Goal: Task Accomplishment & Management: Complete application form

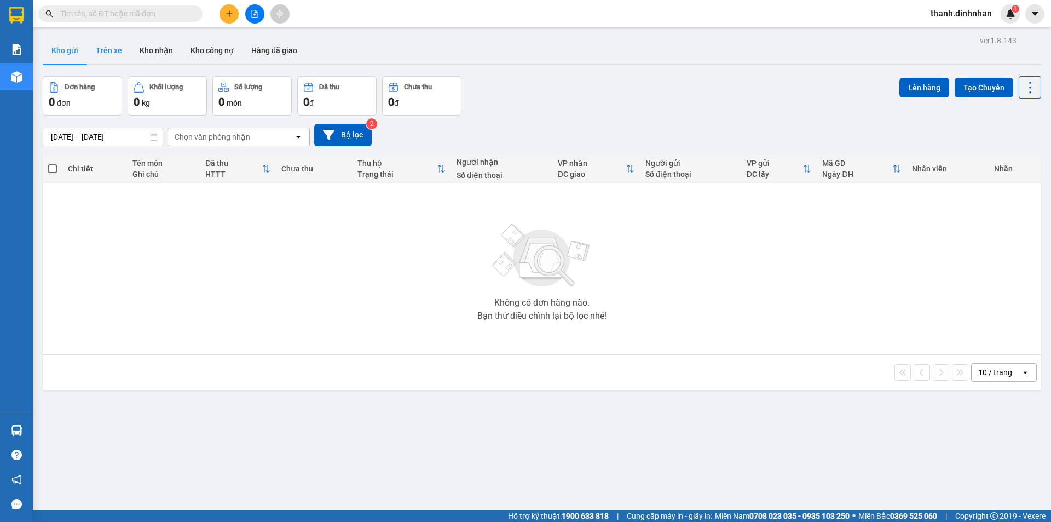
click at [101, 47] on button "Trên xe" at bounding box center [109, 50] width 44 height 26
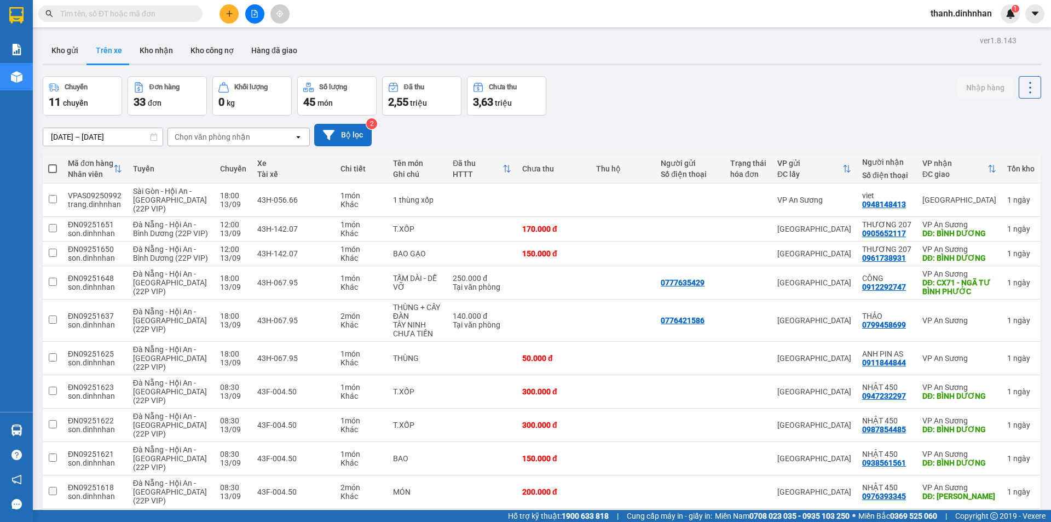
click at [329, 142] on button "Bộ lọc" at bounding box center [342, 135] width 57 height 22
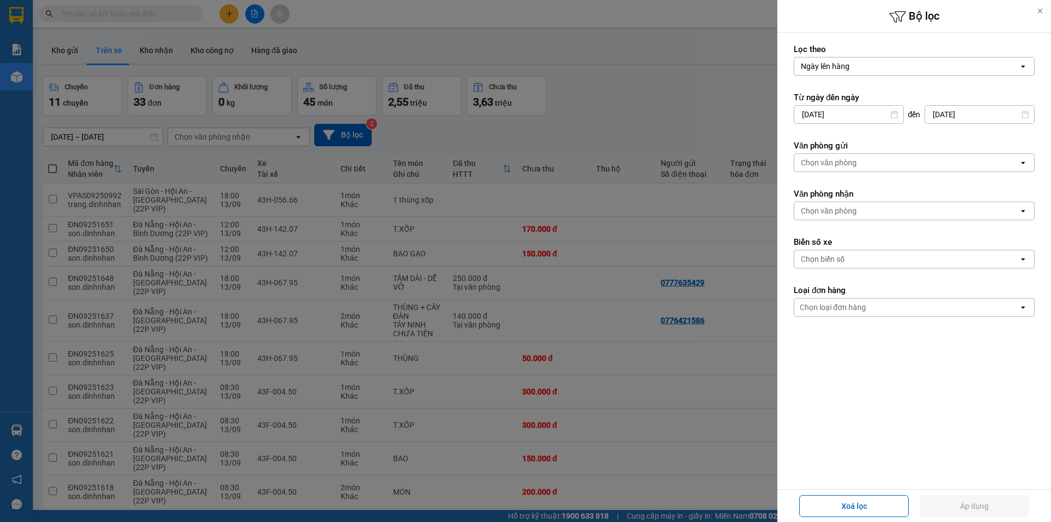
click at [868, 155] on div "Chọn văn phòng" at bounding box center [906, 163] width 224 height 18
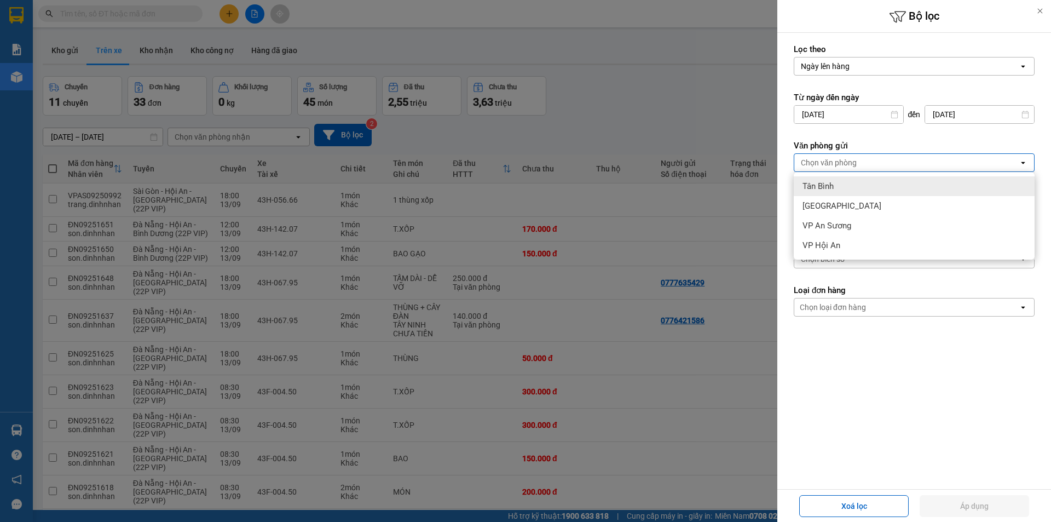
click at [837, 180] on div "Tân Bình" at bounding box center [914, 186] width 241 height 20
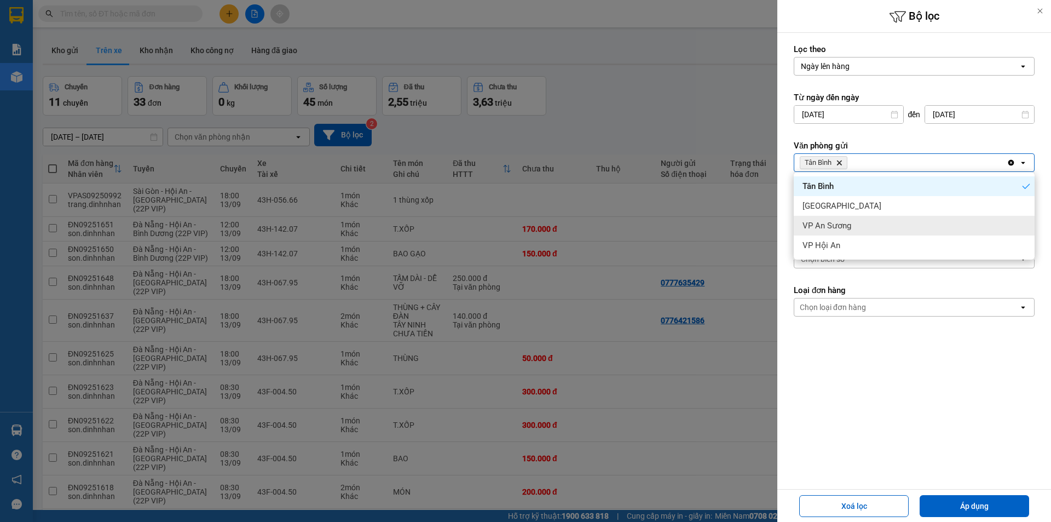
click at [837, 219] on div "VP An Sương" at bounding box center [914, 226] width 241 height 20
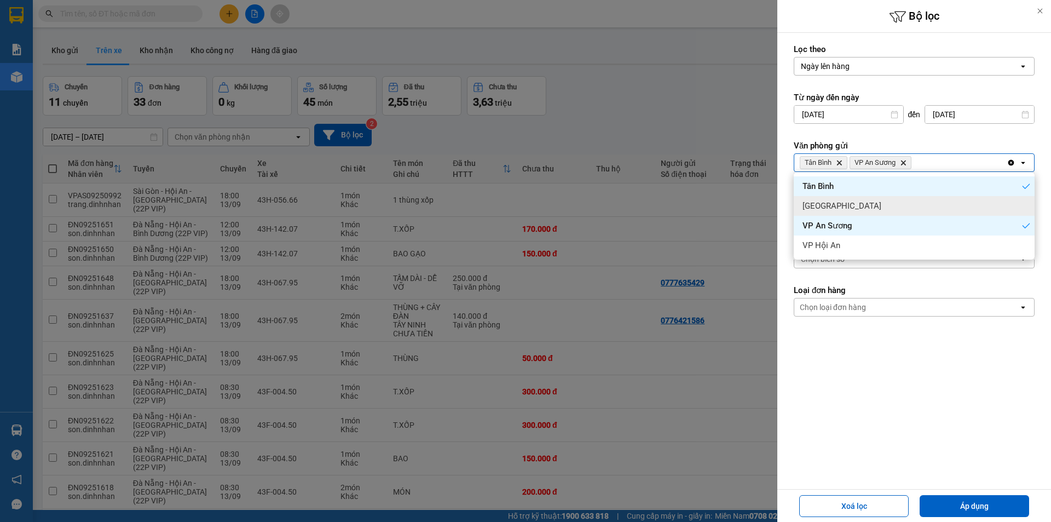
click at [839, 206] on div "[GEOGRAPHIC_DATA]" at bounding box center [914, 206] width 241 height 20
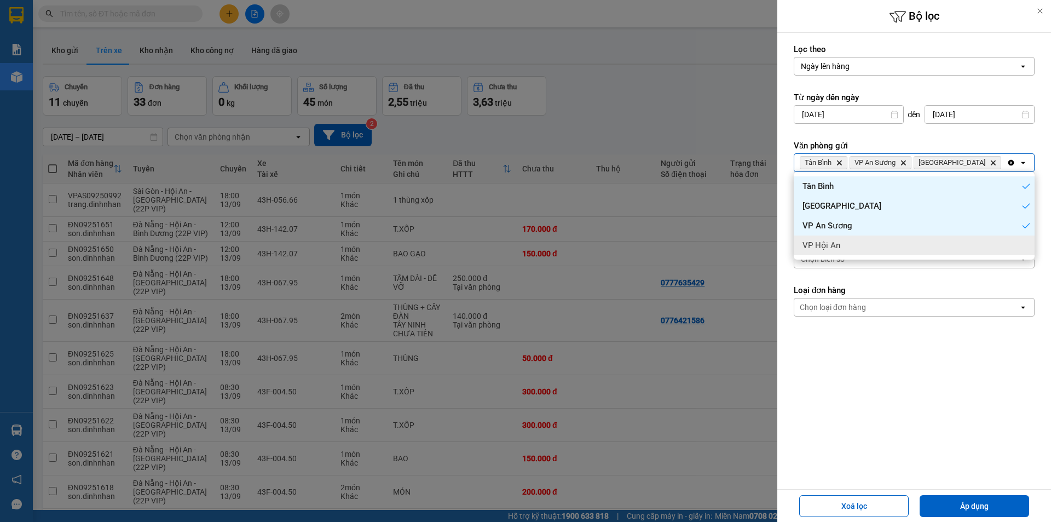
click at [854, 351] on form "Lọc theo Ngày lên hàng open Từ ngày đến [DATE] Press the down arrow key to inte…" at bounding box center [914, 229] width 241 height 371
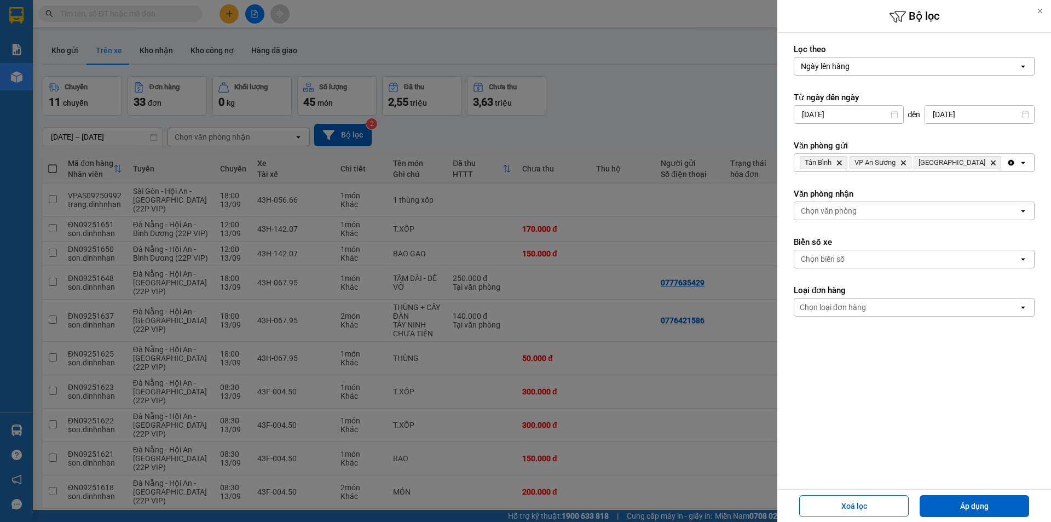
drag, startPoint x: 840, startPoint y: 219, endPoint x: 848, endPoint y: 214, distance: 9.9
click at [840, 220] on form "Lọc theo Ngày lên hàng open Từ ngày đến [DATE] Press the down arrow key to inte…" at bounding box center [914, 229] width 241 height 371
click at [848, 214] on div "Chọn văn phòng" at bounding box center [829, 210] width 56 height 11
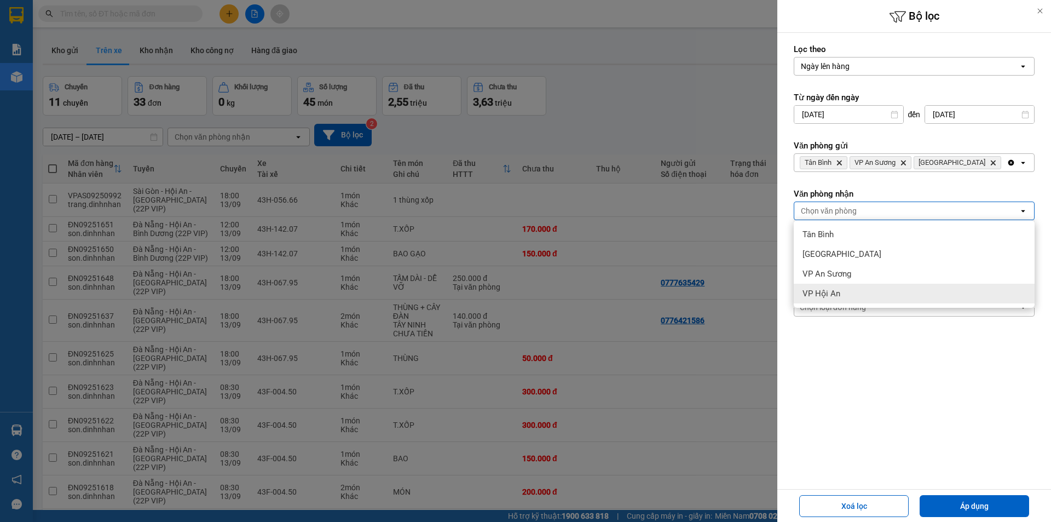
click at [823, 289] on span "VP Hội An" at bounding box center [821, 293] width 38 height 11
click at [842, 373] on form "Lọc theo Ngày lên hàng open Từ ngày đến [DATE] Press the down arrow key to inte…" at bounding box center [914, 229] width 241 height 371
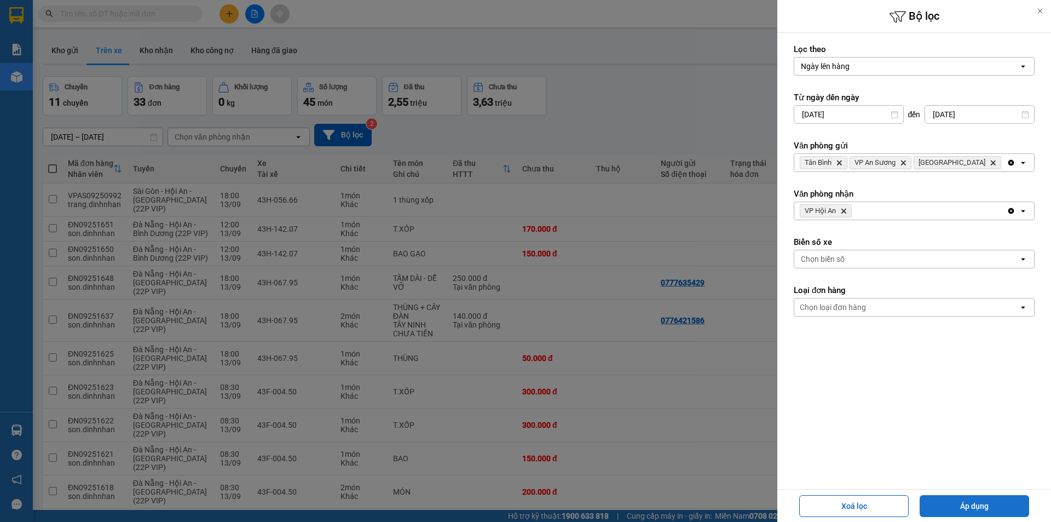
click at [973, 509] on button "Áp dụng" at bounding box center [974, 506] width 109 height 22
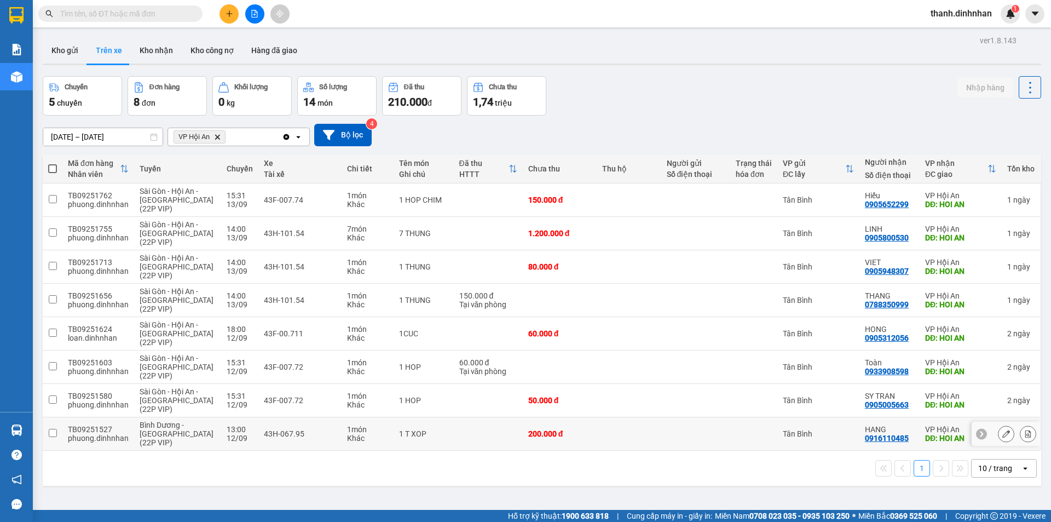
click at [50, 436] on input "checkbox" at bounding box center [53, 433] width 8 height 8
checkbox input "true"
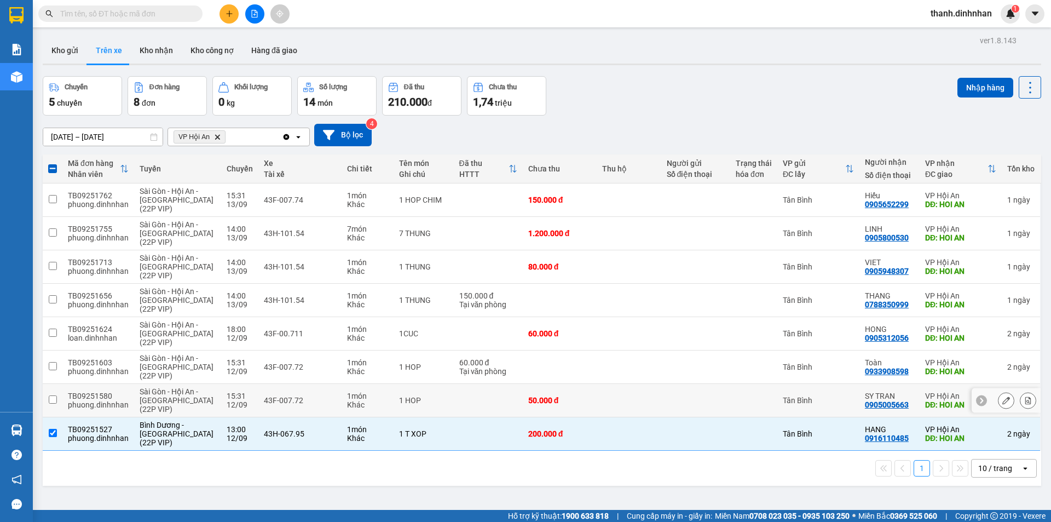
click at [51, 400] on input "checkbox" at bounding box center [53, 399] width 8 height 8
checkbox input "true"
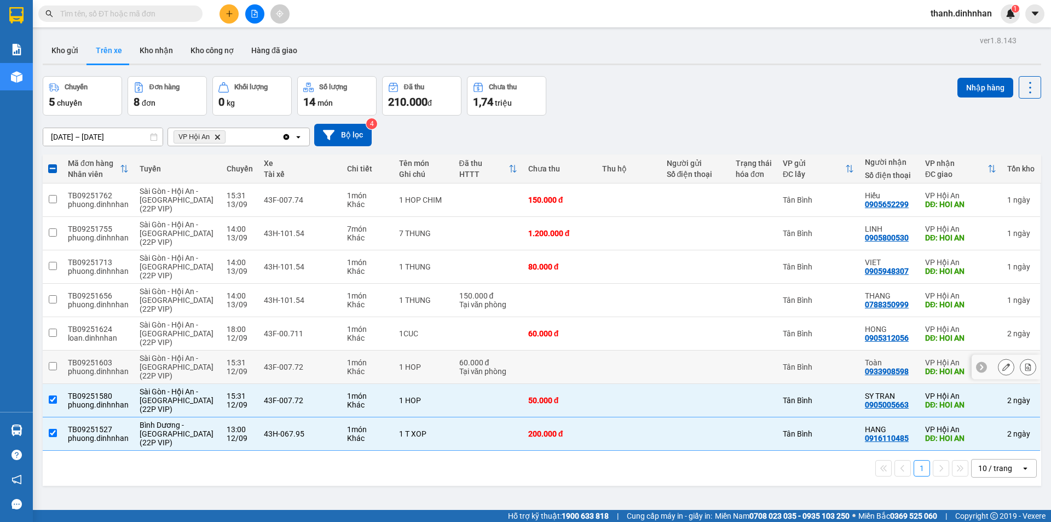
click at [56, 368] on input "checkbox" at bounding box center [53, 366] width 8 height 8
checkbox input "true"
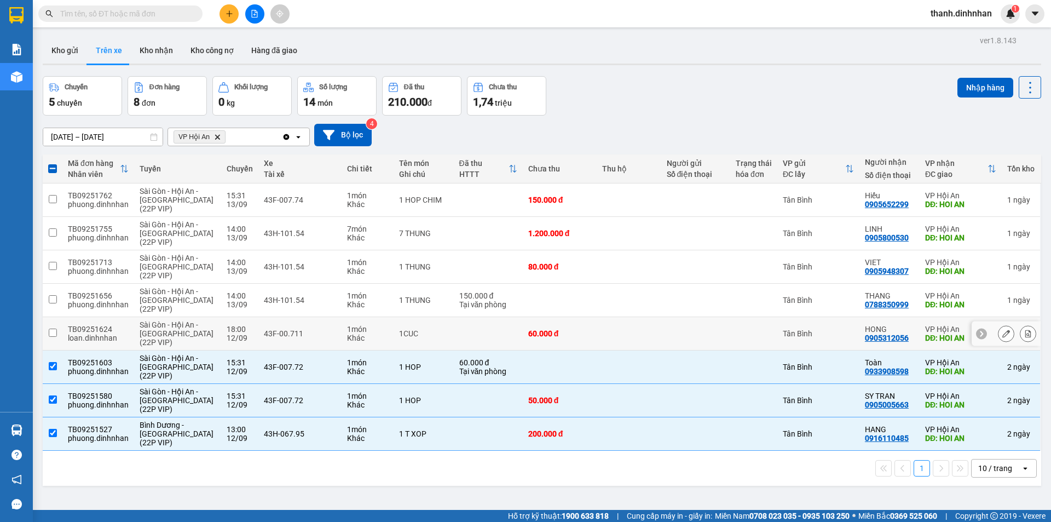
click at [51, 335] on input "checkbox" at bounding box center [53, 332] width 8 height 8
checkbox input "true"
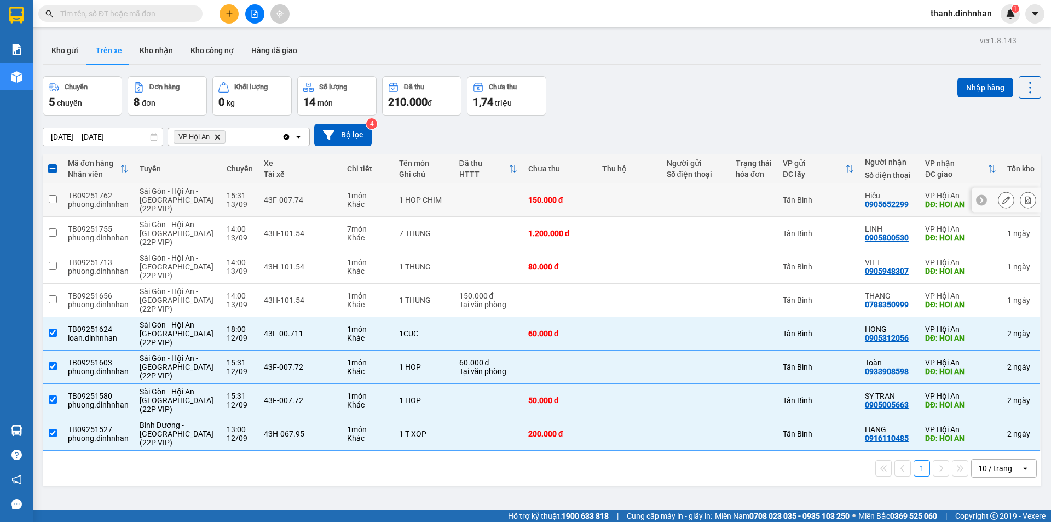
click at [54, 200] on input "checkbox" at bounding box center [53, 199] width 8 height 8
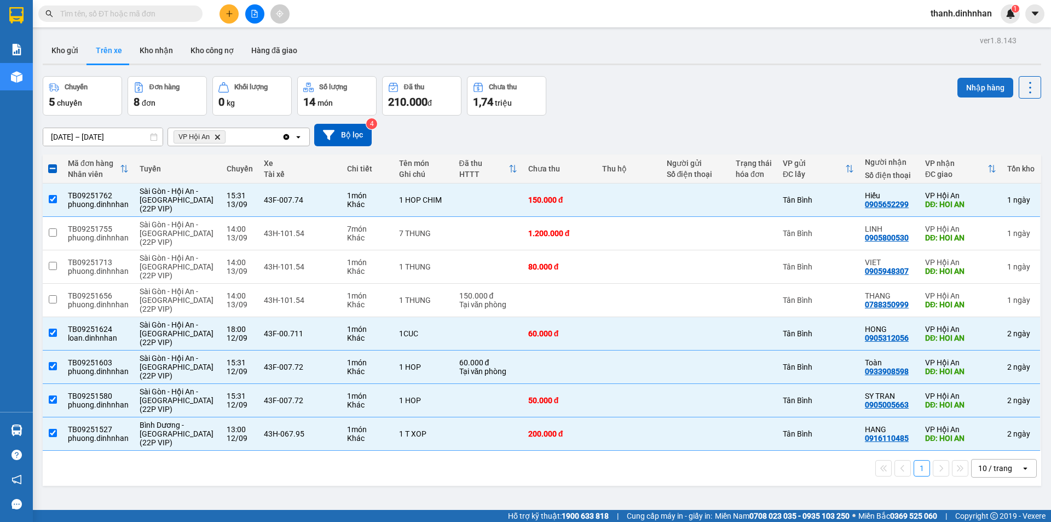
click at [961, 81] on button "Nhập hàng" at bounding box center [985, 88] width 56 height 20
checkbox input "false"
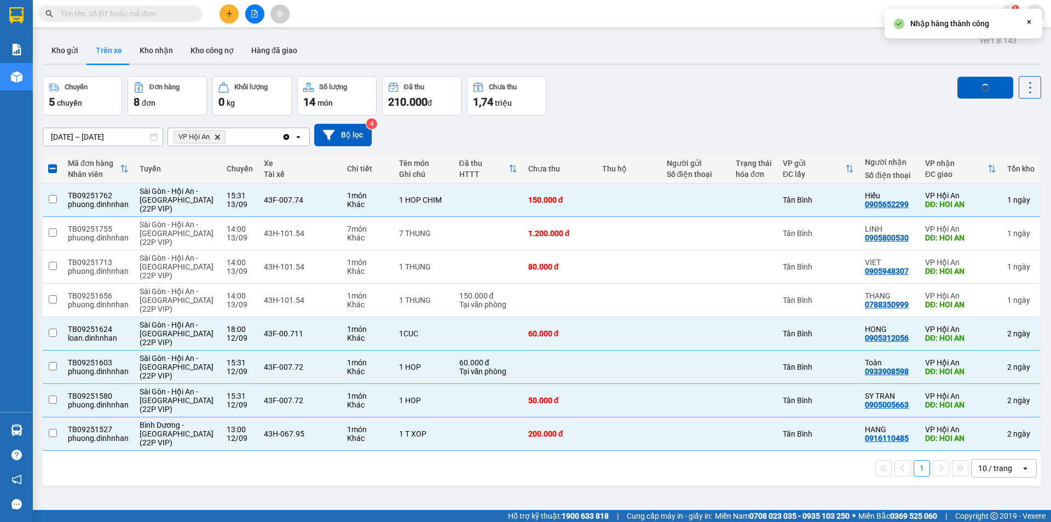
checkbox input "false"
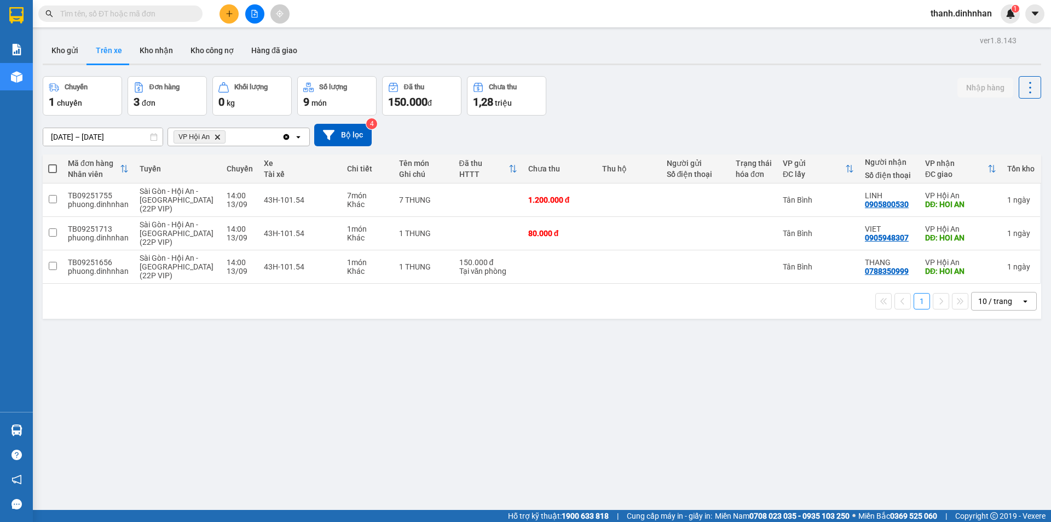
click at [212, 401] on div "ver 1.8.143 Kho gửi Trên xe Kho nhận Kho công nợ Hàng đã giao Chuyến 1 chuyến Đ…" at bounding box center [541, 294] width 1007 height 522
click at [172, 48] on button "Kho nhận" at bounding box center [156, 50] width 51 height 26
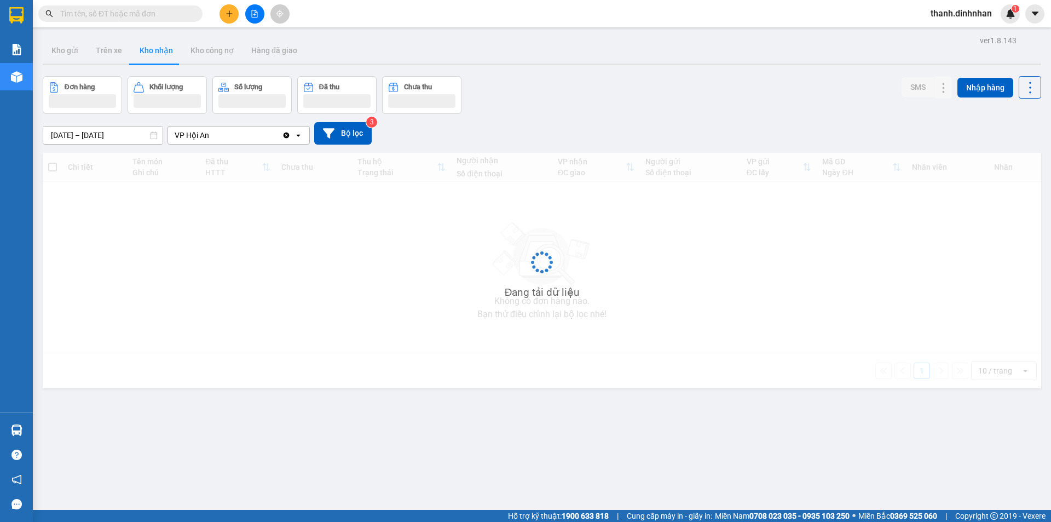
type input "[DATE] – [DATE]"
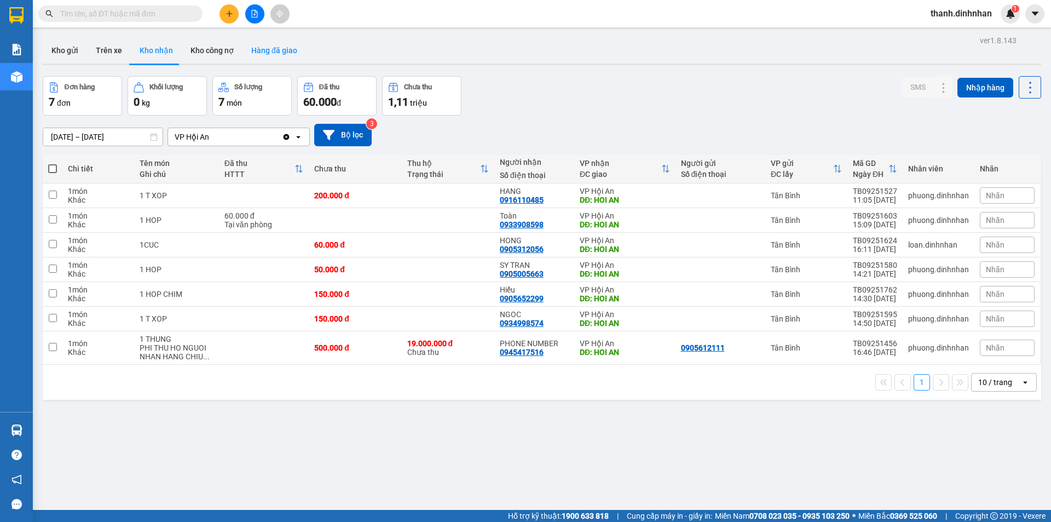
click at [265, 59] on button "Hàng đã giao" at bounding box center [273, 50] width 63 height 26
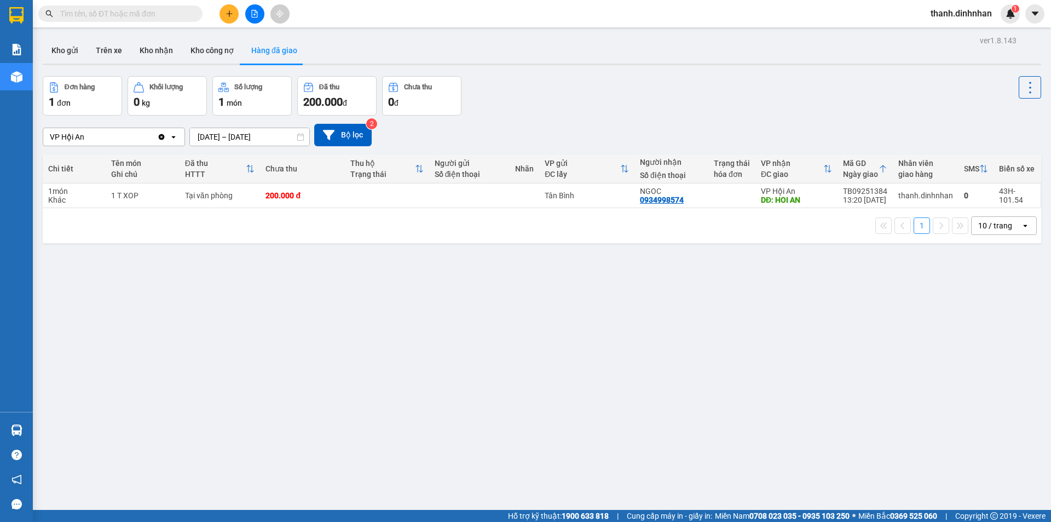
click at [230, 136] on input "[DATE] – [DATE]" at bounding box center [249, 137] width 119 height 18
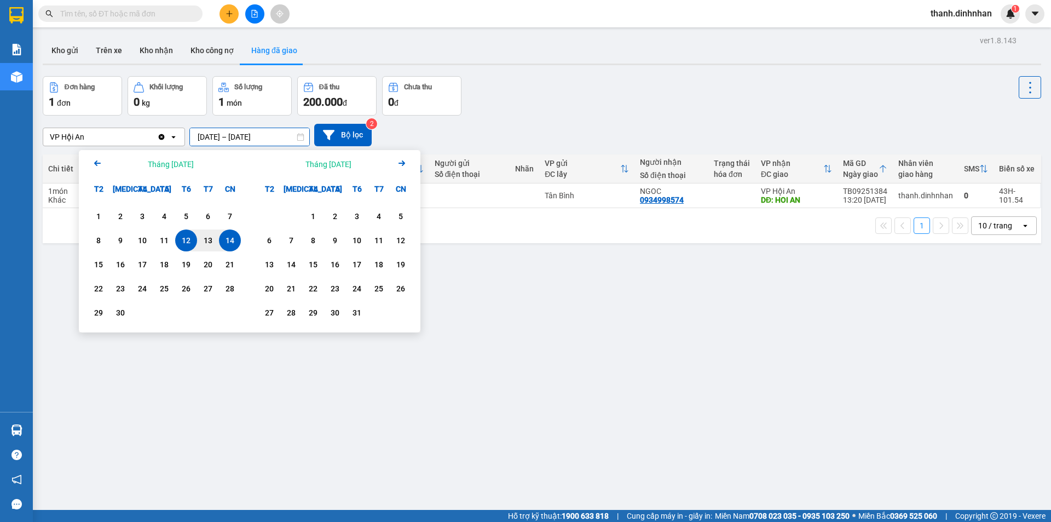
click at [230, 136] on input "[DATE] – [DATE]" at bounding box center [249, 137] width 119 height 18
click at [223, 238] on div "14" at bounding box center [229, 240] width 15 height 13
click at [181, 238] on div "12" at bounding box center [185, 240] width 15 height 13
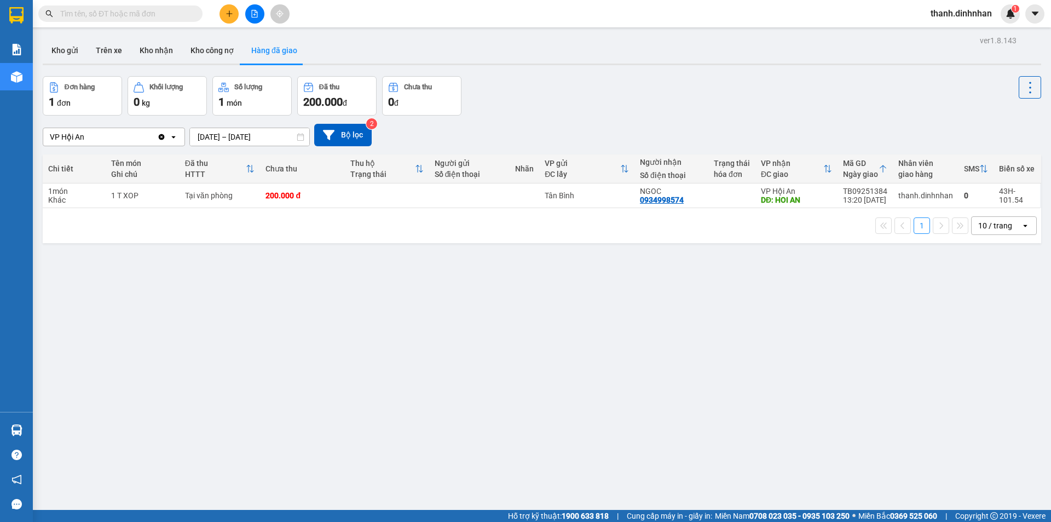
click at [255, 138] on input "[DATE] – [DATE]" at bounding box center [249, 137] width 119 height 18
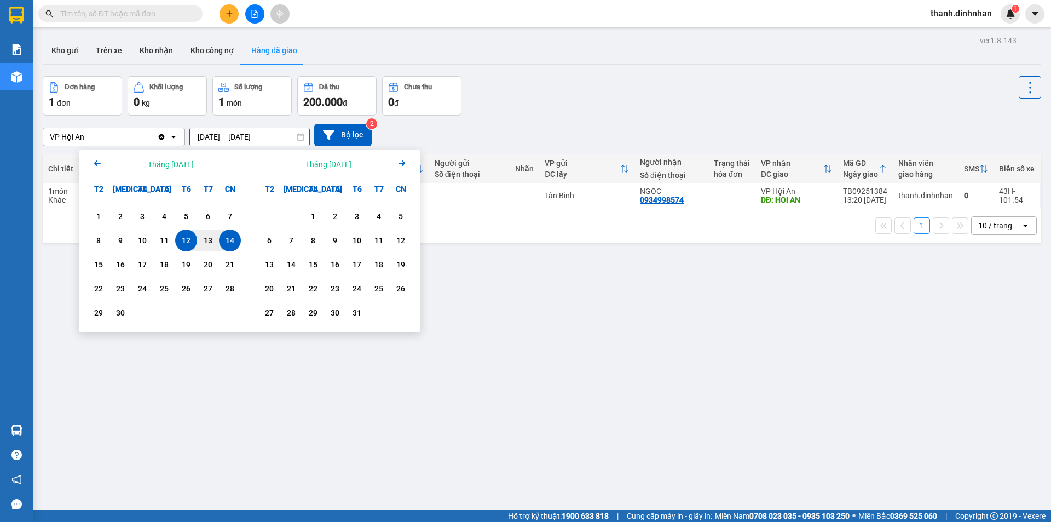
click at [226, 244] on div "14" at bounding box center [229, 240] width 15 height 13
type input "[DATE] – [DATE]"
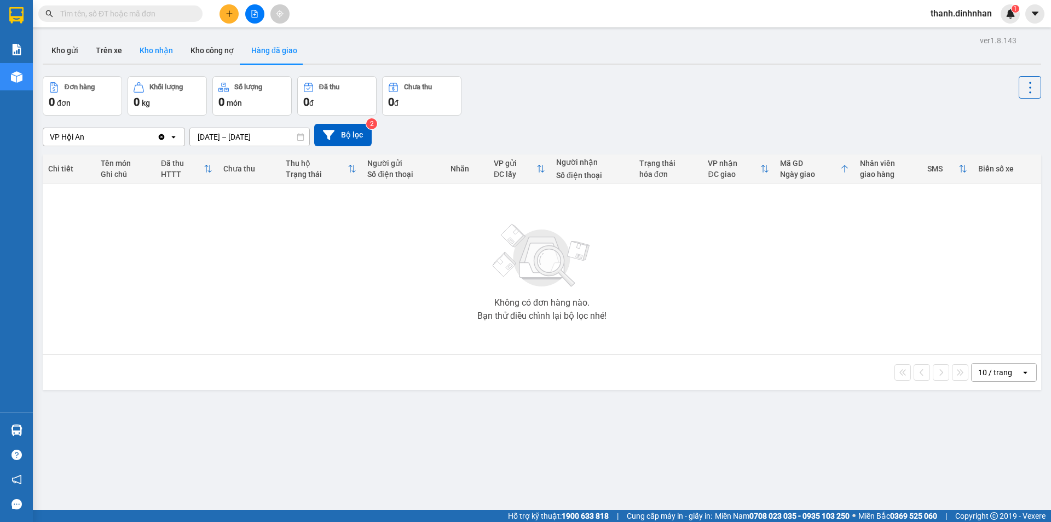
click at [152, 53] on button "Kho nhận" at bounding box center [156, 50] width 51 height 26
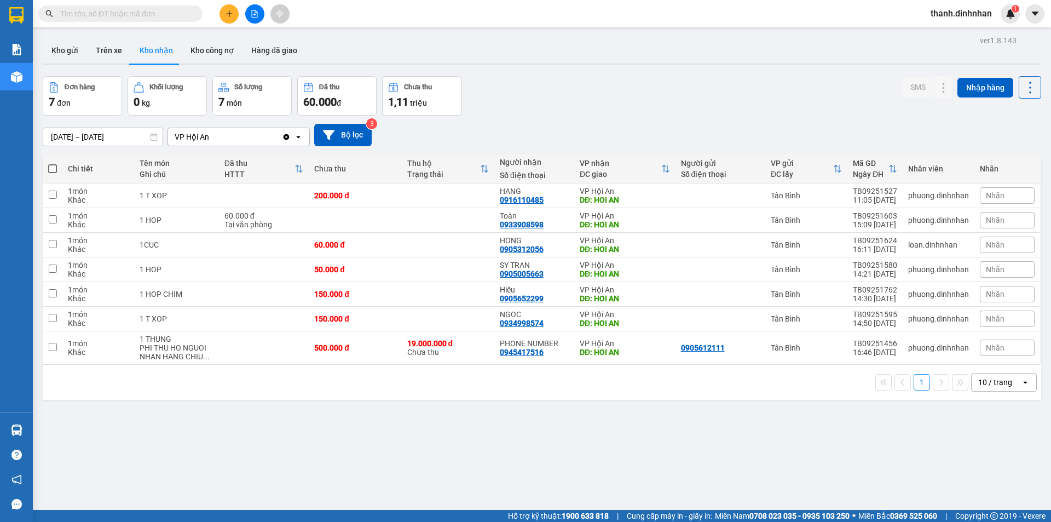
click at [657, 96] on div "Đơn hàng 7 đơn Khối lượng 0 kg Số lượng 7 món Đã thu 60.000 đ Chưa thu 1,11 tri…" at bounding box center [542, 95] width 998 height 39
click at [500, 449] on div "ver 1.8.143 Kho gửi Trên xe Kho nhận Kho công nợ Hàng đã giao Đơn hàng 7 đơn Kh…" at bounding box center [541, 294] width 1007 height 522
click at [918, 345] on icon at bounding box center [922, 348] width 8 height 8
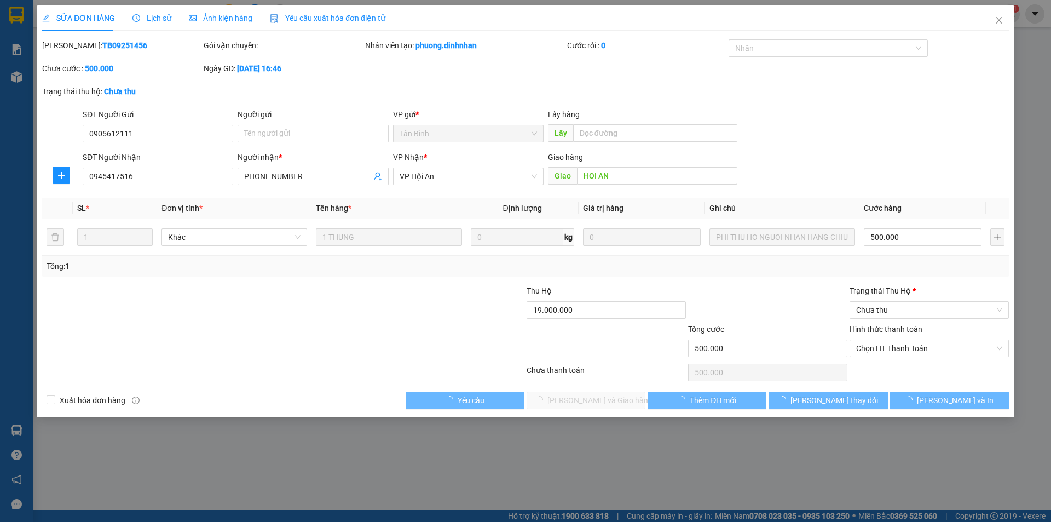
type input "0905612111"
type input "0945417516"
type input "PHONE NUMBER"
type input "HOI AN"
type input "500.000"
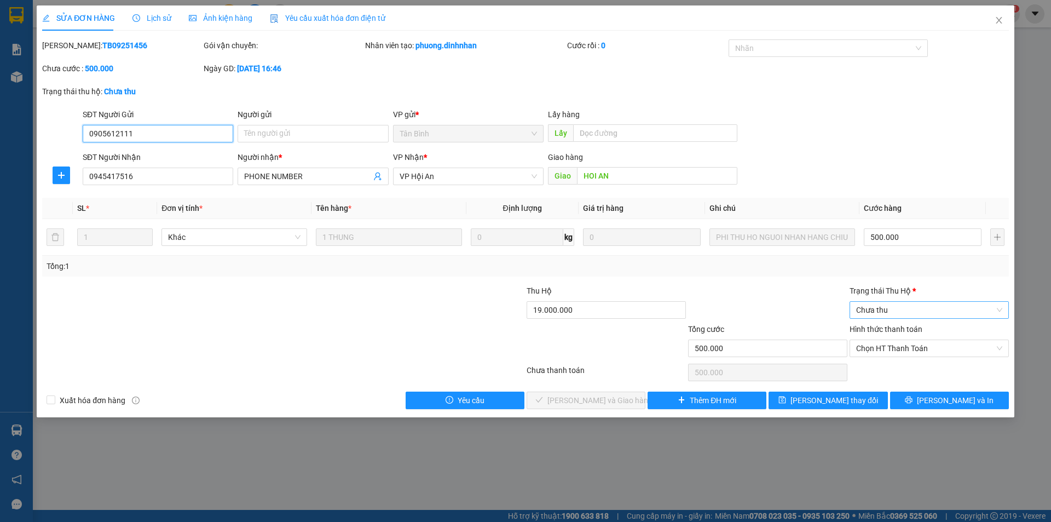
click at [896, 305] on span "Chưa thu" at bounding box center [929, 310] width 146 height 16
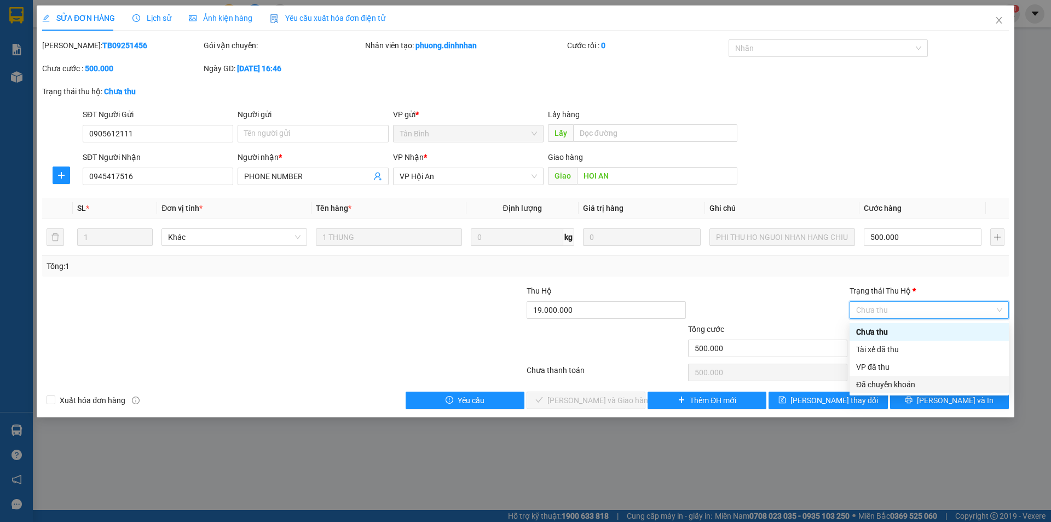
click at [903, 388] on div "Đã chuyển khoản" at bounding box center [929, 384] width 146 height 12
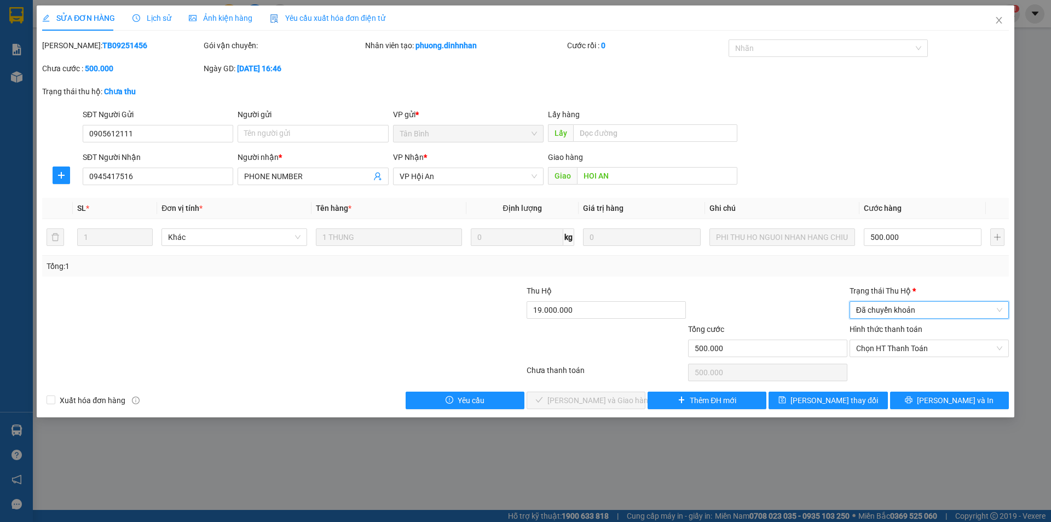
click at [779, 292] on div at bounding box center [767, 304] width 161 height 38
click at [891, 351] on span "Chọn HT Thanh Toán" at bounding box center [929, 348] width 146 height 16
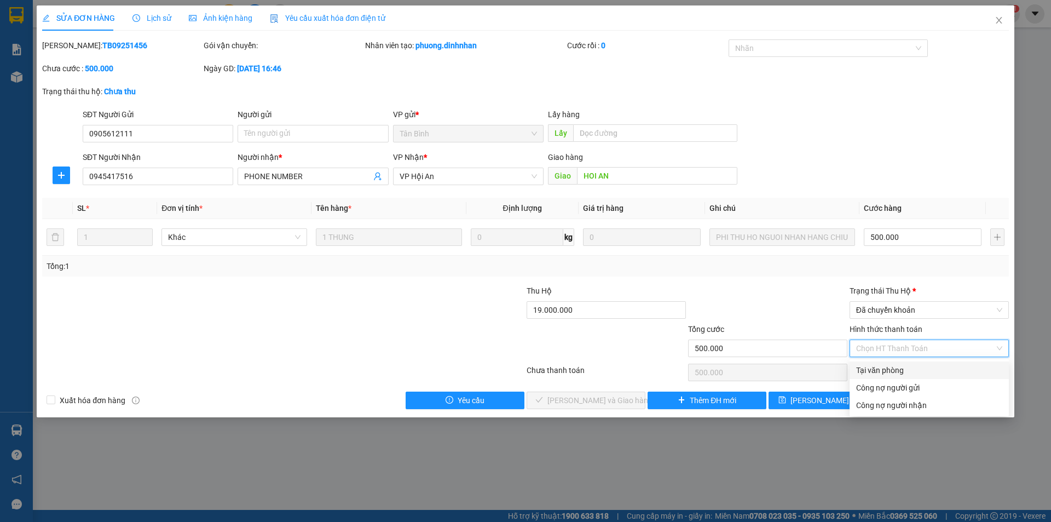
click at [899, 371] on div "Tại văn phòng" at bounding box center [929, 370] width 146 height 12
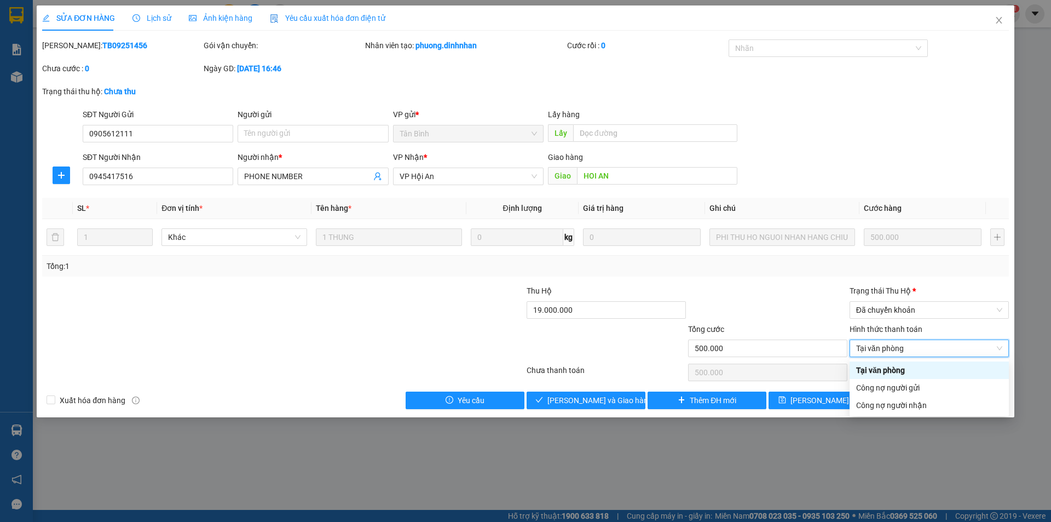
type input "0"
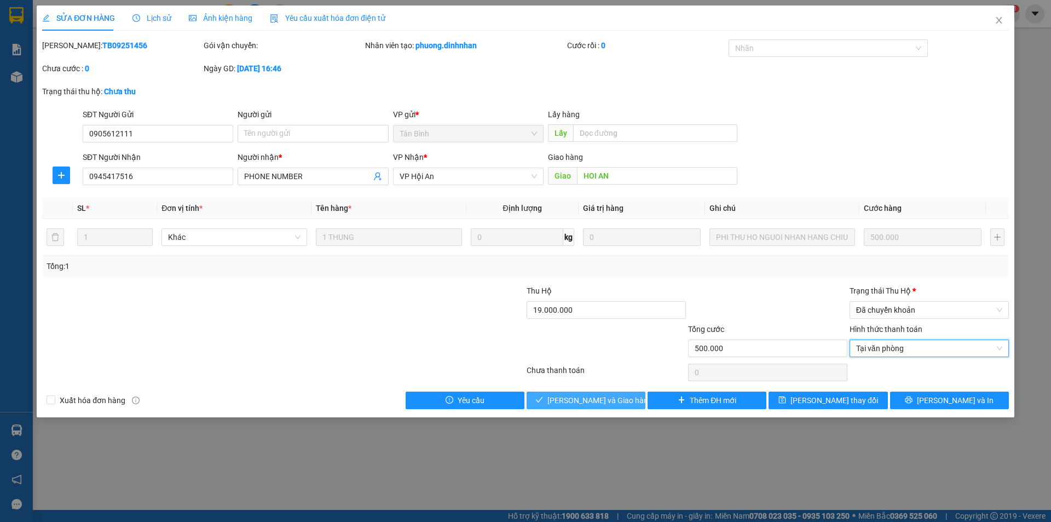
click at [575, 403] on span "[PERSON_NAME] và Giao hàng" at bounding box center [599, 400] width 105 height 12
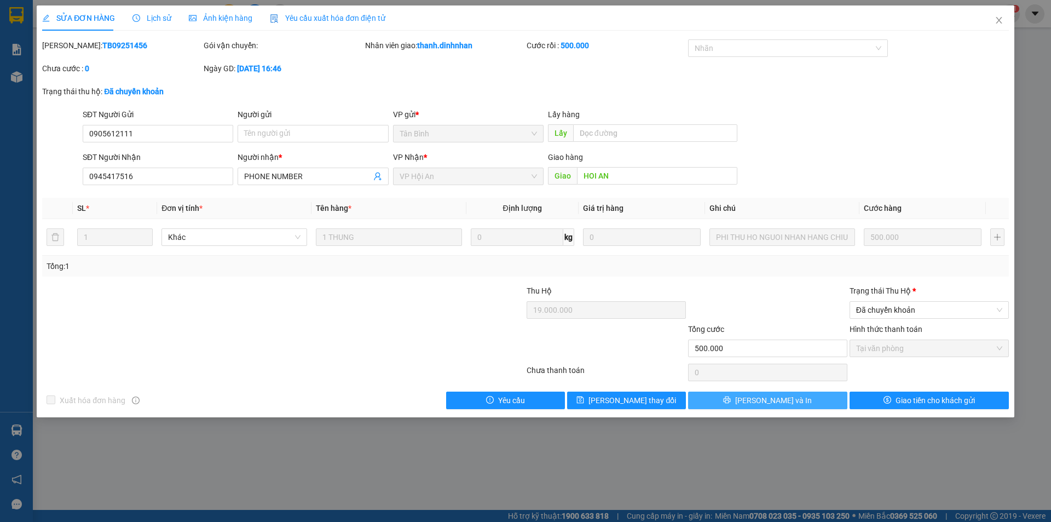
click at [773, 401] on span "[PERSON_NAME] và In" at bounding box center [773, 400] width 77 height 12
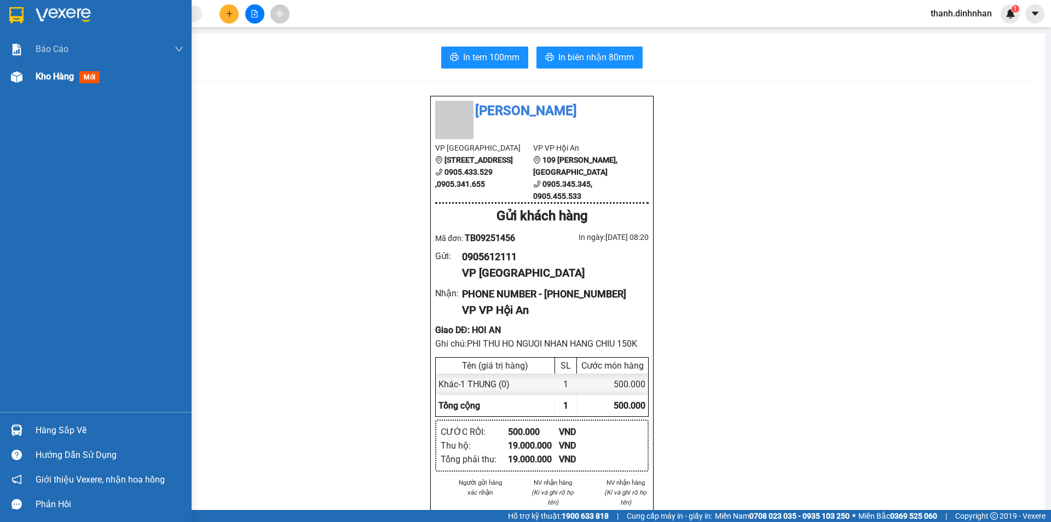
click at [54, 77] on span "Kho hàng" at bounding box center [55, 76] width 38 height 10
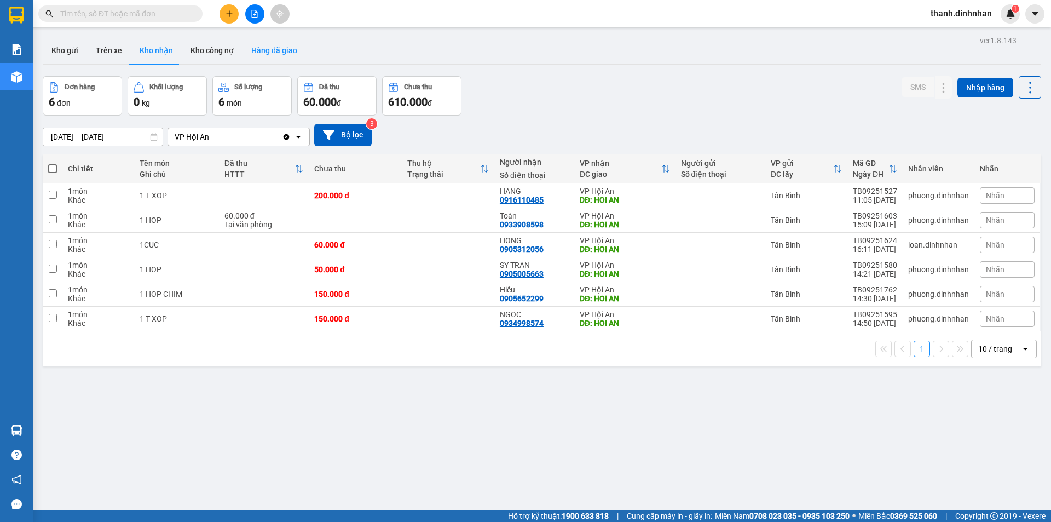
click at [271, 55] on button "Hàng đã giao" at bounding box center [273, 50] width 63 height 26
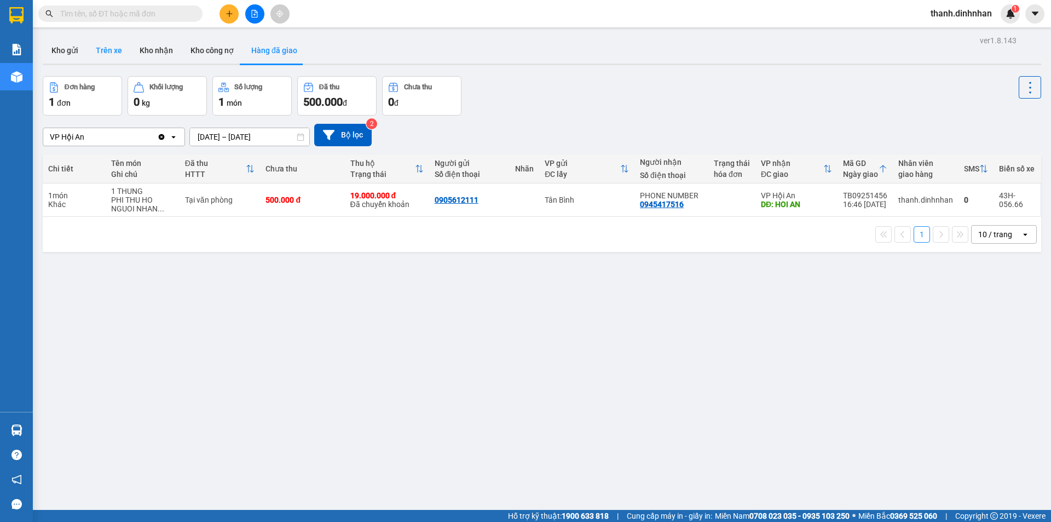
click at [112, 57] on button "Trên xe" at bounding box center [109, 50] width 44 height 26
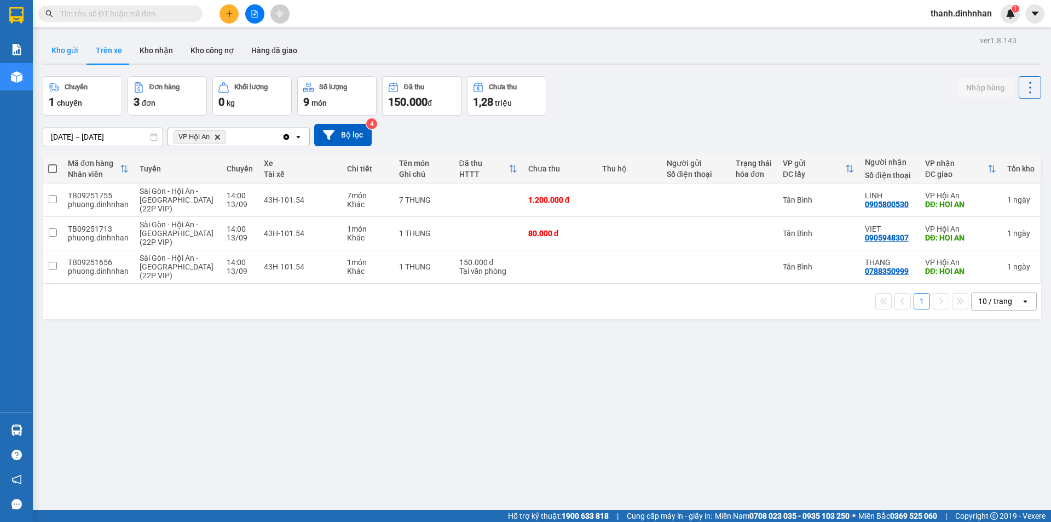
click at [45, 42] on button "Kho gửi" at bounding box center [65, 50] width 44 height 26
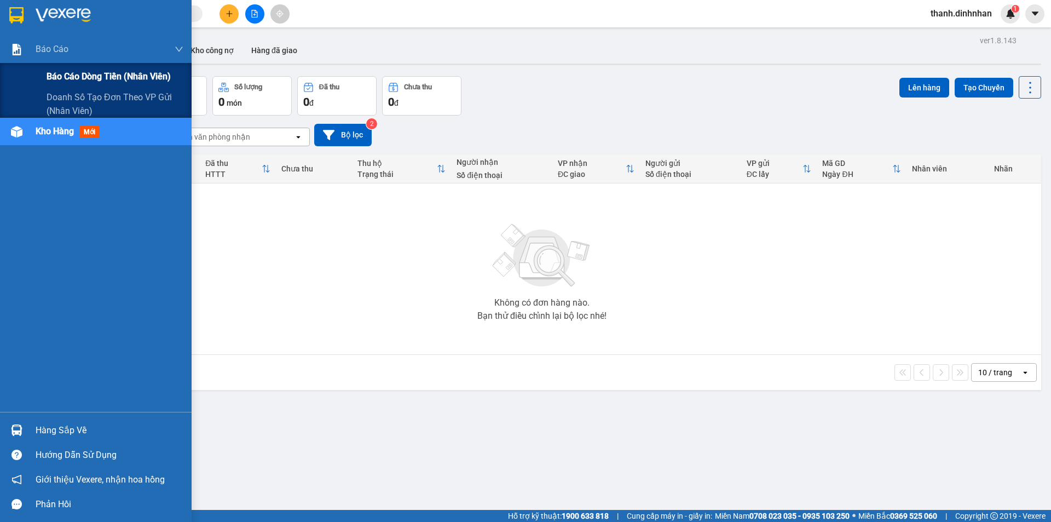
click at [56, 76] on span "Báo cáo dòng tiền (nhân viên)" at bounding box center [109, 77] width 124 height 14
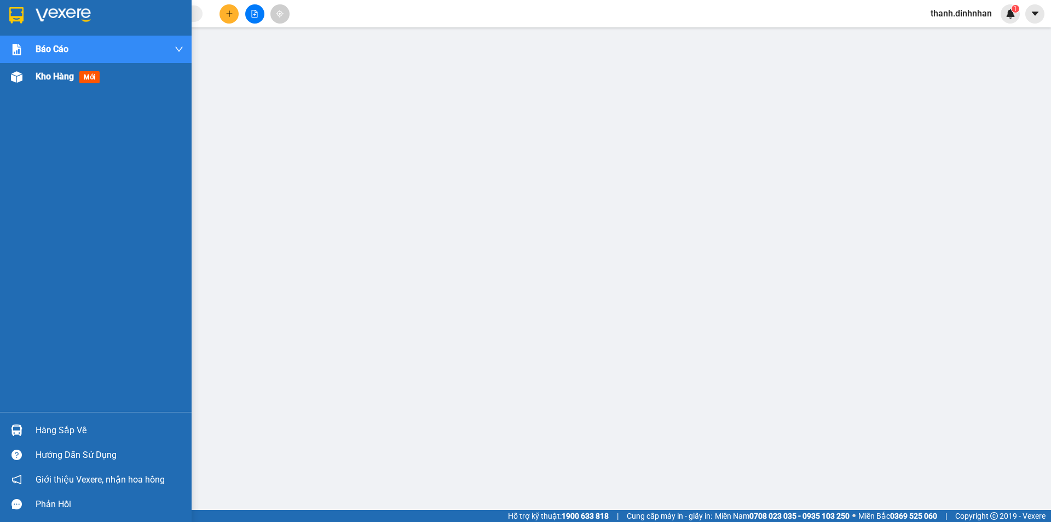
click at [38, 77] on span "Kho hàng" at bounding box center [55, 76] width 38 height 10
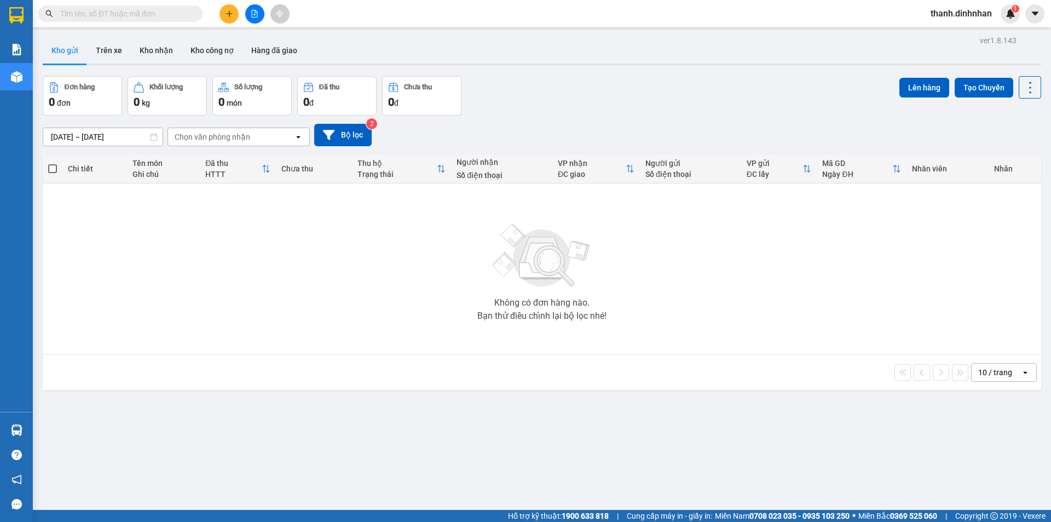
click at [575, 123] on div "[DATE] – [DATE] Press the down arrow key to interact with the calendar and sele…" at bounding box center [542, 134] width 998 height 39
click at [229, 17] on icon "plus" at bounding box center [230, 14] width 8 height 8
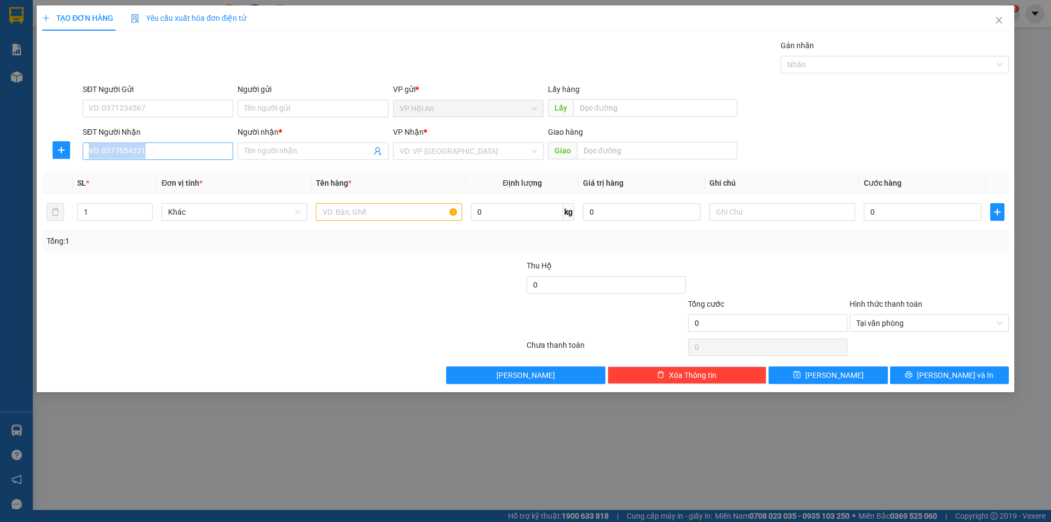
click at [157, 159] on div "SĐT Người Nhận VD: 0377654321" at bounding box center [158, 145] width 151 height 38
click at [149, 158] on input "SĐT Người Nhận" at bounding box center [158, 151] width 151 height 18
type input "034679362986"
click at [265, 148] on input "Người nhận *" at bounding box center [307, 151] width 126 height 12
type input "[PERSON_NAME]"
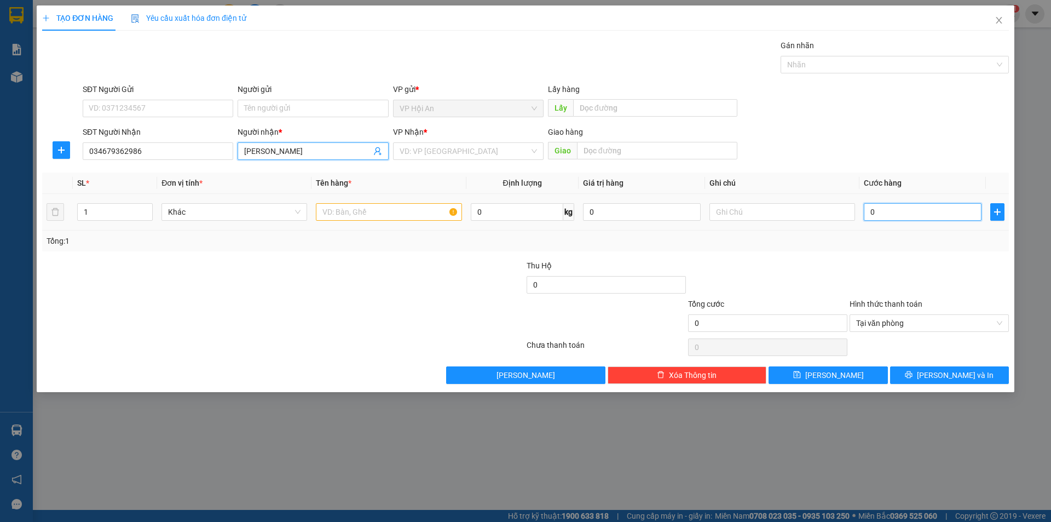
click at [893, 216] on input "0" at bounding box center [923, 212] width 118 height 18
type input "7"
type input "70"
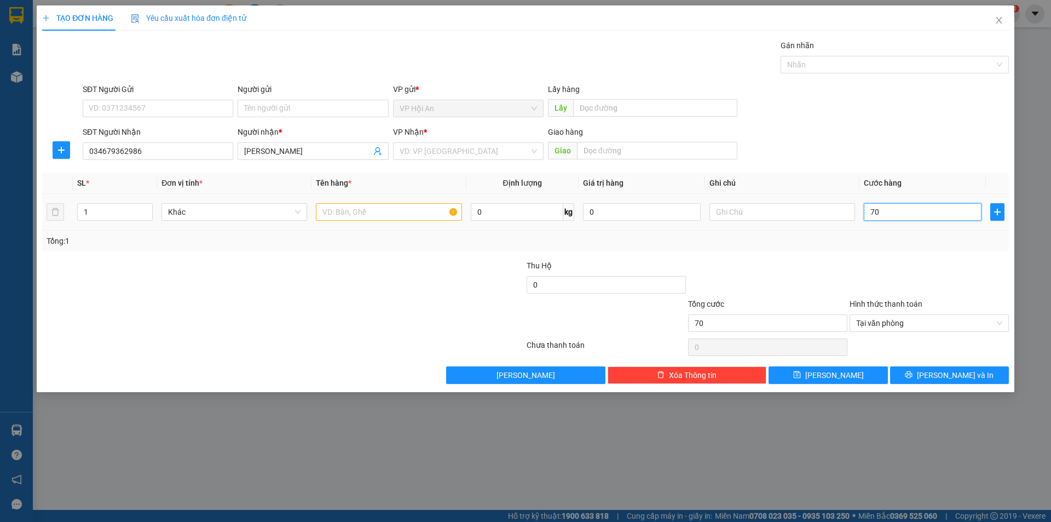
type input "700"
type input "7.000"
type input "70.000"
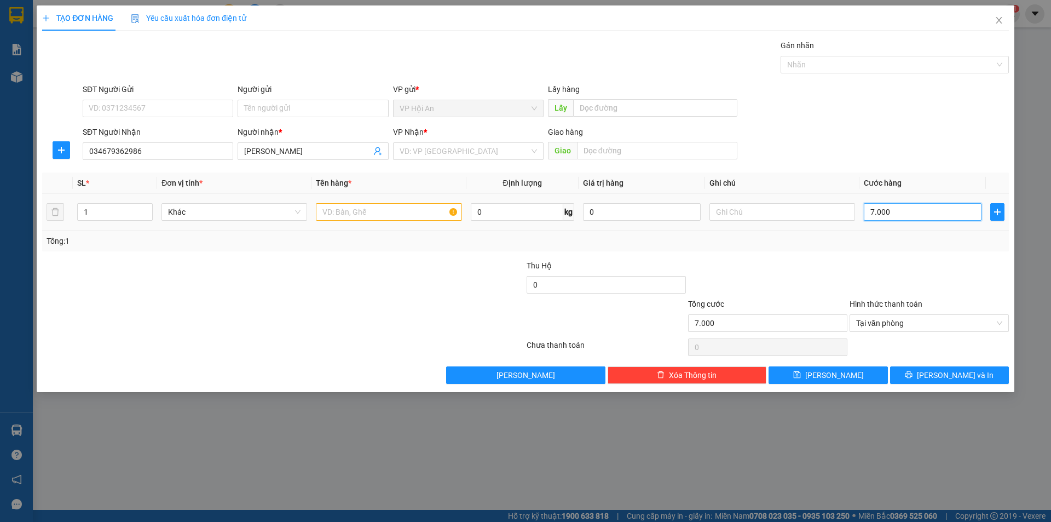
type input "70.000"
type input "700.000"
type input "70.000"
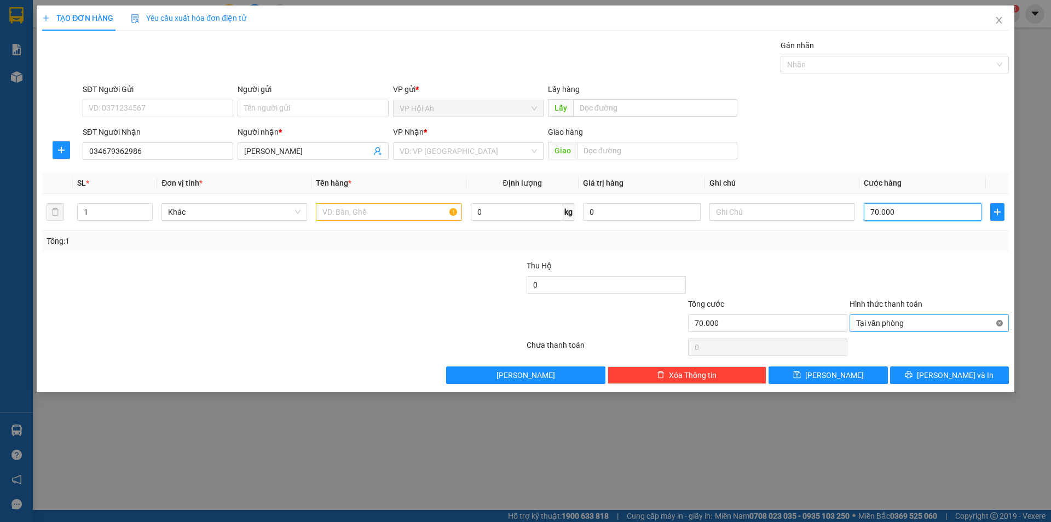
type input "70.000"
click at [843, 368] on button "[PERSON_NAME]" at bounding box center [827, 375] width 119 height 18
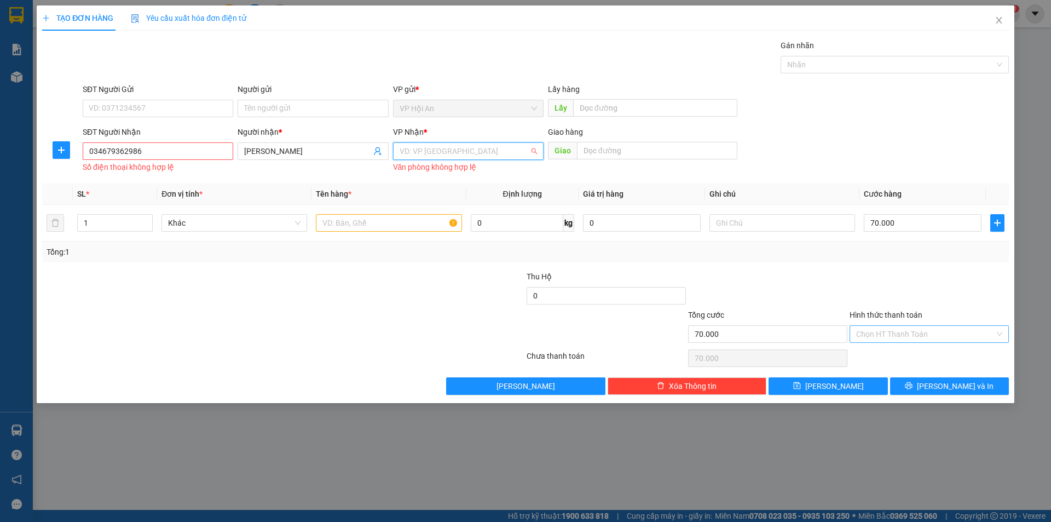
click at [442, 154] on input "search" at bounding box center [465, 151] width 130 height 16
click at [420, 173] on div "Tân Bình" at bounding box center [468, 173] width 137 height 12
drag, startPoint x: 178, startPoint y: 154, endPoint x: 81, endPoint y: 169, distance: 98.0
click at [81, 169] on div "SĐT Người Nhận 034679362986 034679362986 Số điện thoại không hợp lệ" at bounding box center [157, 150] width 155 height 49
click at [285, 146] on input "[PERSON_NAME]" at bounding box center [307, 151] width 126 height 12
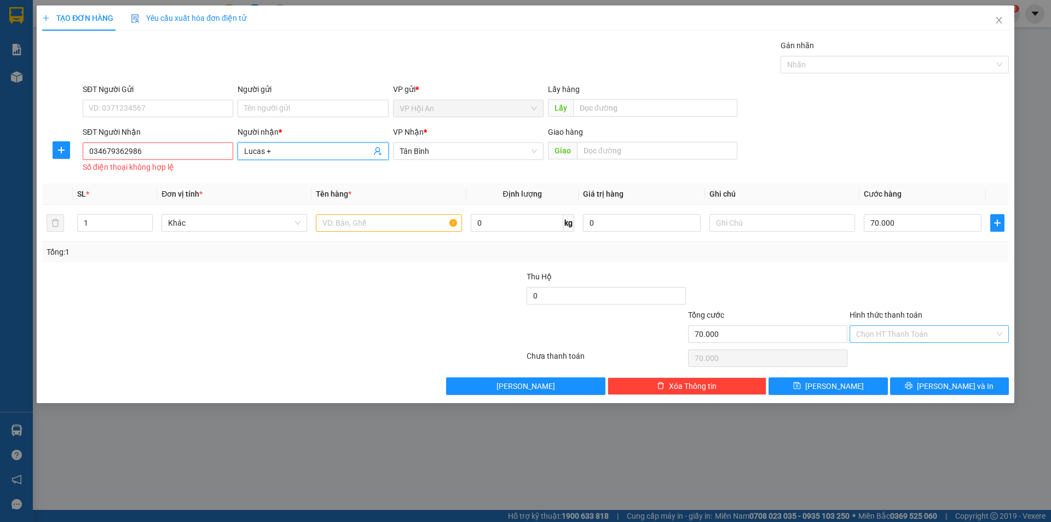
paste input "034679362986"
click at [274, 156] on input "[PERSON_NAME] [PHONE_NUMBER]" at bounding box center [307, 151] width 126 height 12
type input "[PERSON_NAME] [PHONE_NUMBER]"
drag, startPoint x: 153, startPoint y: 147, endPoint x: 131, endPoint y: 159, distance: 24.2
click at [131, 159] on input "034679362986" at bounding box center [158, 151] width 151 height 18
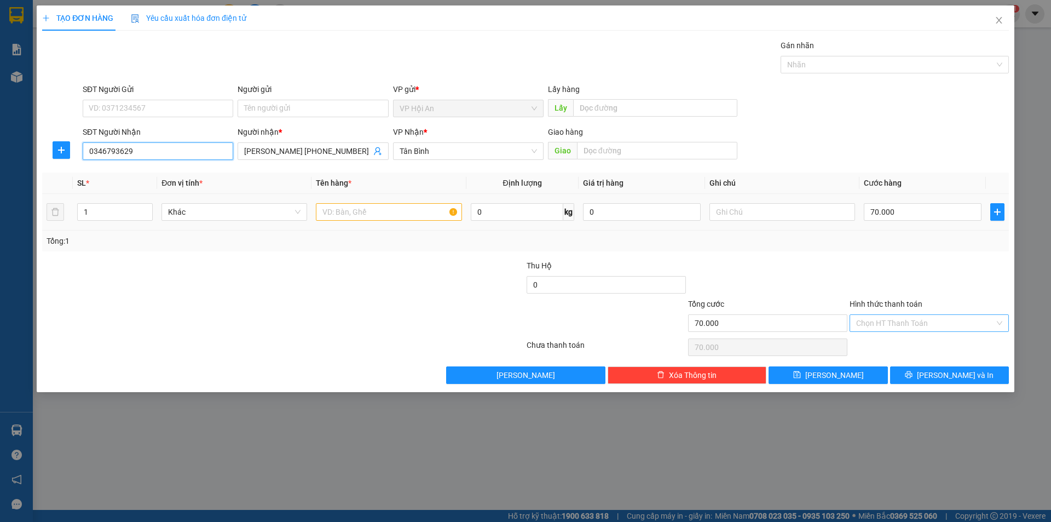
type input "0346793629"
click at [354, 216] on input "text" at bounding box center [389, 212] width 146 height 18
drag, startPoint x: 350, startPoint y: 212, endPoint x: 330, endPoint y: 219, distance: 21.3
click at [330, 219] on input "1 Gói" at bounding box center [389, 212] width 146 height 18
type input "1 Bao"
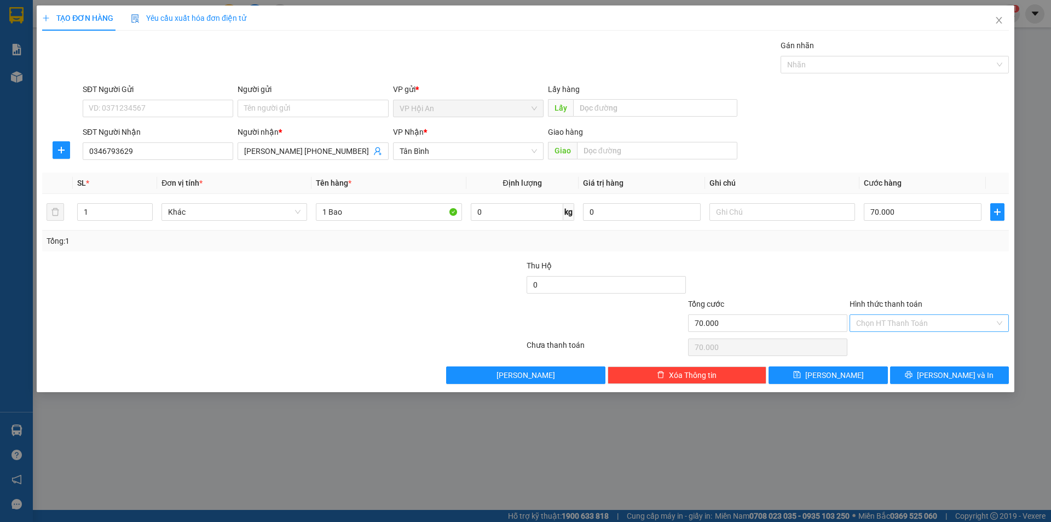
click at [830, 279] on div at bounding box center [767, 278] width 161 height 38
click at [823, 381] on button "[PERSON_NAME]" at bounding box center [827, 375] width 119 height 18
type input "0"
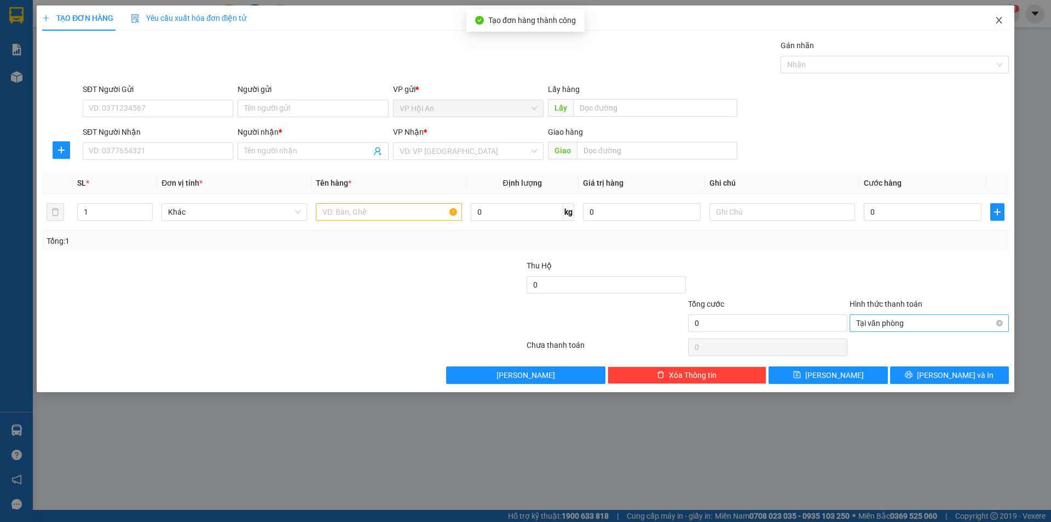
click at [997, 25] on icon "close" at bounding box center [999, 20] width 9 height 9
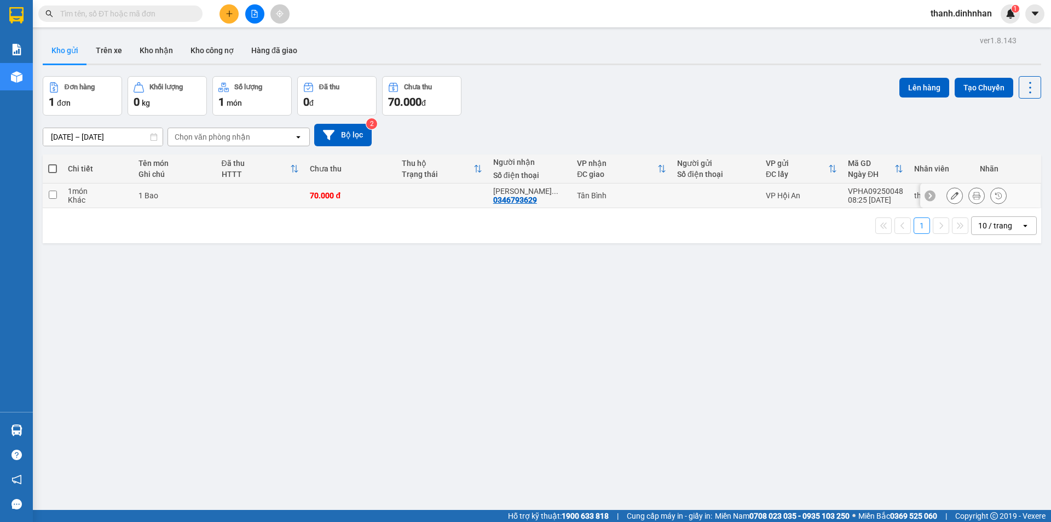
click at [49, 195] on input "checkbox" at bounding box center [53, 194] width 8 height 8
checkbox input "true"
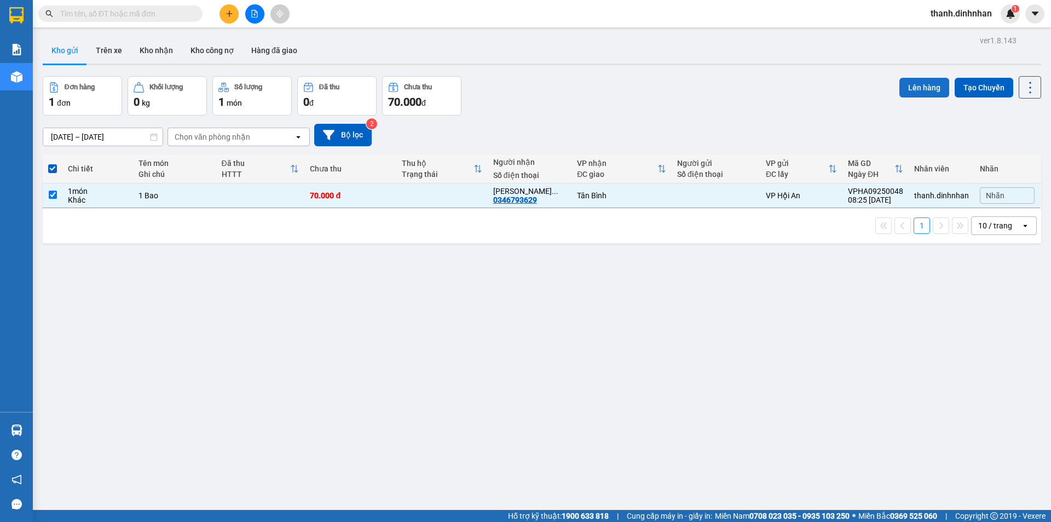
click at [920, 89] on button "Lên hàng" at bounding box center [924, 88] width 50 height 20
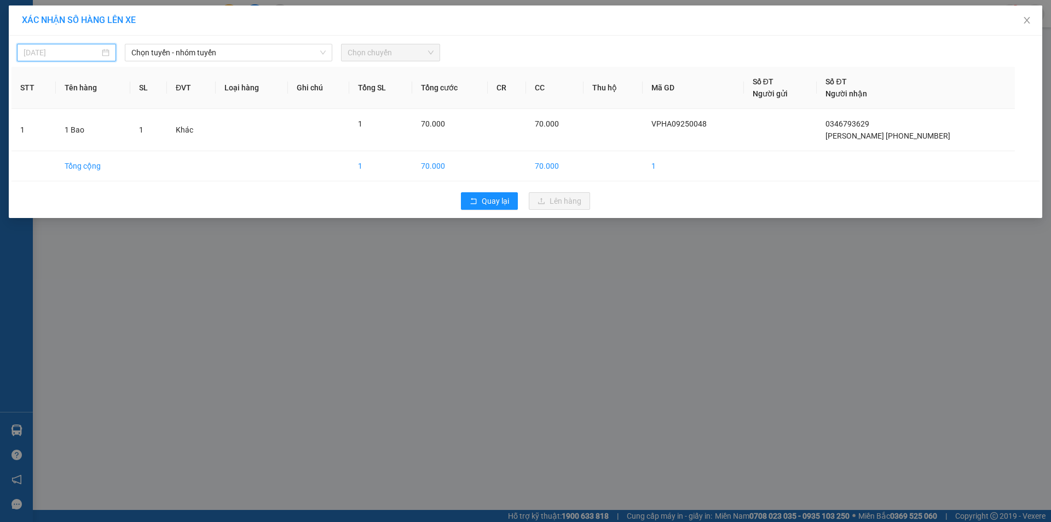
click at [60, 50] on input "[DATE]" at bounding box center [62, 53] width 76 height 12
click at [155, 135] on div "13" at bounding box center [151, 132] width 13 height 13
type input "[DATE]"
click at [257, 56] on span "Chọn tuyến - nhóm tuyến" at bounding box center [228, 52] width 194 height 16
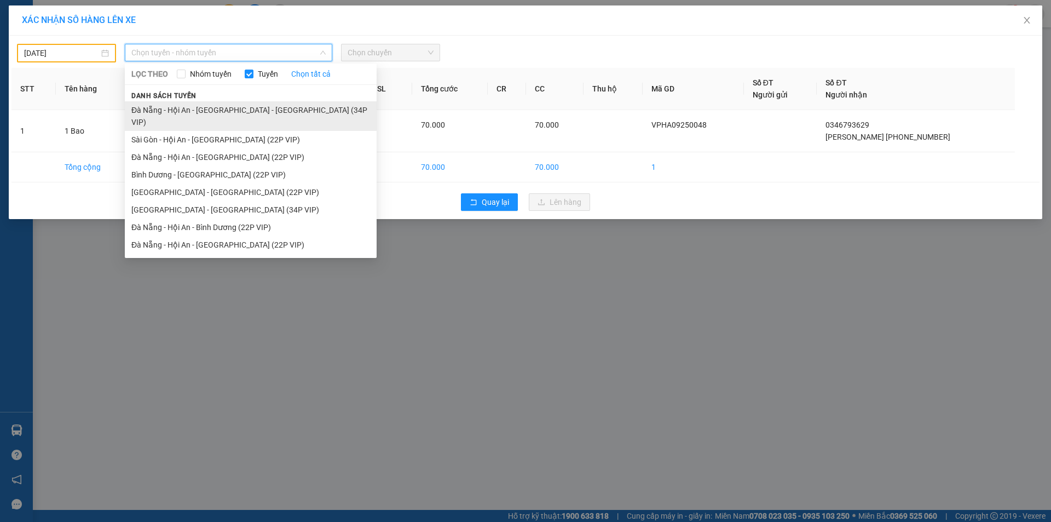
click at [190, 106] on li "Đà Nẵng - Hội An - [GEOGRAPHIC_DATA] - [GEOGRAPHIC_DATA] (34P VIP)" at bounding box center [251, 116] width 252 height 30
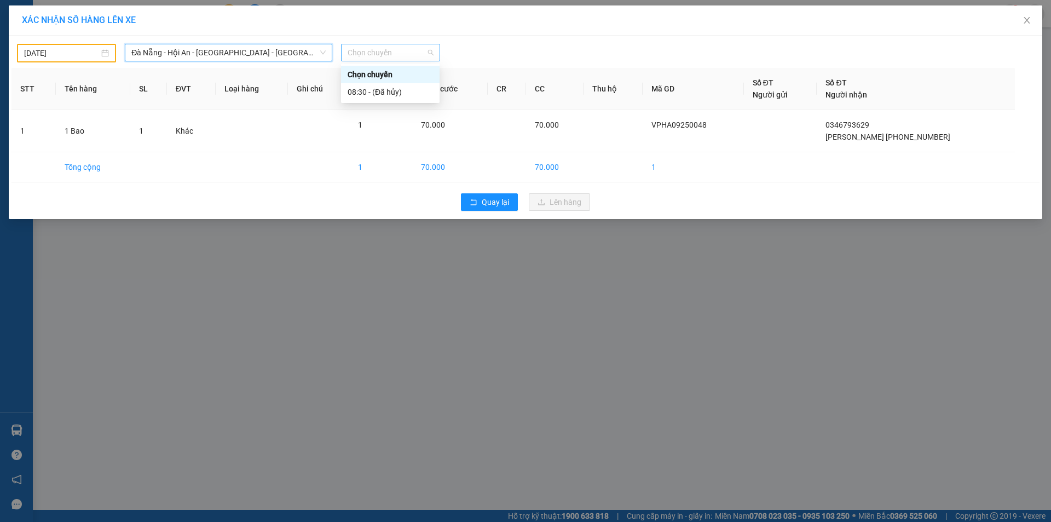
click at [382, 47] on span "Chọn chuyến" at bounding box center [391, 52] width 86 height 16
click at [240, 56] on span "Đà Nẵng - Hội An - [GEOGRAPHIC_DATA] - [GEOGRAPHIC_DATA] (34P VIP)" at bounding box center [228, 52] width 194 height 16
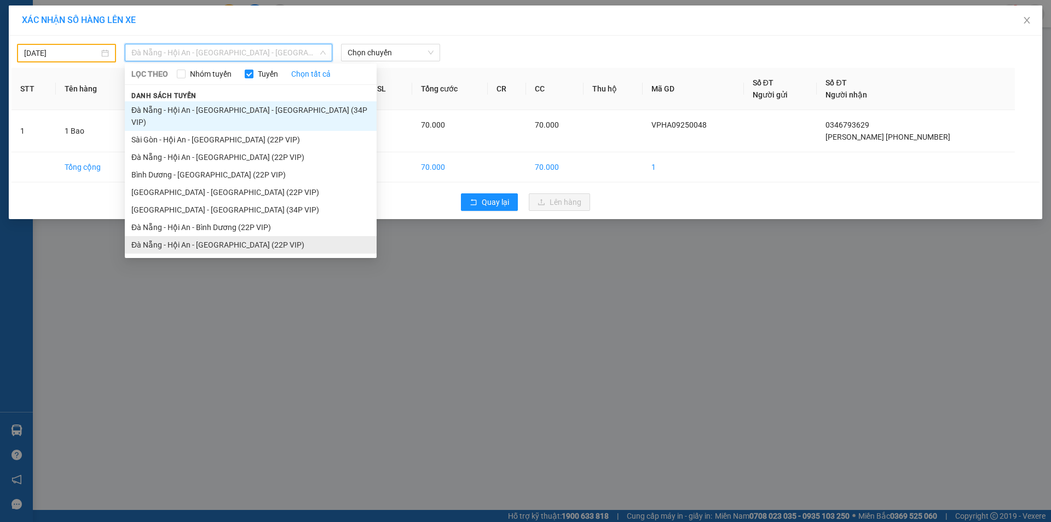
click at [186, 236] on li "Đà Nẵng - Hội An - [GEOGRAPHIC_DATA] (22P VIP)" at bounding box center [251, 245] width 252 height 18
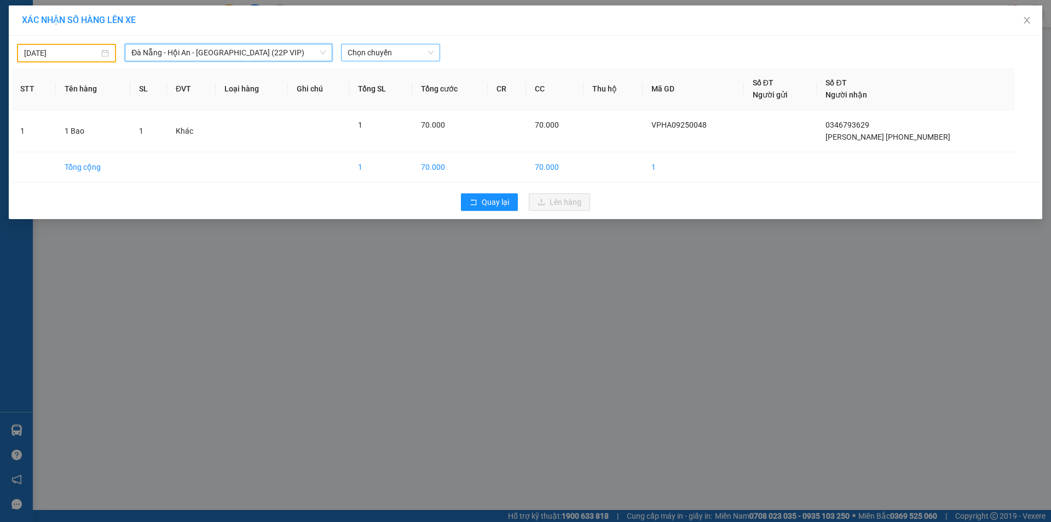
click at [353, 53] on span "Chọn chuyến" at bounding box center [391, 52] width 86 height 16
click at [372, 54] on span "Chọn chuyến" at bounding box center [391, 52] width 86 height 16
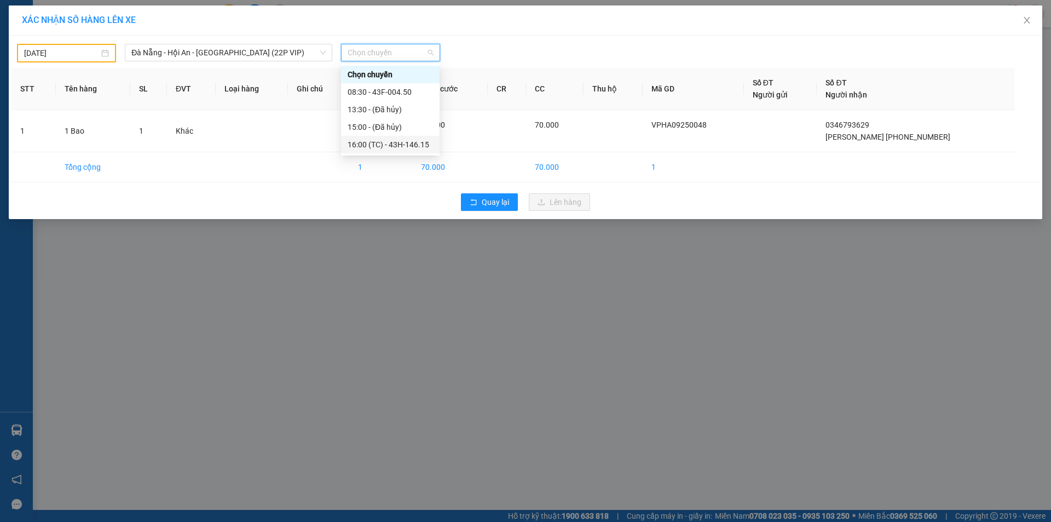
click at [357, 148] on div "16:00 (TC) - 43H-146.15" at bounding box center [390, 144] width 85 height 12
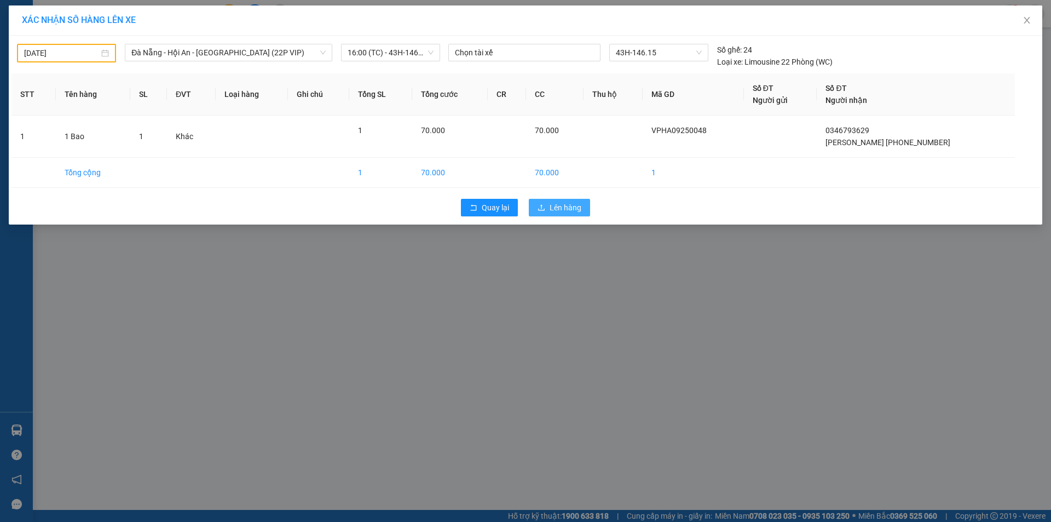
click at [570, 212] on span "Lên hàng" at bounding box center [566, 207] width 32 height 12
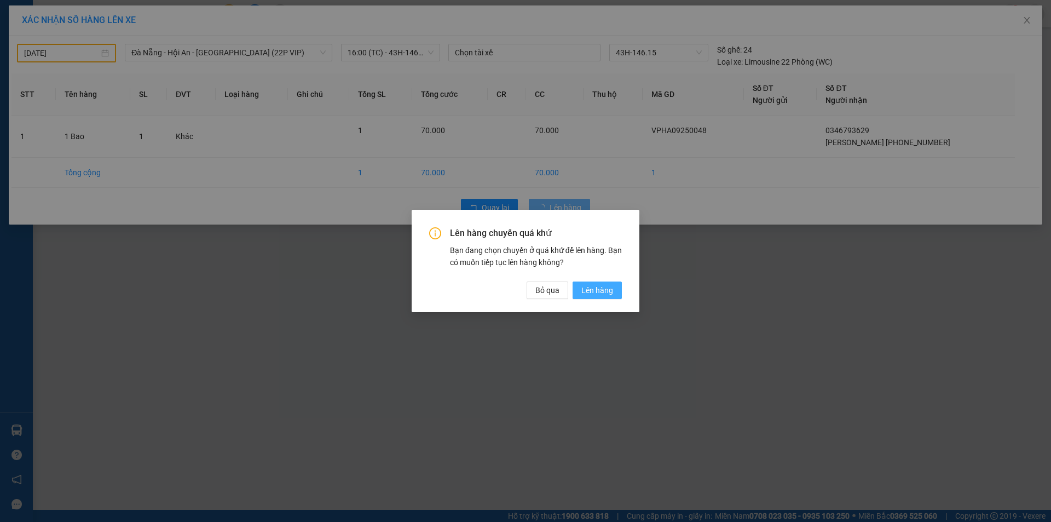
click at [596, 291] on span "Lên hàng" at bounding box center [597, 290] width 32 height 12
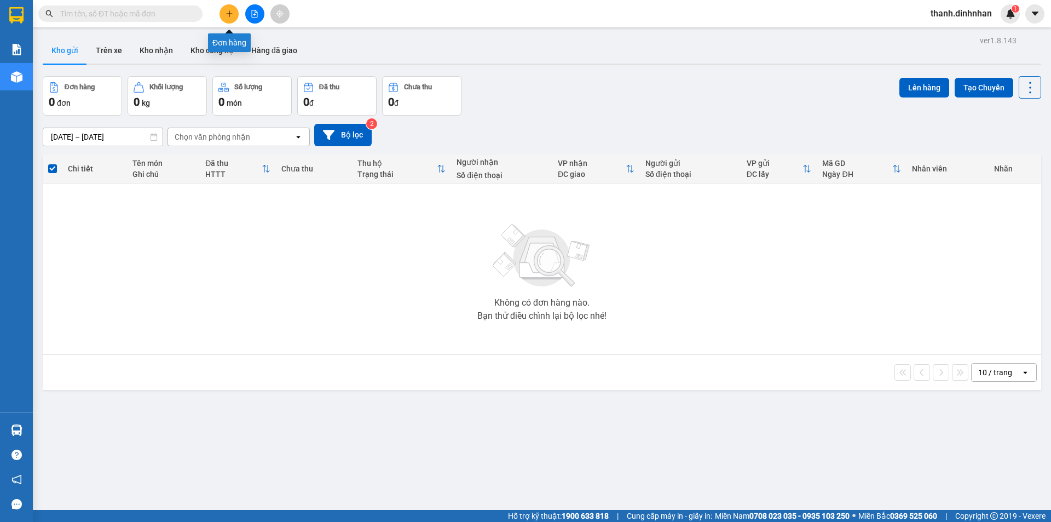
click at [230, 13] on icon "plus" at bounding box center [230, 14] width 8 height 8
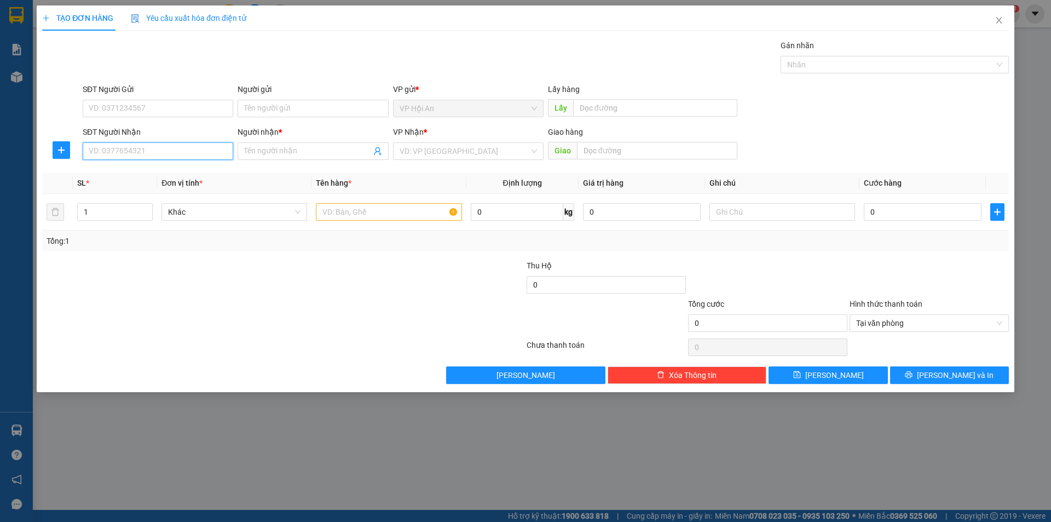
click at [114, 158] on input "SĐT Người Nhận" at bounding box center [158, 151] width 151 height 18
click at [113, 113] on input "SĐT Người Gửi" at bounding box center [158, 109] width 151 height 18
type input "0905234244"
click at [154, 153] on input "SĐT Người Nhận" at bounding box center [158, 151] width 151 height 18
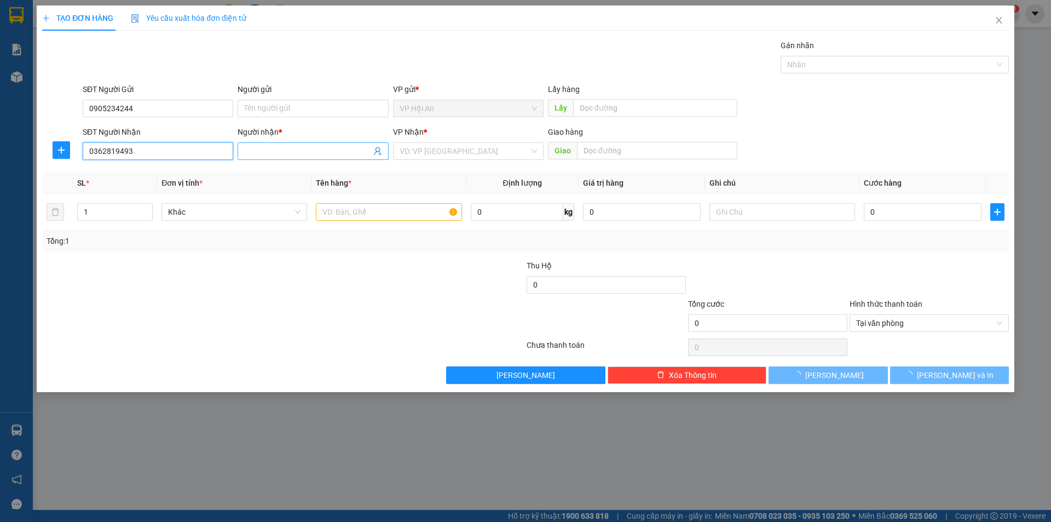
type input "0362819493"
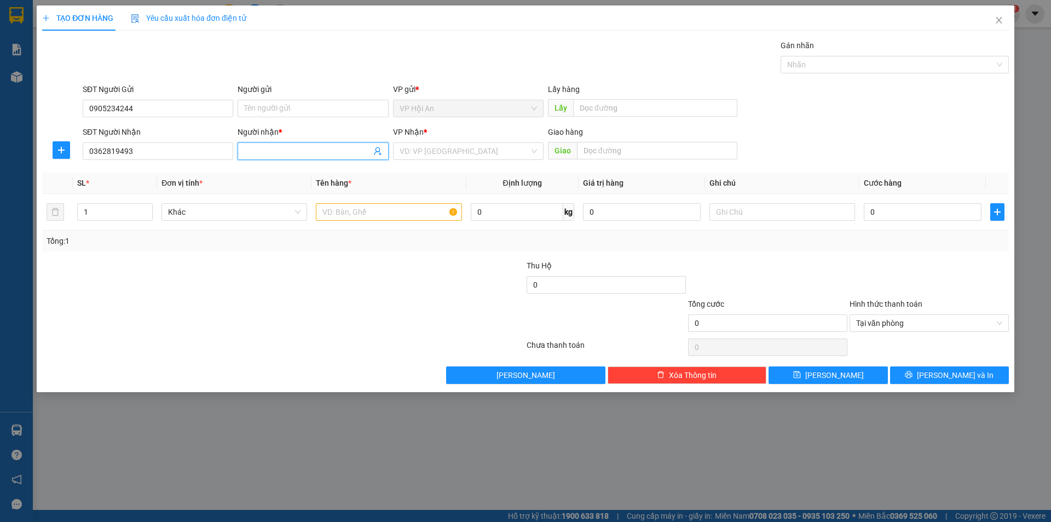
click at [250, 152] on input "Người nhận *" at bounding box center [307, 151] width 126 height 12
type input "Gấm"
click at [429, 156] on input "search" at bounding box center [465, 151] width 130 height 16
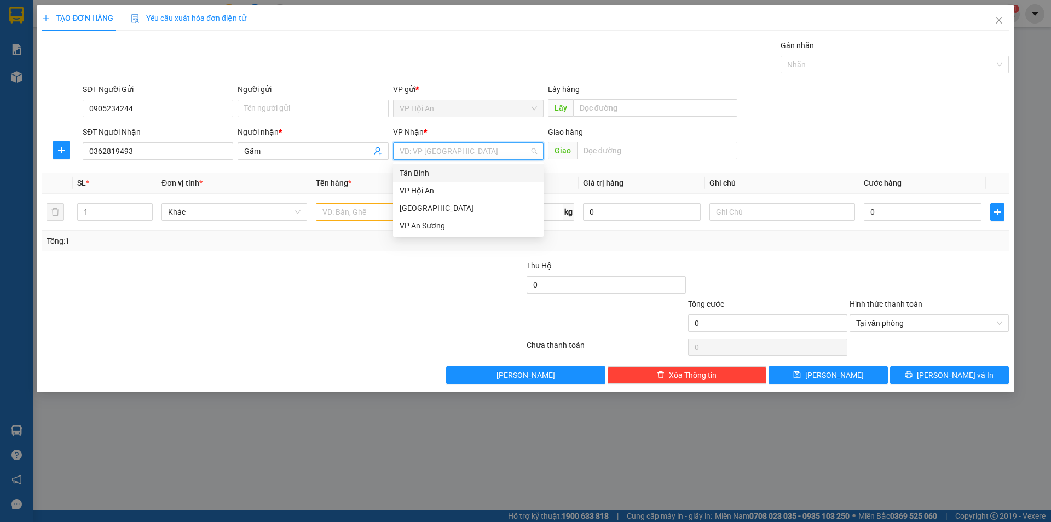
click at [433, 171] on div "Tân Bình" at bounding box center [468, 173] width 137 height 12
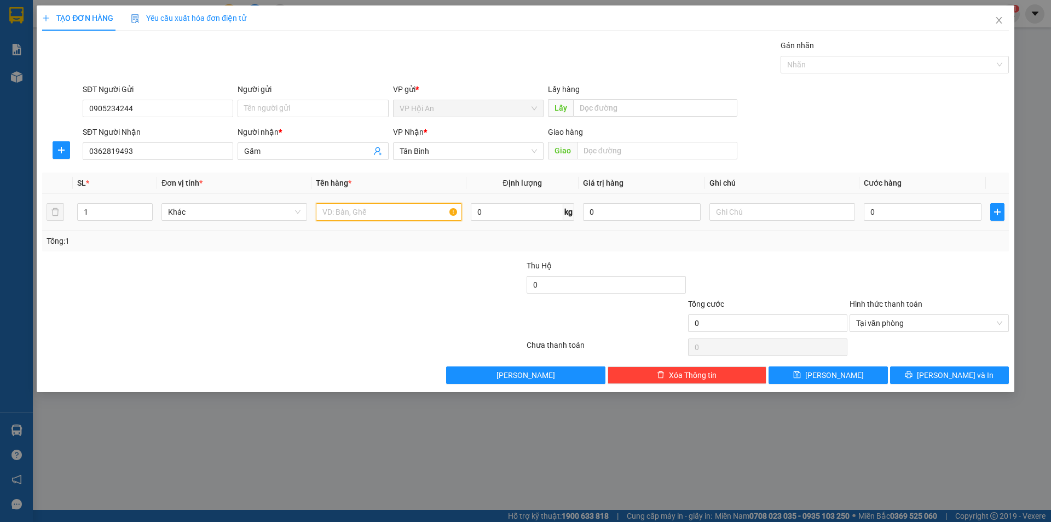
click at [365, 213] on input "text" at bounding box center [389, 212] width 146 height 18
type input "1 Thùng"
click at [920, 205] on input "0" at bounding box center [923, 212] width 118 height 18
type input "2"
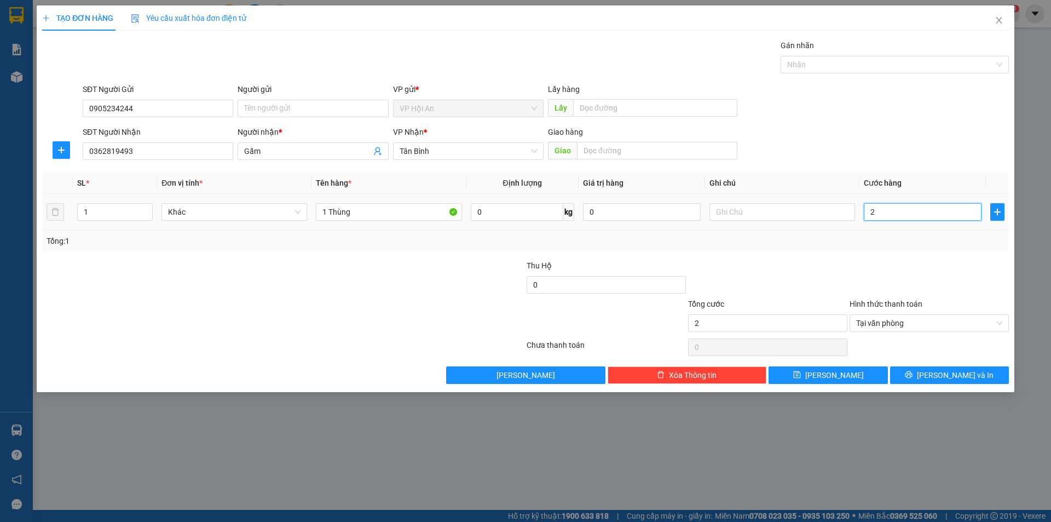
type input "25"
type input "250"
type input "2.500"
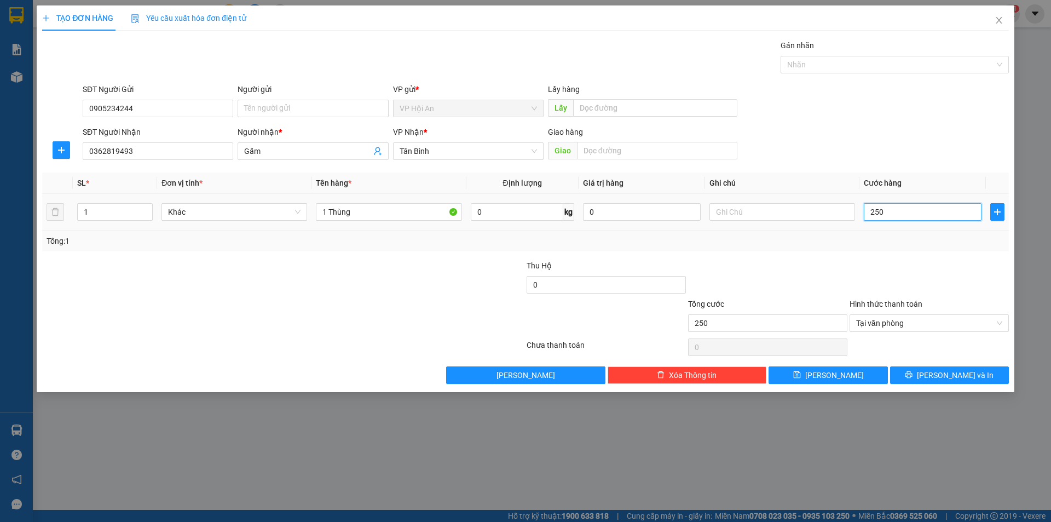
type input "2.500"
type input "25.000"
type input "250.000"
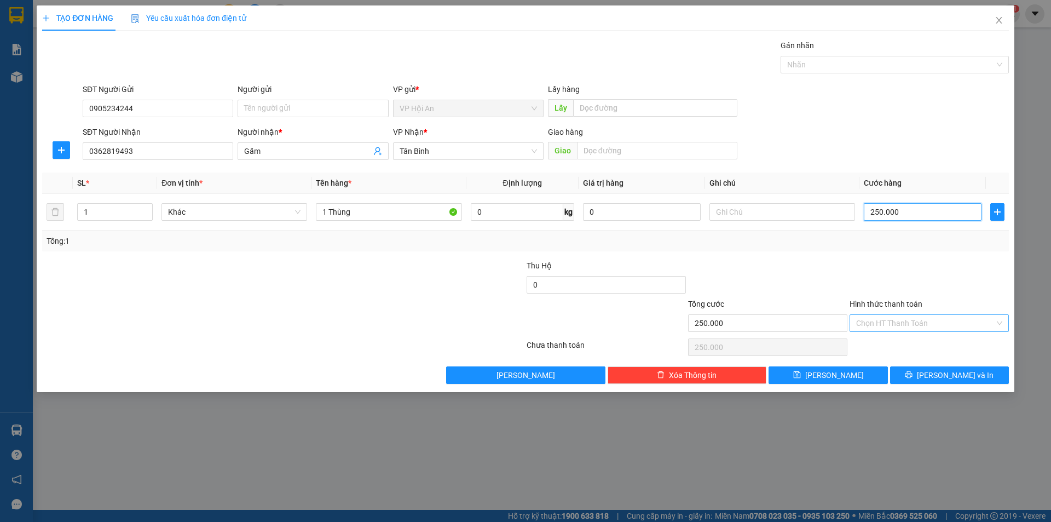
type input "250.000"
click at [922, 291] on div at bounding box center [928, 278] width 161 height 38
click at [834, 373] on span "[PERSON_NAME]" at bounding box center [834, 375] width 59 height 12
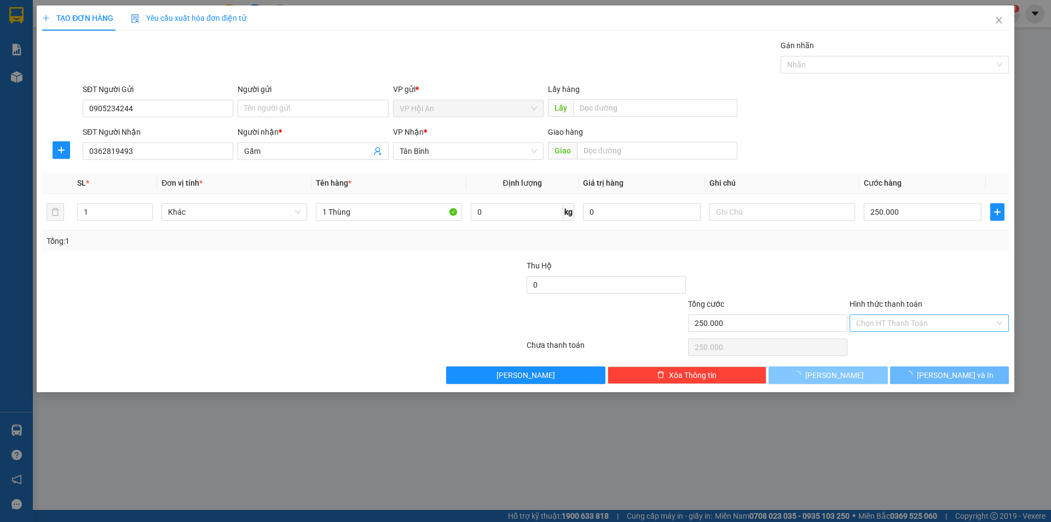
type input "0"
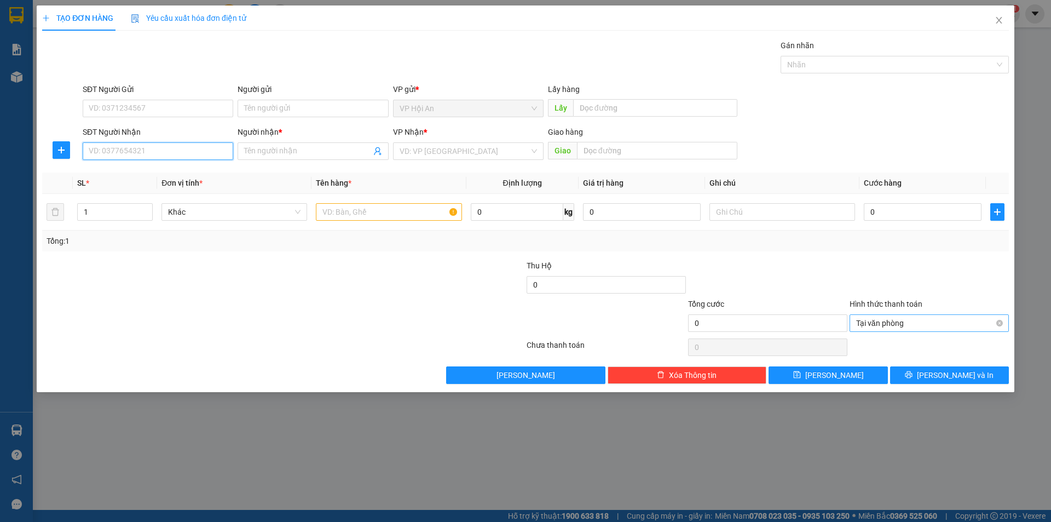
click at [117, 143] on input "SĐT Người Nhận" at bounding box center [158, 151] width 151 height 18
click at [146, 149] on input "077165" at bounding box center [158, 151] width 151 height 18
type input "0771651405"
click at [271, 153] on input "Người nhận *" at bounding box center [307, 151] width 126 height 12
type input "Kiện"
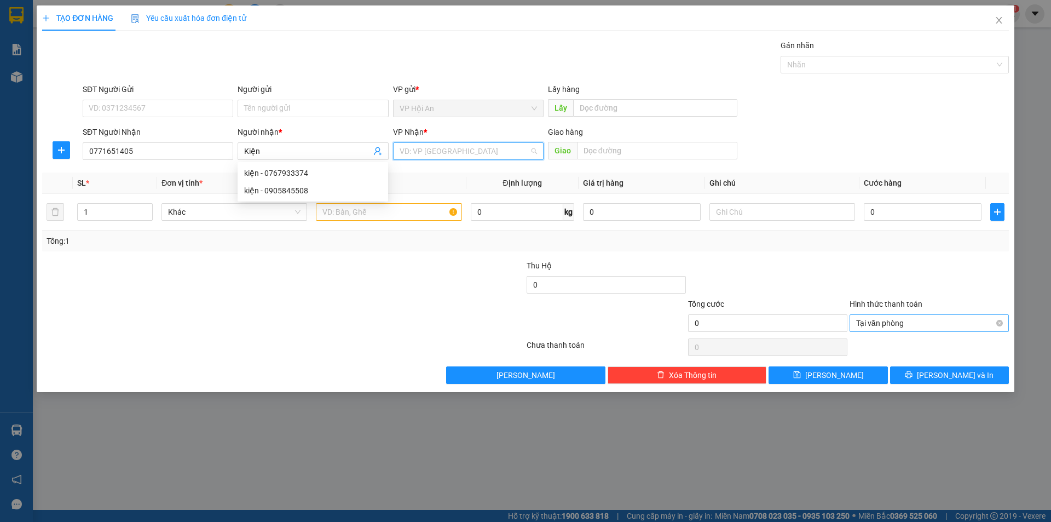
click at [488, 157] on input "search" at bounding box center [465, 151] width 130 height 16
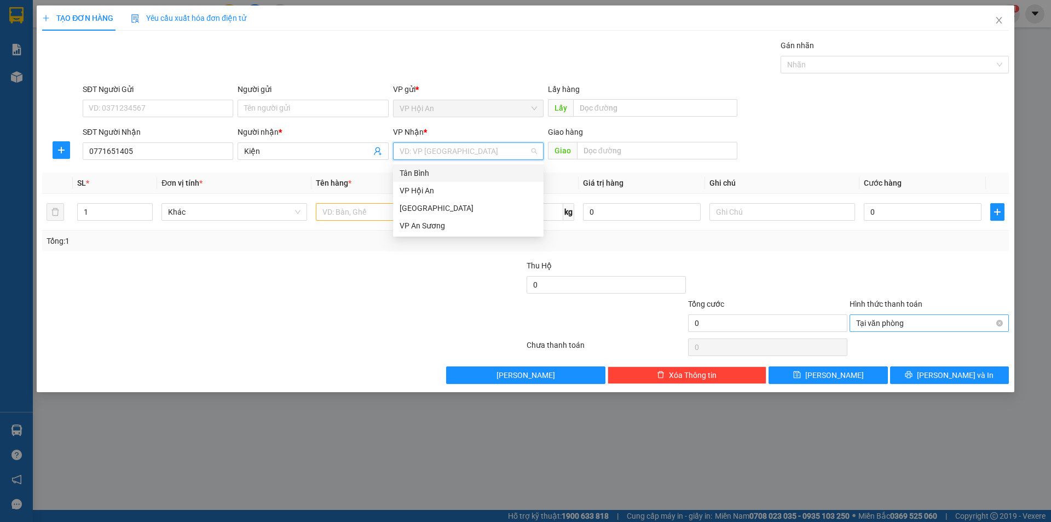
click at [444, 171] on div "Tân Bình" at bounding box center [468, 173] width 137 height 12
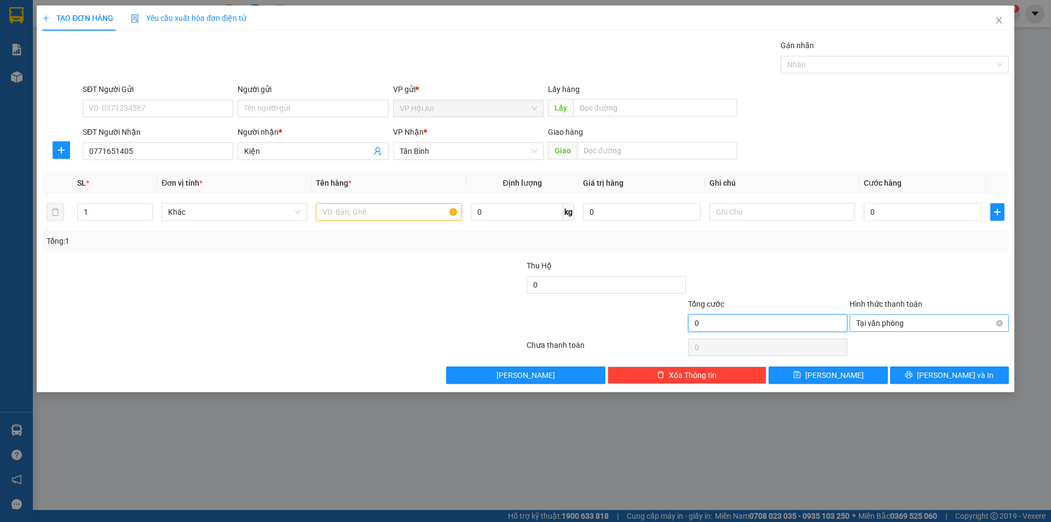
click at [736, 322] on input "0" at bounding box center [767, 323] width 159 height 18
click at [898, 215] on input "0" at bounding box center [923, 212] width 118 height 18
type input "1"
type input "17"
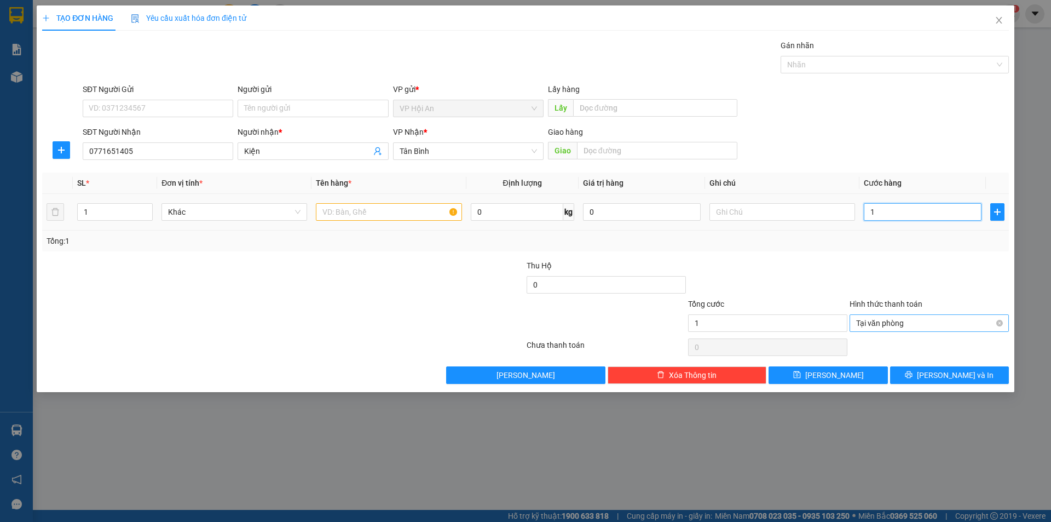
type input "17"
type input "170"
type input "1.700"
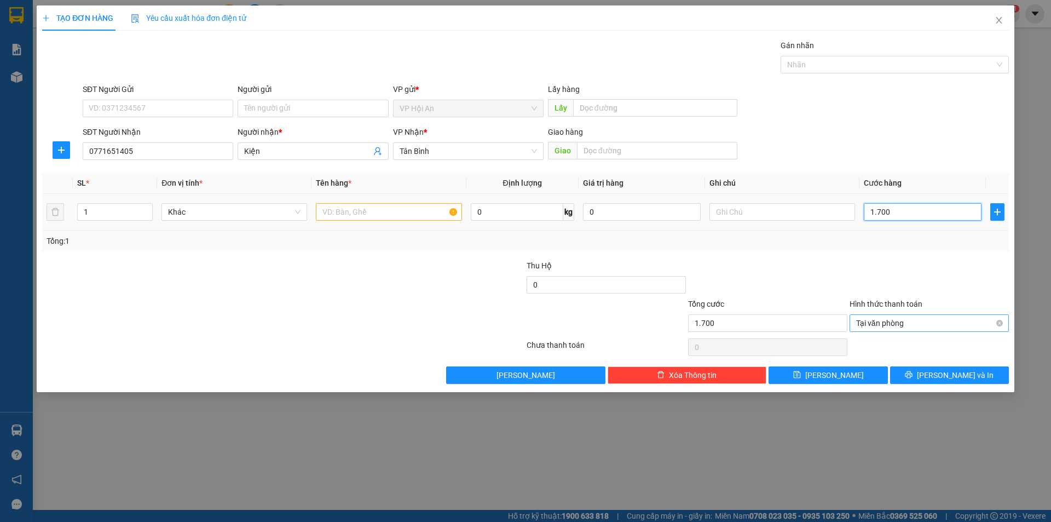
type input "17.000"
type input "170.000"
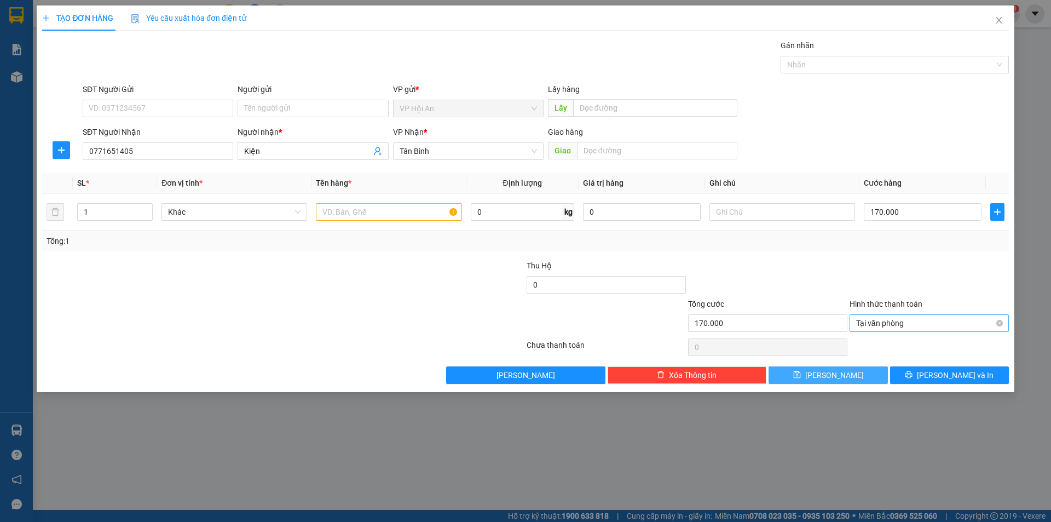
click at [824, 380] on button "[PERSON_NAME]" at bounding box center [827, 375] width 119 height 18
click at [375, 211] on input "text" at bounding box center [389, 212] width 146 height 18
type input "1 Thùng xốp + 1 Kiện"
click at [828, 378] on span "[PERSON_NAME]" at bounding box center [834, 375] width 59 height 12
type input "0"
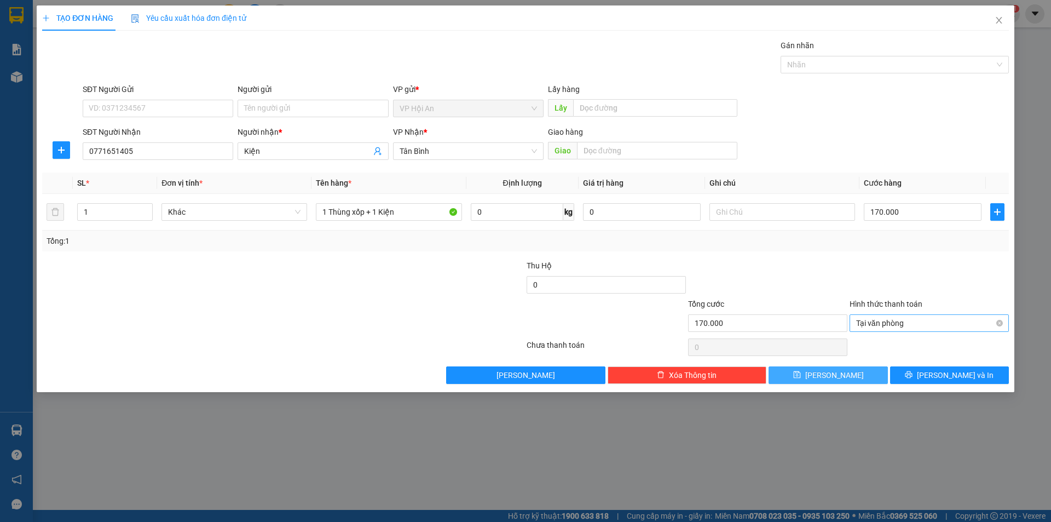
type input "0"
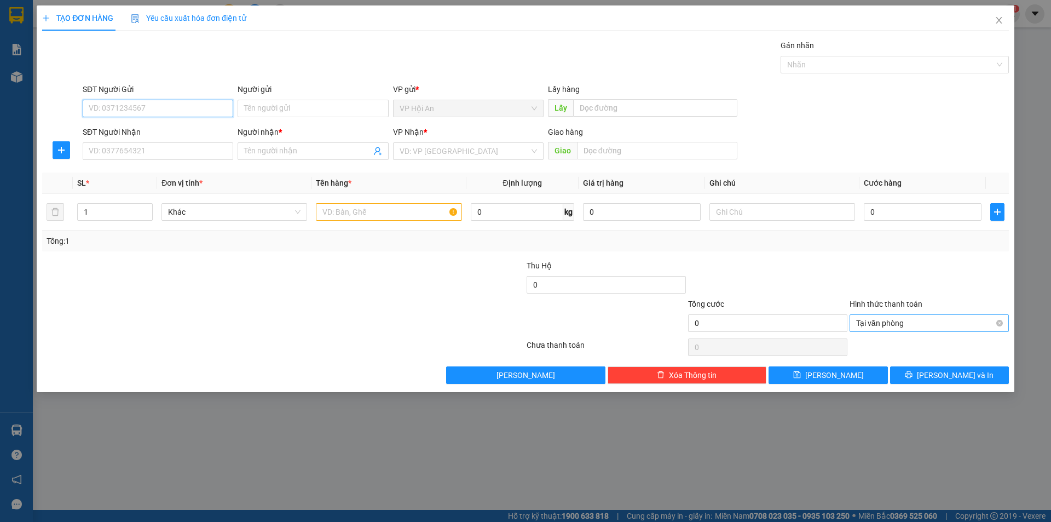
click at [135, 109] on input "SĐT Người Gửi" at bounding box center [158, 109] width 151 height 18
type input "0914083061"
click at [154, 127] on div "0914083061 - [PERSON_NAME]" at bounding box center [157, 130] width 137 height 12
type input "cô vân"
type input "0914083061"
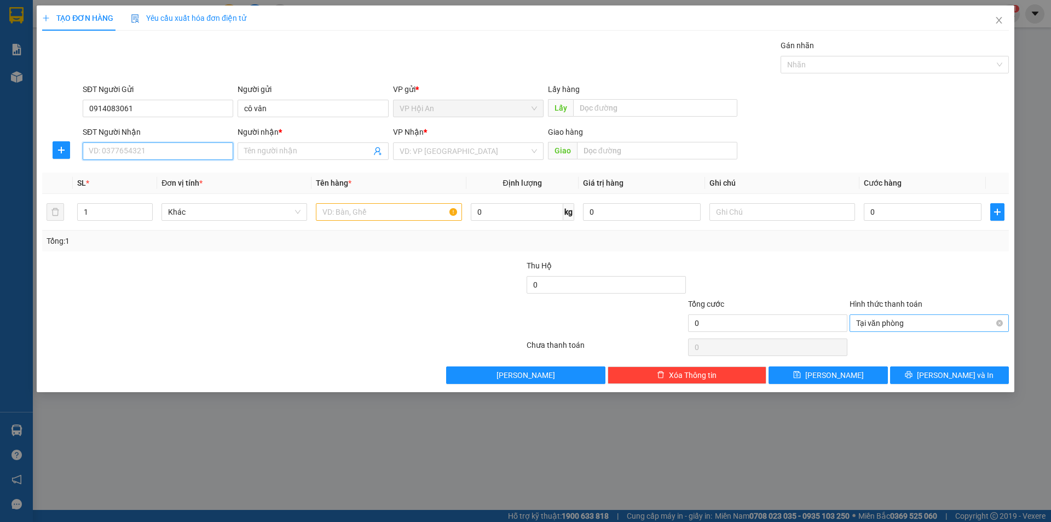
click at [100, 155] on input "SĐT Người Nhận" at bounding box center [158, 151] width 151 height 18
click at [160, 156] on input "SĐT Người Nhận" at bounding box center [158, 151] width 151 height 18
click at [158, 167] on div "0932856691 - Lâm" at bounding box center [157, 173] width 137 height 12
type input "0932856691"
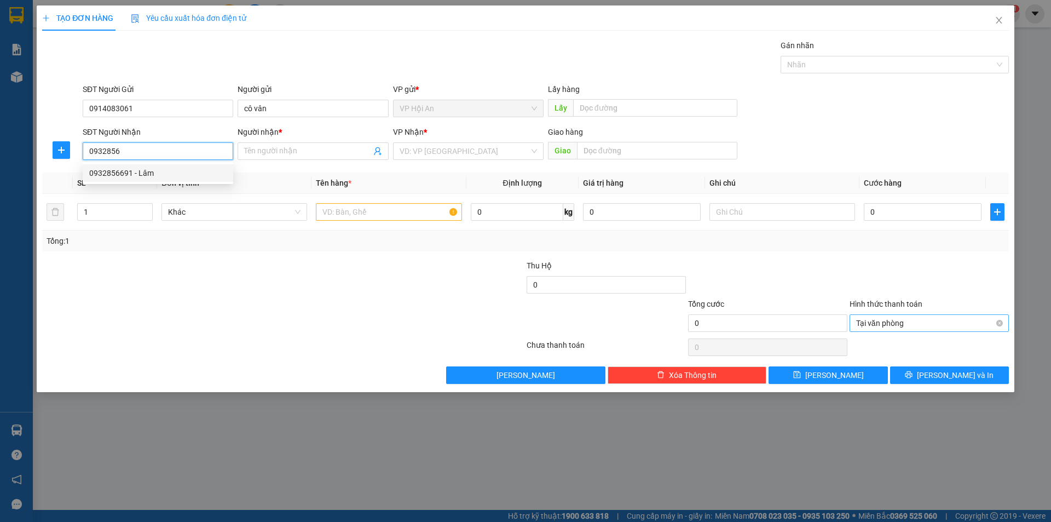
type input "Lâm"
type input "0932856691"
click at [363, 217] on input "text" at bounding box center [389, 212] width 146 height 18
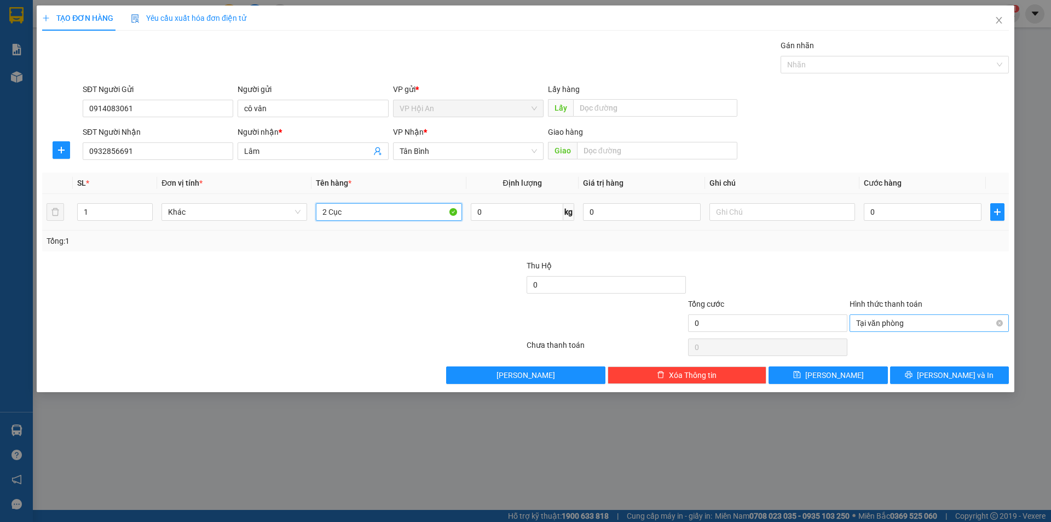
type input "2 Cục"
click at [884, 199] on td "0" at bounding box center [922, 212] width 126 height 37
click at [878, 212] on input "0" at bounding box center [923, 212] width 118 height 18
type input "1"
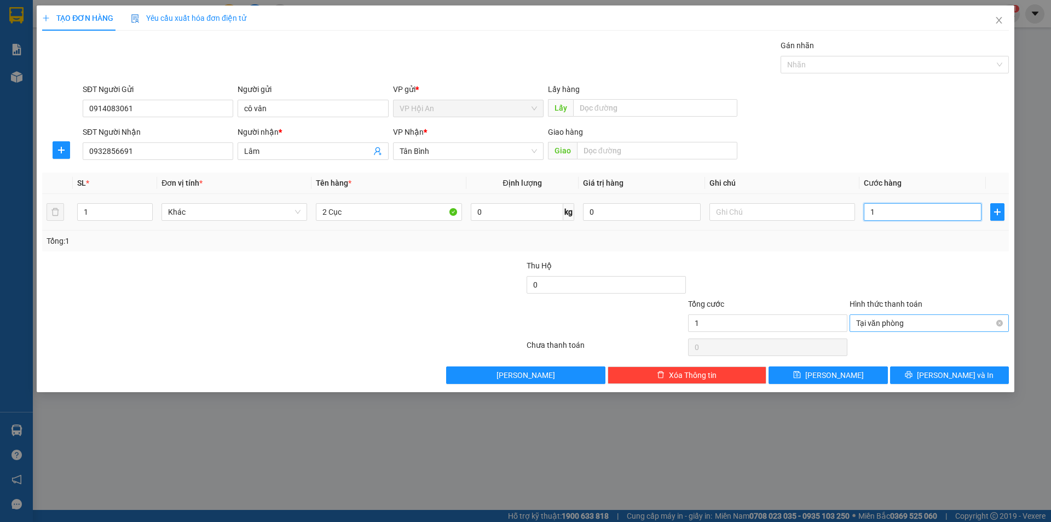
type input "15"
type input "150"
type input "1.500"
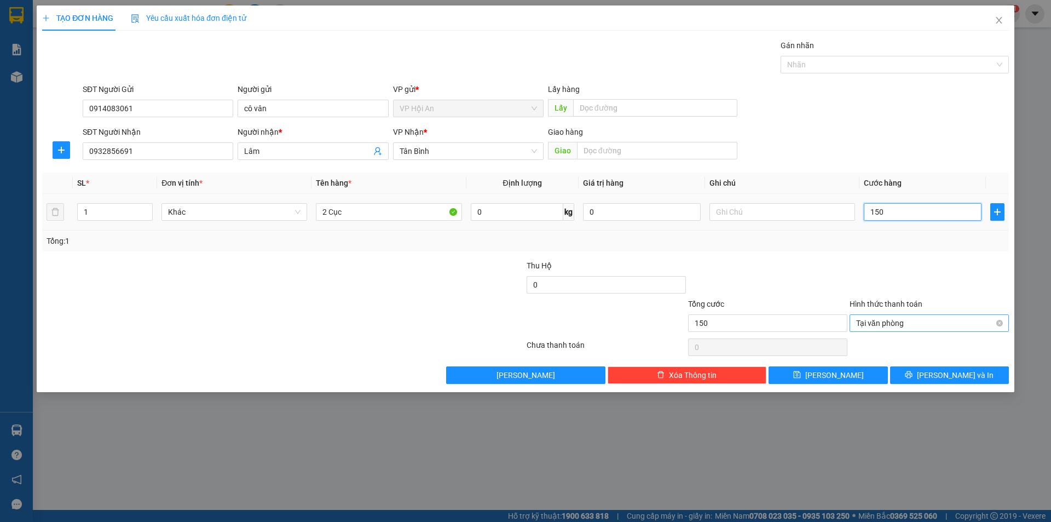
type input "1.500"
type input "15.000"
type input "150.000"
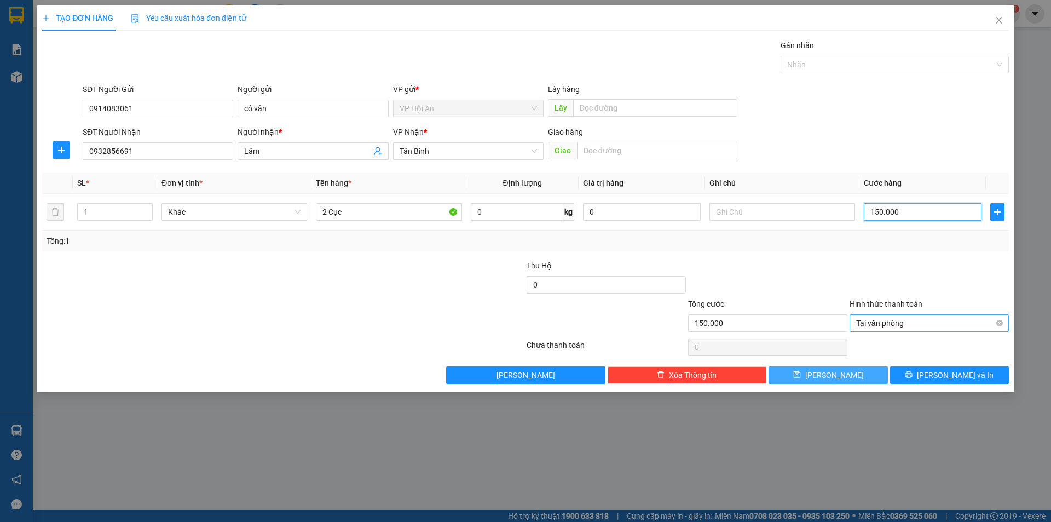
type input "150.000"
click at [837, 378] on span "[PERSON_NAME]" at bounding box center [834, 375] width 59 height 12
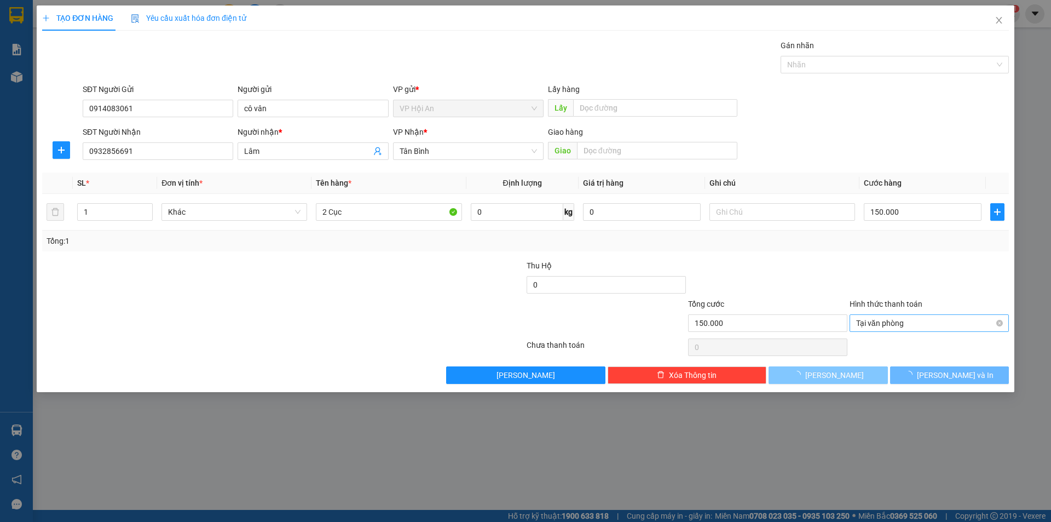
type input "0"
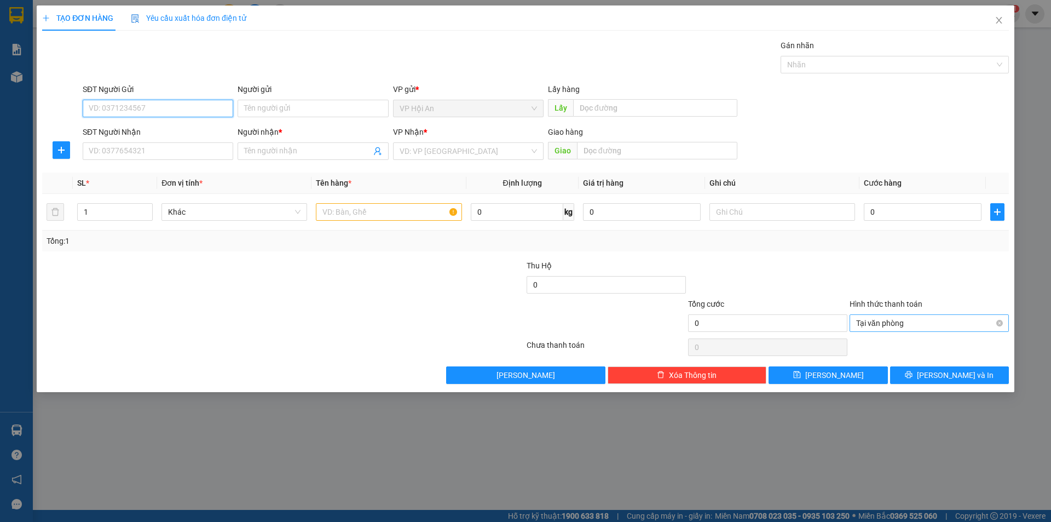
click at [119, 104] on input "SĐT Người Gửi" at bounding box center [158, 109] width 151 height 18
type input "0941383427"
click at [126, 153] on input "SĐT Người Nhận" at bounding box center [158, 151] width 151 height 18
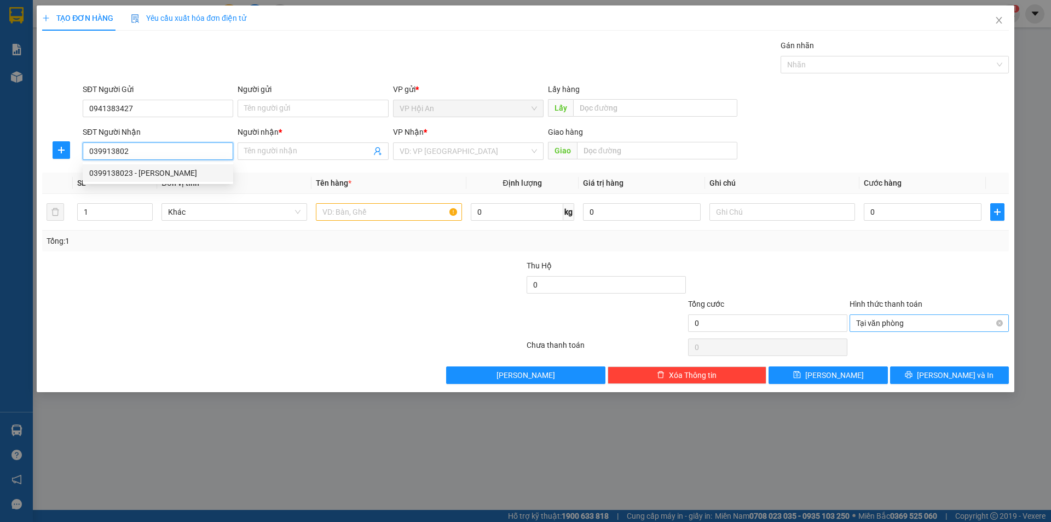
click at [128, 177] on div "0399138023 - [PERSON_NAME]" at bounding box center [157, 173] width 137 height 12
type input "0399138023"
type input "[PERSON_NAME]"
type input "0399138023"
click at [356, 216] on input "text" at bounding box center [389, 212] width 146 height 18
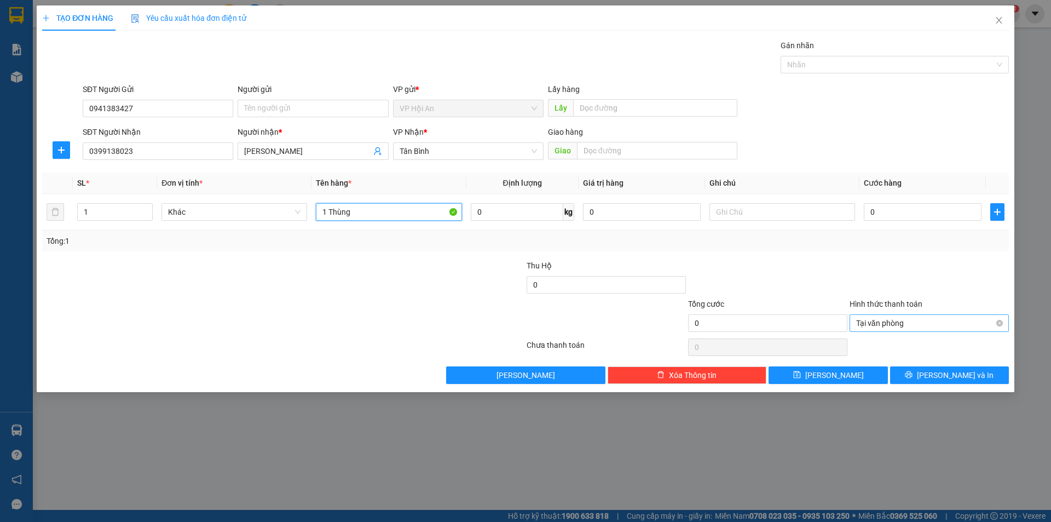
type input "1 Thùng"
click at [894, 212] on input "0" at bounding box center [923, 212] width 118 height 18
type input "1"
type input "10"
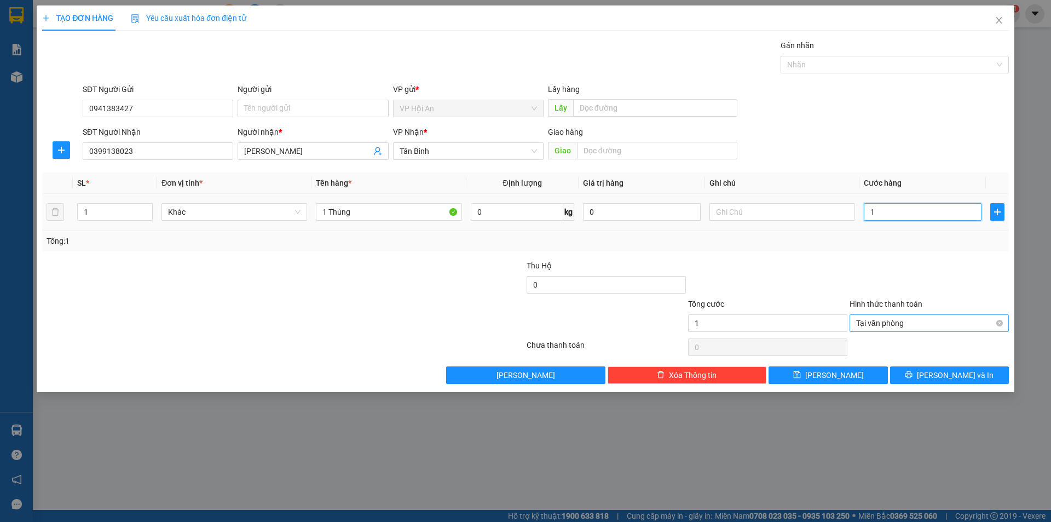
type input "10"
type input "100"
type input "1.000"
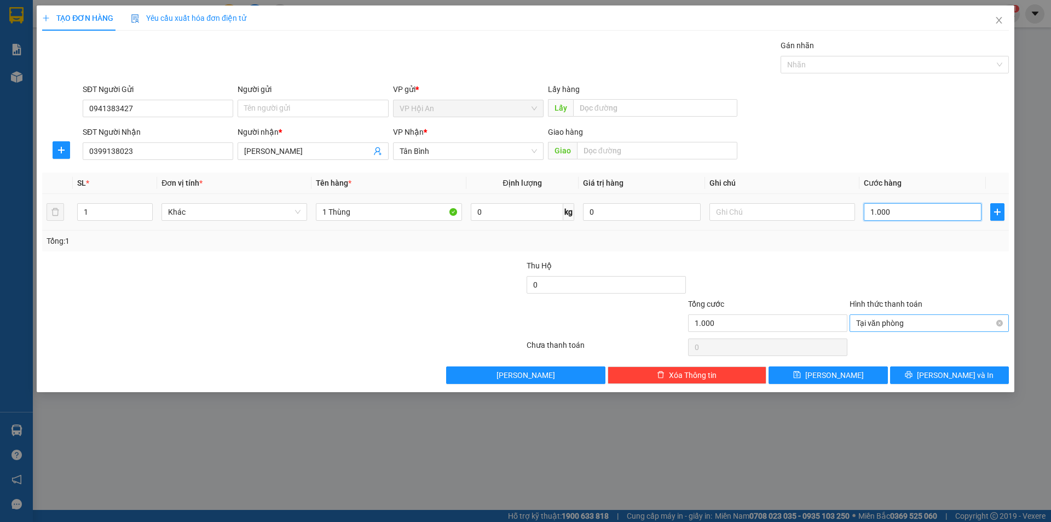
type input "10.000"
type input "100.000"
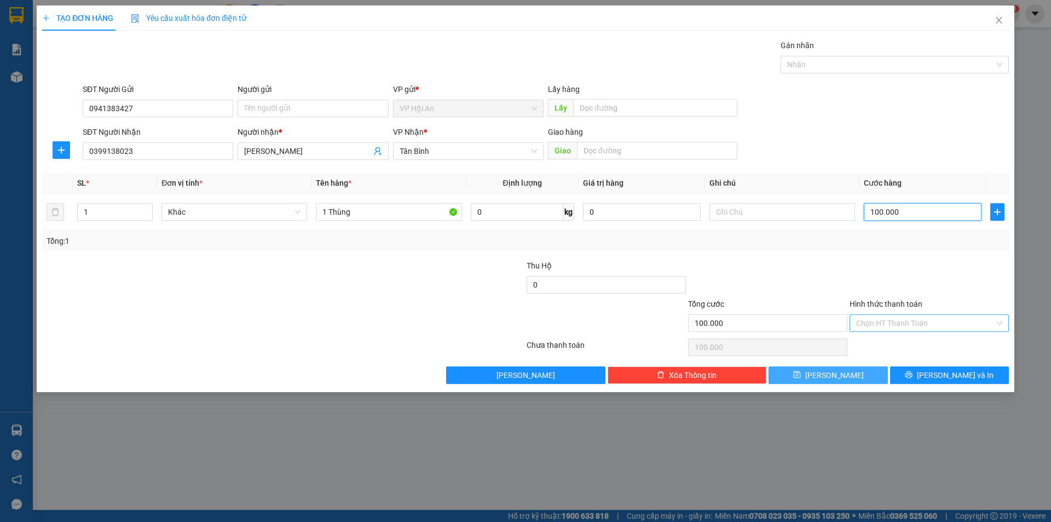
type input "100.000"
click at [829, 382] on button "[PERSON_NAME]" at bounding box center [827, 375] width 119 height 18
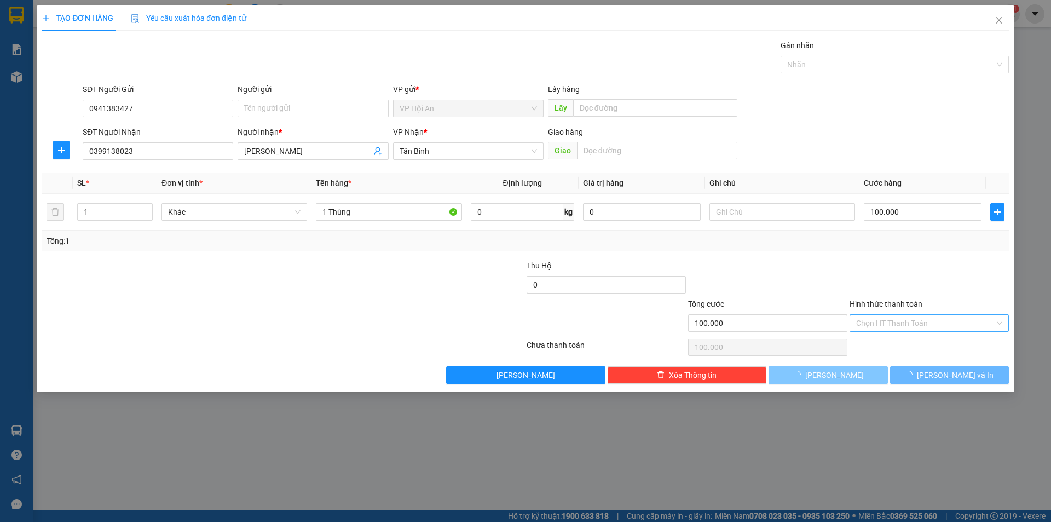
type input "0"
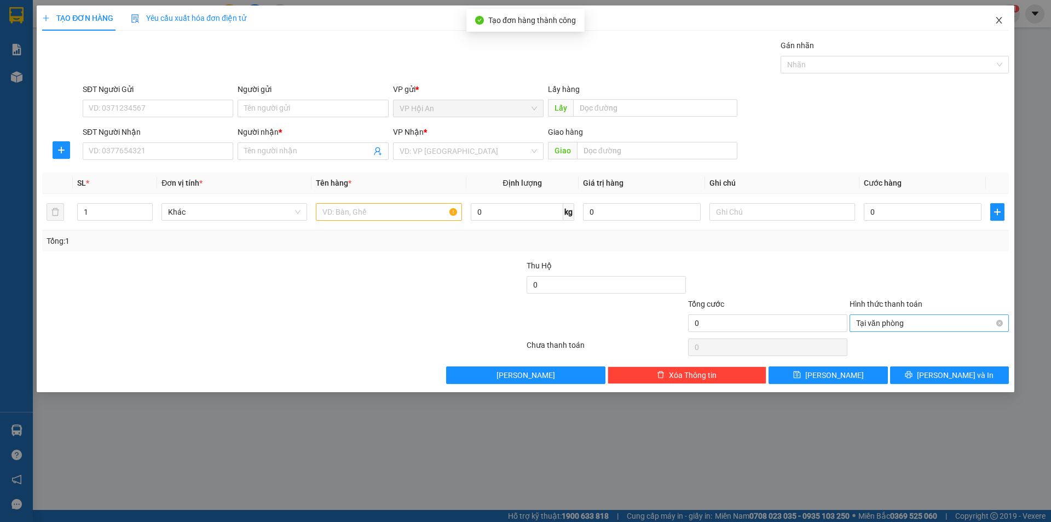
click at [1001, 25] on span "Close" at bounding box center [999, 20] width 31 height 31
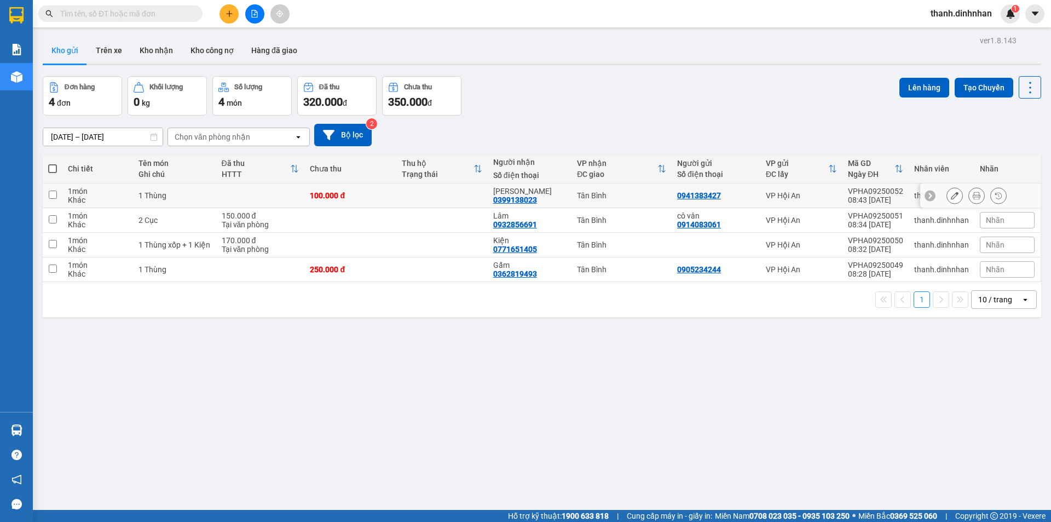
click at [51, 195] on input "checkbox" at bounding box center [53, 194] width 8 height 8
checkbox input "true"
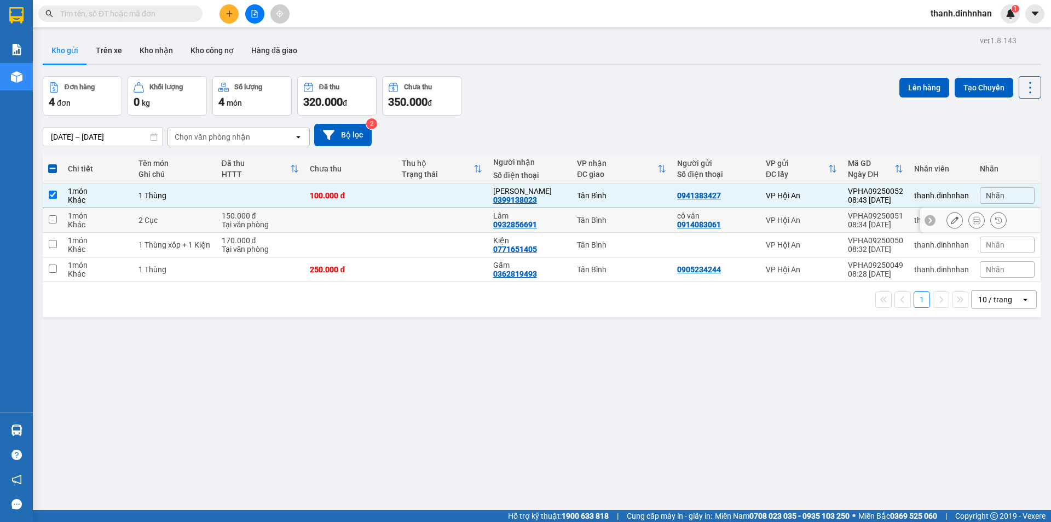
click at [53, 213] on td at bounding box center [53, 220] width 20 height 25
checkbox input "true"
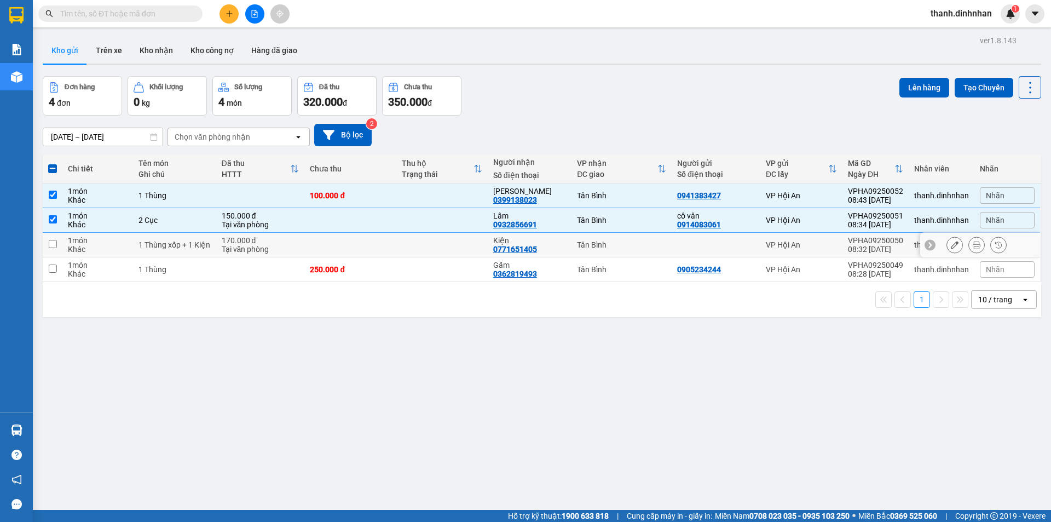
click at [53, 248] on td at bounding box center [53, 245] width 20 height 25
checkbox input "true"
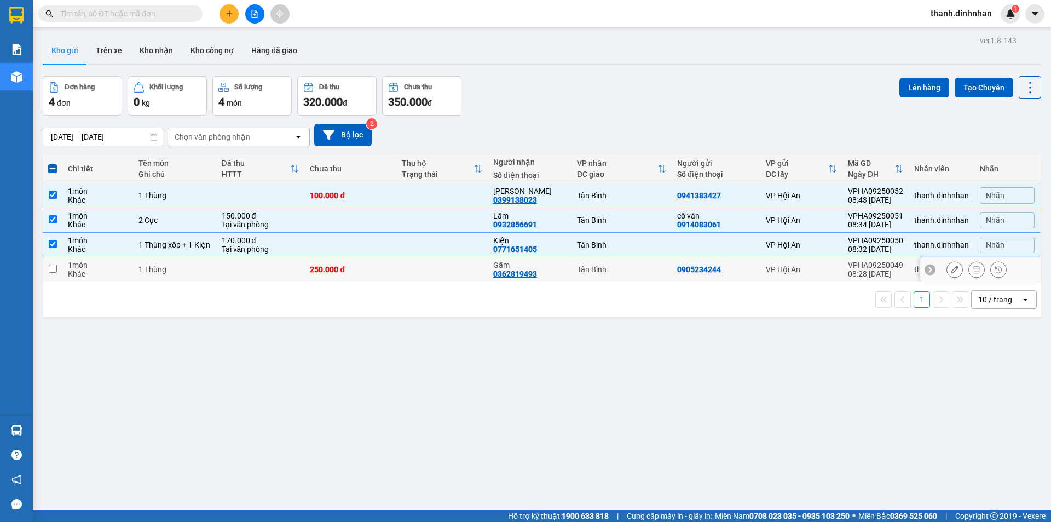
click at [58, 269] on td at bounding box center [53, 269] width 20 height 25
checkbox input "true"
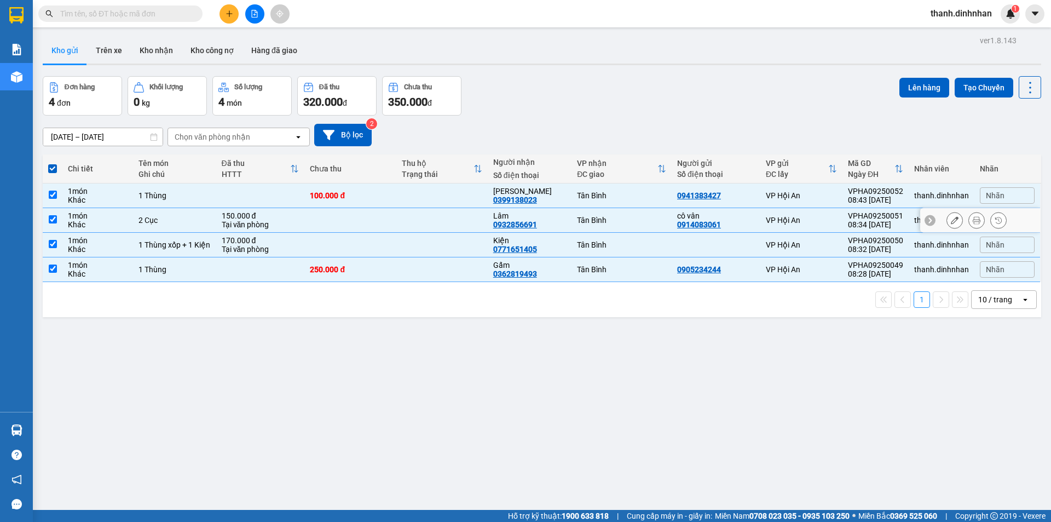
click at [48, 218] on td at bounding box center [53, 220] width 20 height 25
checkbox input "false"
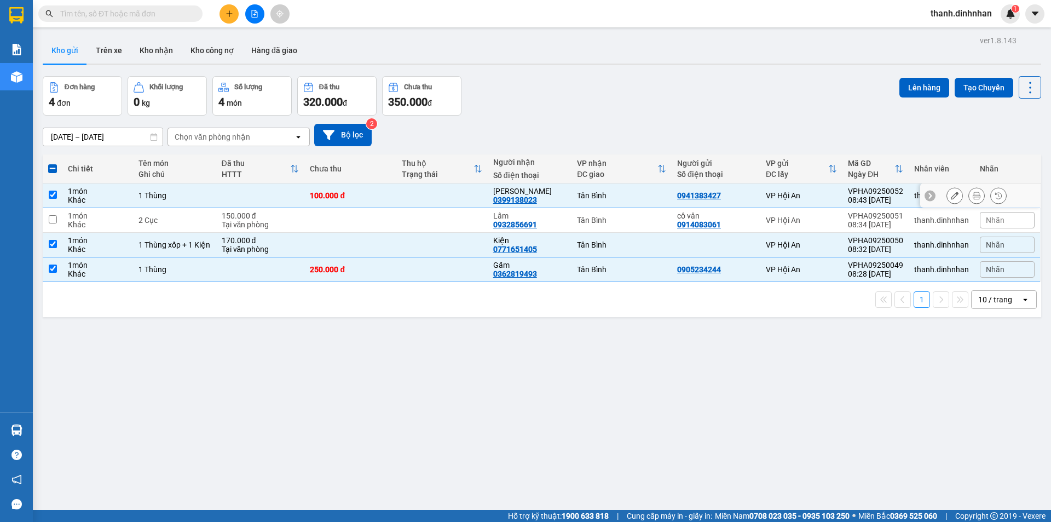
click at [53, 199] on td at bounding box center [53, 195] width 20 height 25
checkbox input "false"
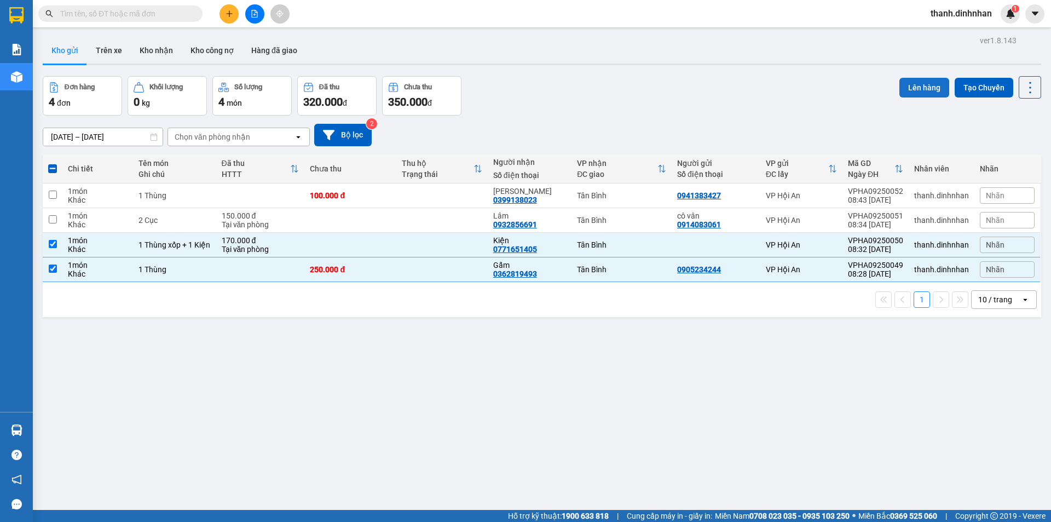
click at [908, 85] on button "Lên hàng" at bounding box center [924, 88] width 50 height 20
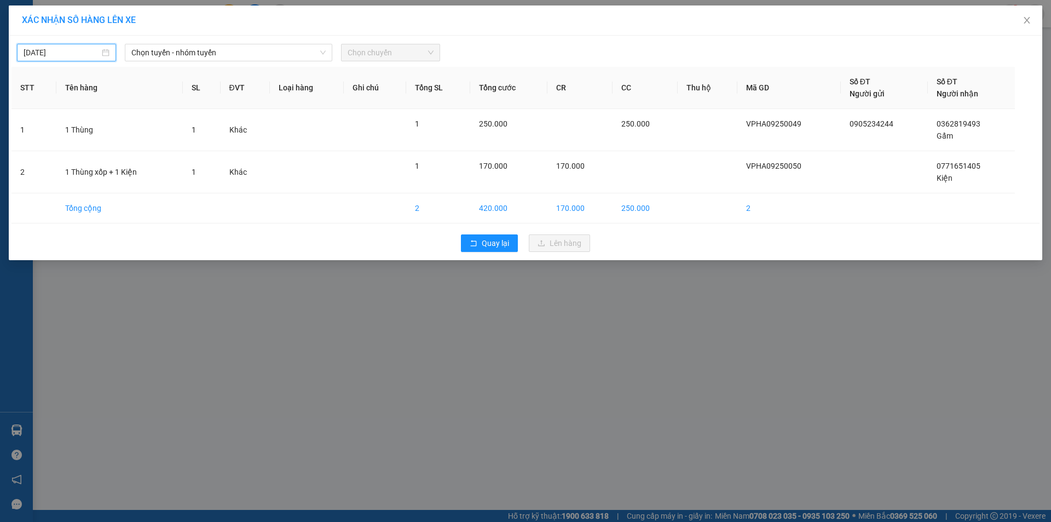
click at [84, 51] on input "[DATE]" at bounding box center [62, 53] width 76 height 12
click at [157, 132] on div "13" at bounding box center [151, 132] width 13 height 13
type input "[DATE]"
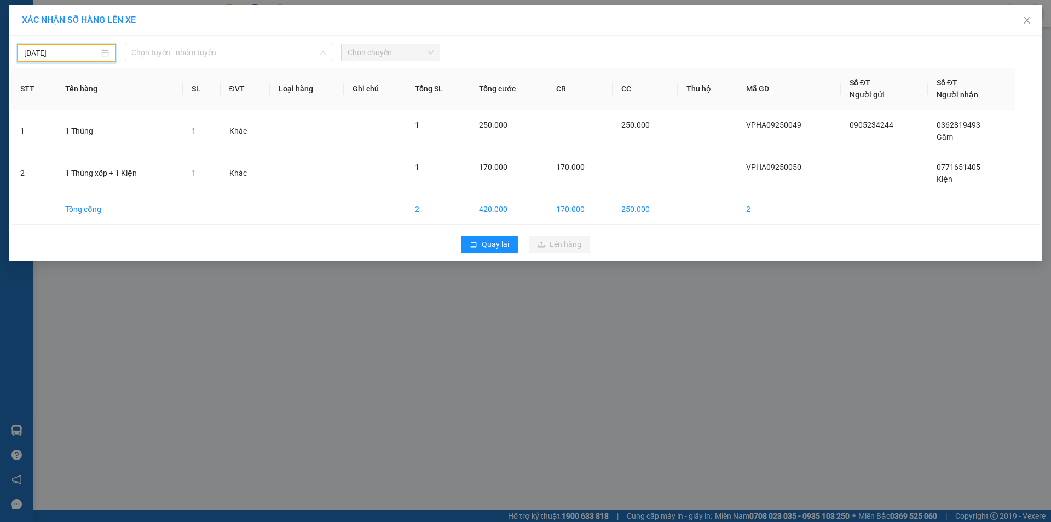
click at [211, 49] on span "Chọn tuyến - nhóm tuyến" at bounding box center [228, 52] width 194 height 16
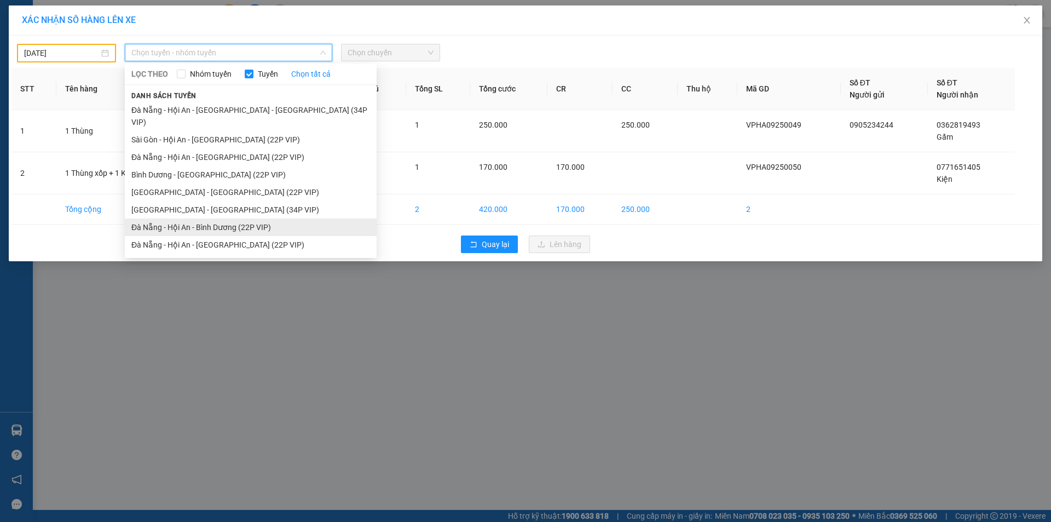
click at [159, 218] on li "Đà Nẵng - Hội An - Bình Dương (22P VIP)" at bounding box center [251, 227] width 252 height 18
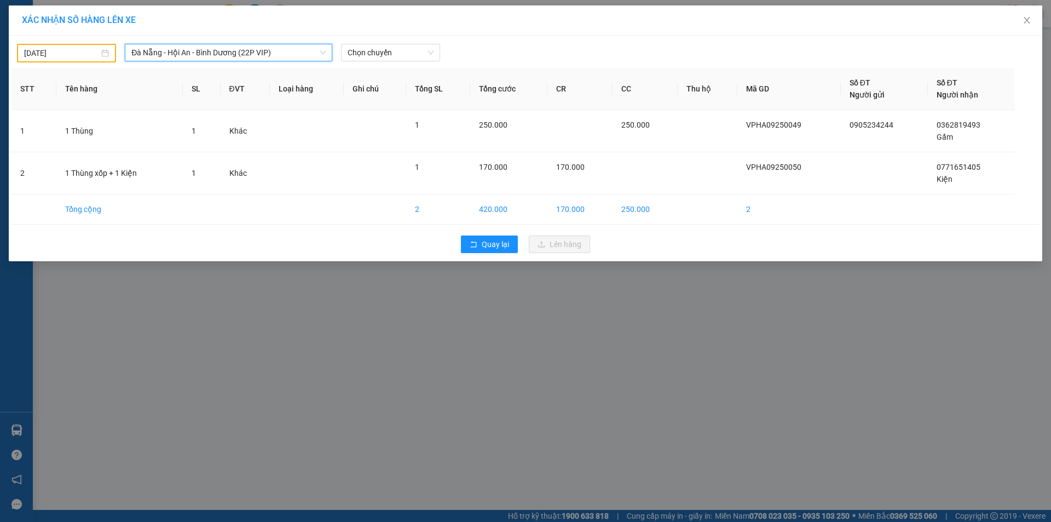
click at [167, 48] on span "Đà Nẵng - Hội An - Bình Dương (22P VIP)" at bounding box center [228, 52] width 194 height 16
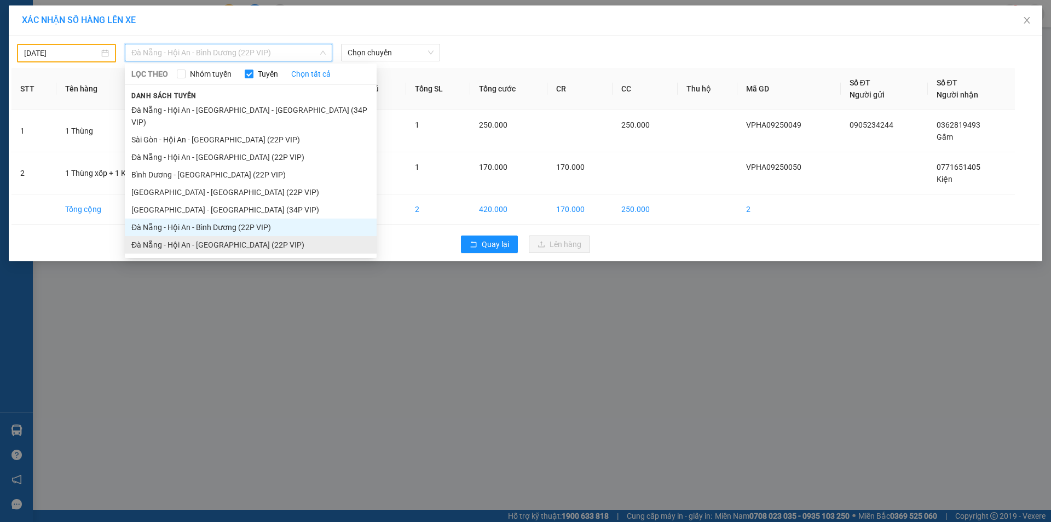
click at [187, 236] on li "Đà Nẵng - Hội An - [GEOGRAPHIC_DATA] (22P VIP)" at bounding box center [251, 245] width 252 height 18
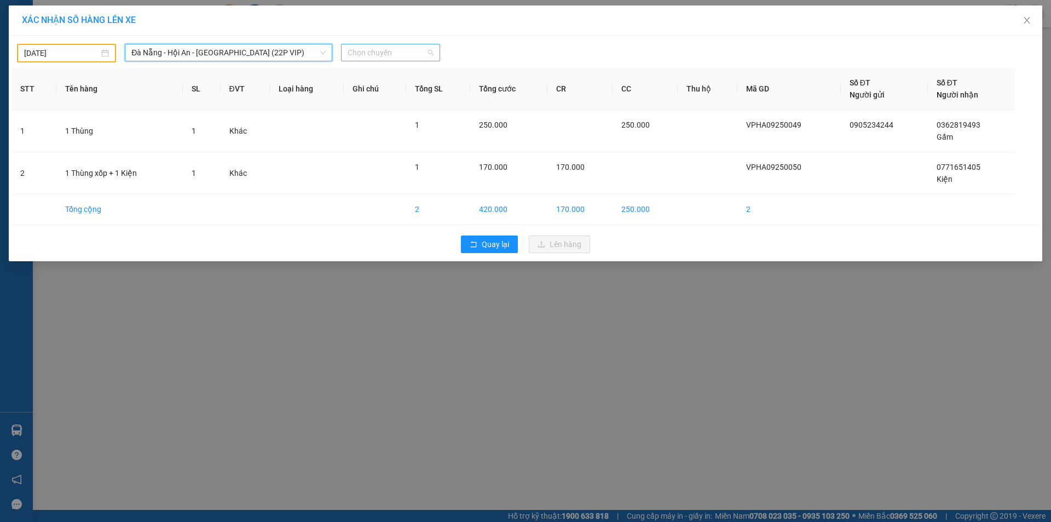
click at [369, 44] on div "Chọn chuyến" at bounding box center [390, 53] width 99 height 18
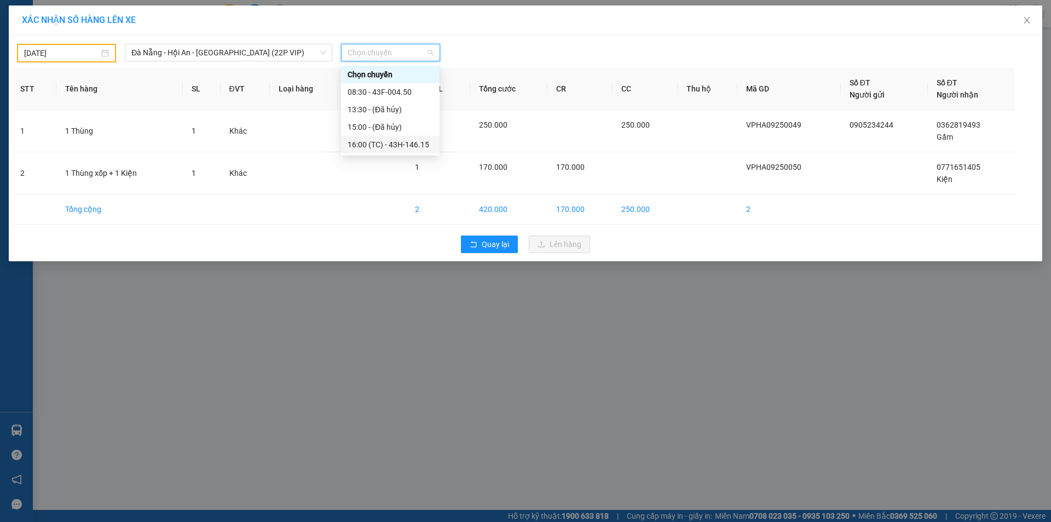
click at [356, 138] on div "16:00 (TC) - 43H-146.15" at bounding box center [390, 145] width 99 height 18
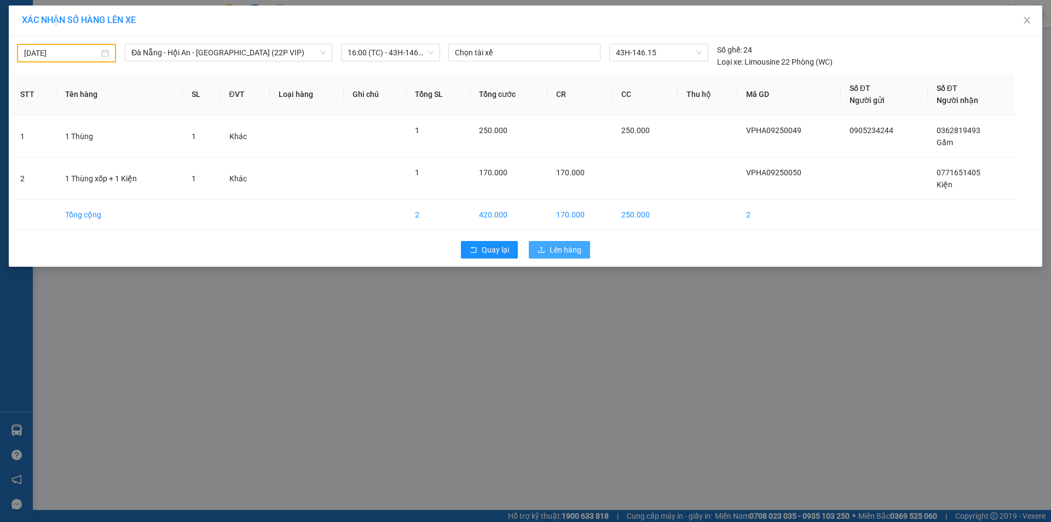
click at [556, 253] on span "Lên hàng" at bounding box center [566, 250] width 32 height 12
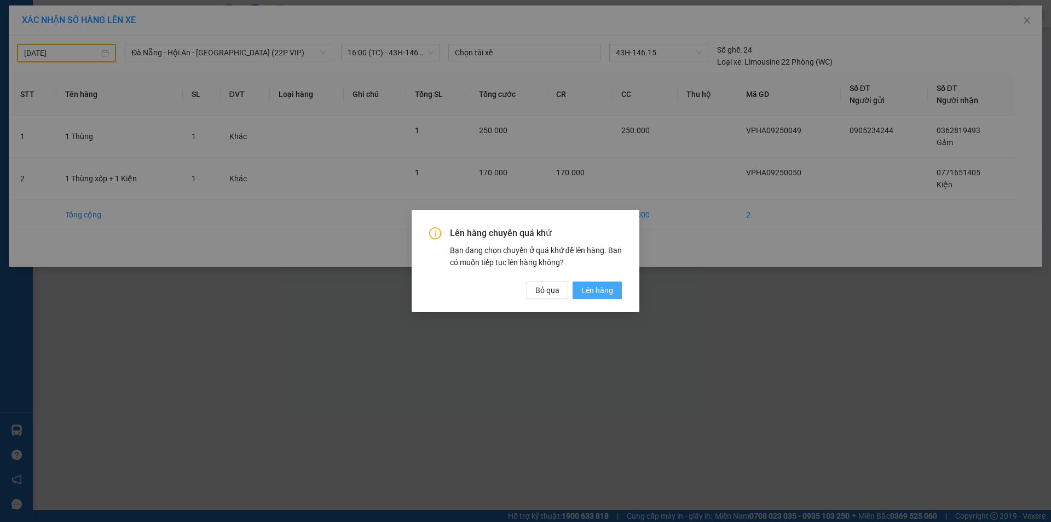
click at [585, 288] on span "Lên hàng" at bounding box center [597, 290] width 32 height 12
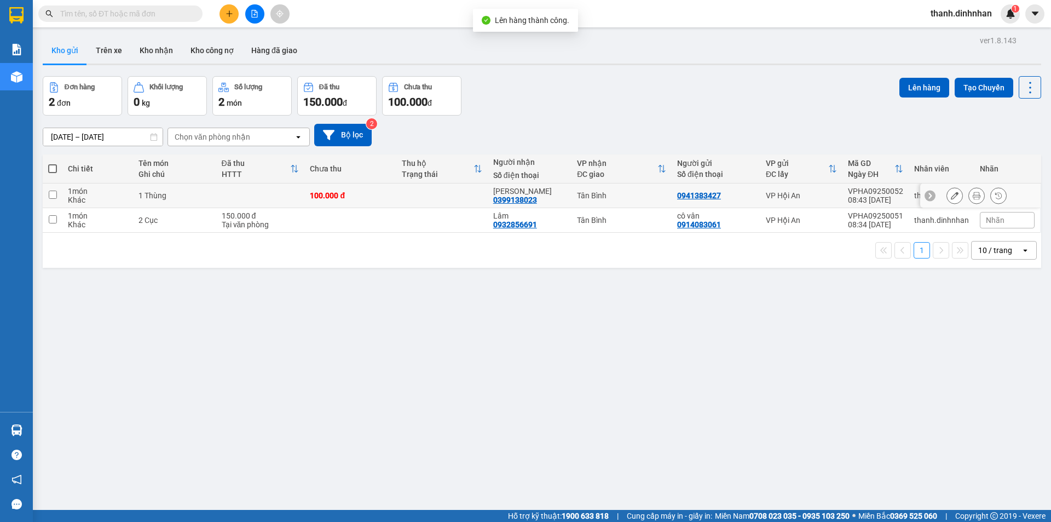
click at [57, 197] on td at bounding box center [53, 195] width 20 height 25
checkbox input "true"
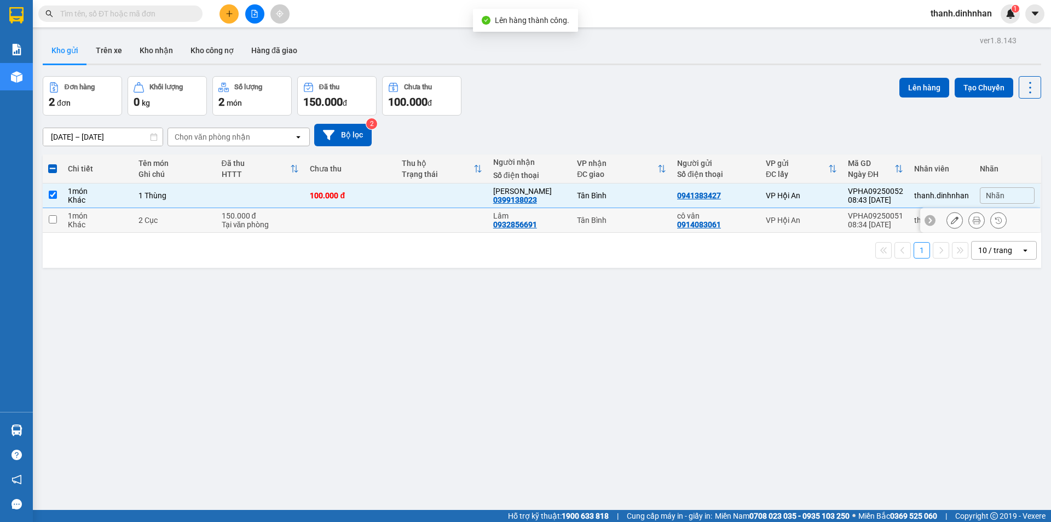
click at [53, 216] on input "checkbox" at bounding box center [53, 219] width 8 height 8
checkbox input "true"
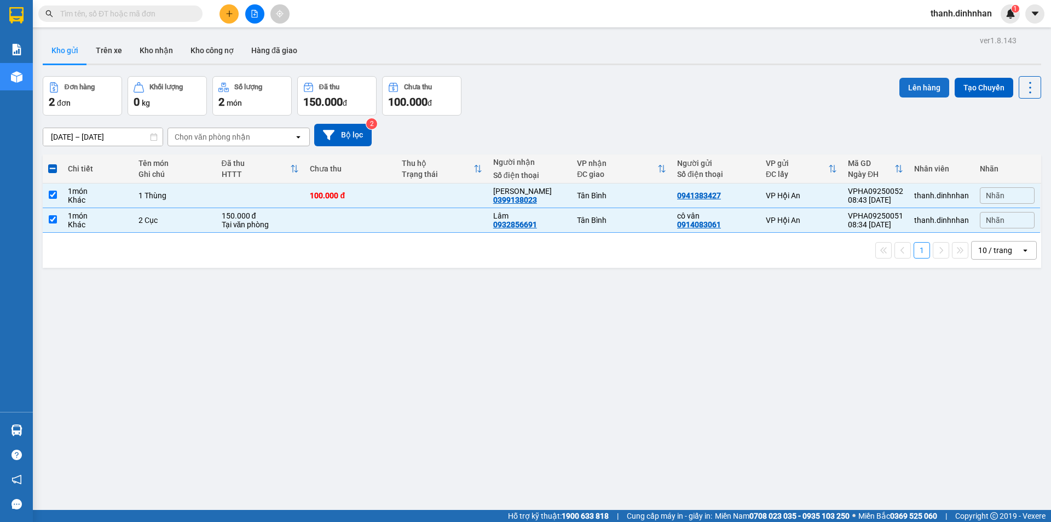
click at [906, 88] on button "Lên hàng" at bounding box center [924, 88] width 50 height 20
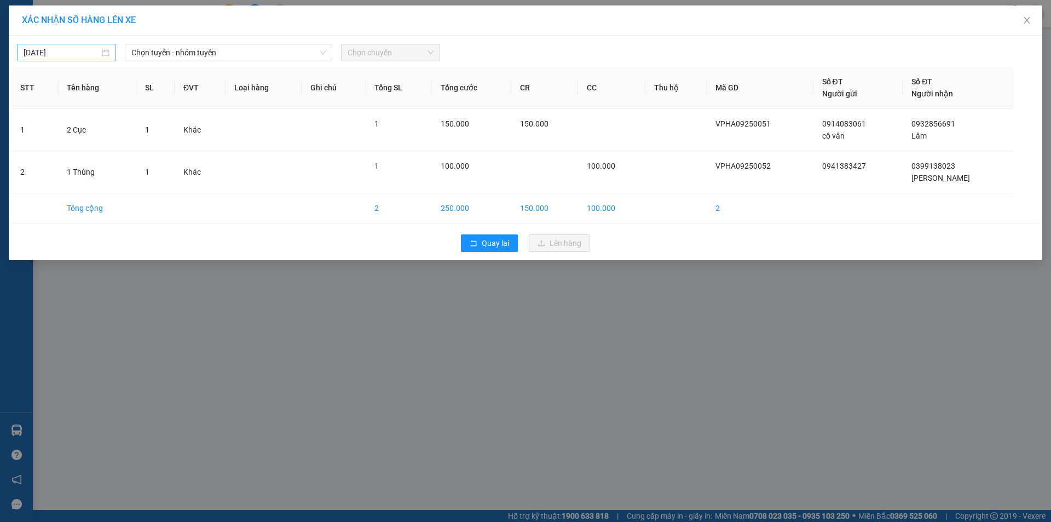
click at [83, 55] on input "[DATE]" at bounding box center [62, 53] width 76 height 12
click at [152, 134] on div "13" at bounding box center [151, 132] width 13 height 13
type input "[DATE]"
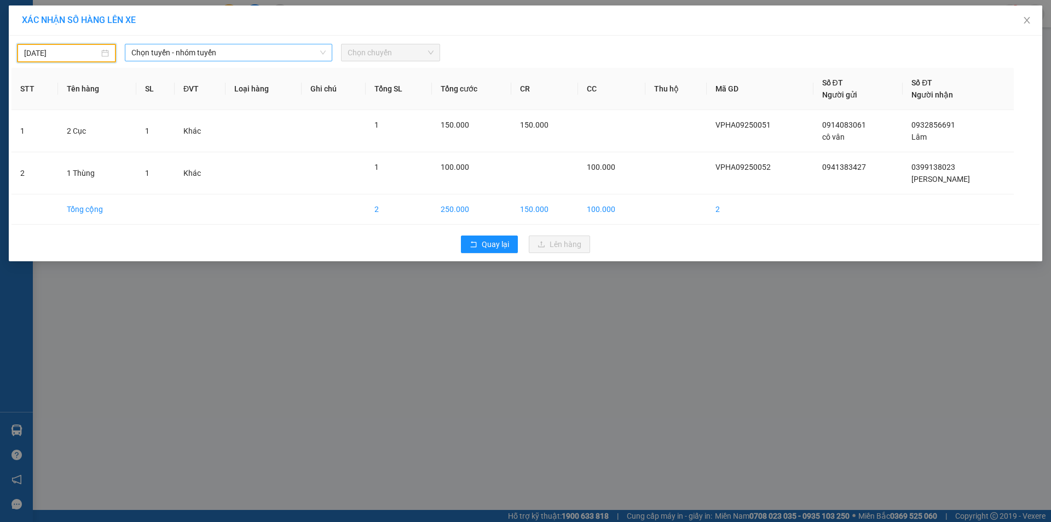
click at [218, 53] on span "Chọn tuyến - nhóm tuyến" at bounding box center [228, 52] width 194 height 16
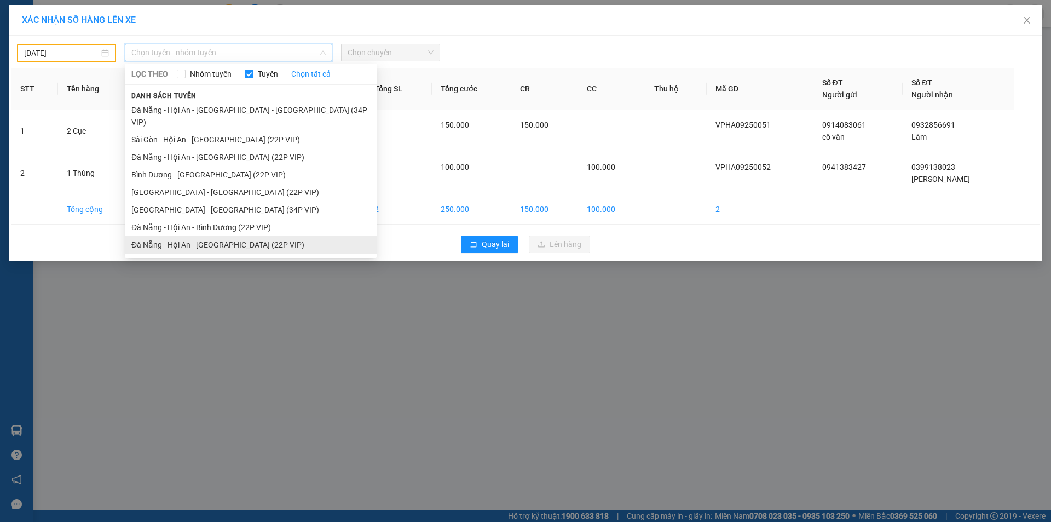
click at [211, 236] on li "Đà Nẵng - Hội An - [GEOGRAPHIC_DATA] (22P VIP)" at bounding box center [251, 245] width 252 height 18
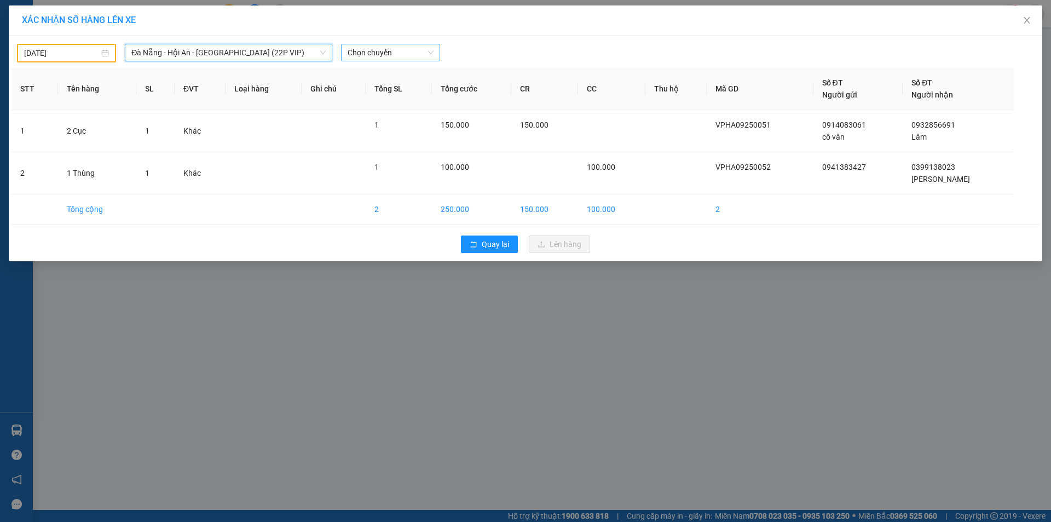
click at [373, 59] on span "Chọn chuyến" at bounding box center [391, 52] width 86 height 16
click at [257, 53] on span "Đà Nẵng - Hội An - [GEOGRAPHIC_DATA] (22P VIP)" at bounding box center [228, 52] width 194 height 16
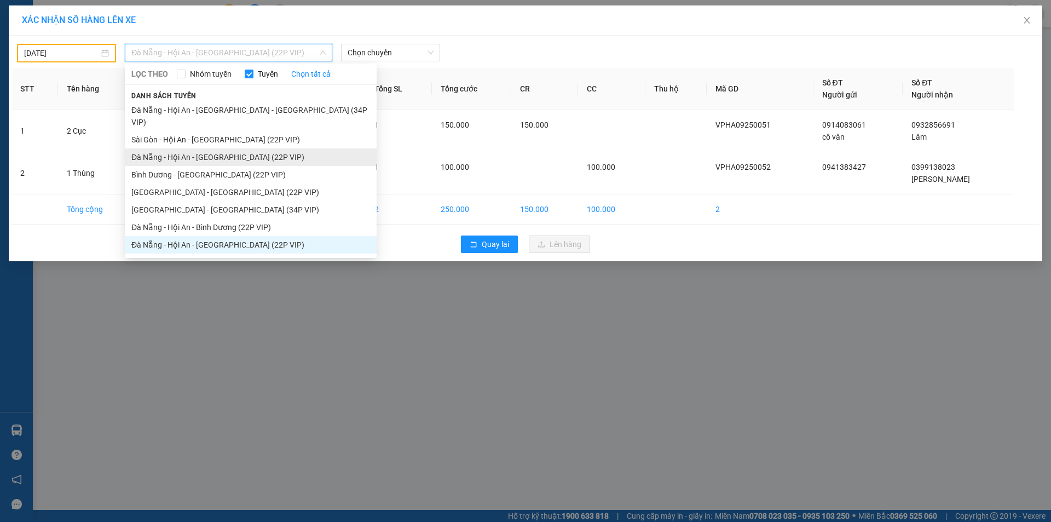
click at [222, 148] on li "Đà Nẵng - Hội An - [GEOGRAPHIC_DATA] (22P VIP)" at bounding box center [251, 157] width 252 height 18
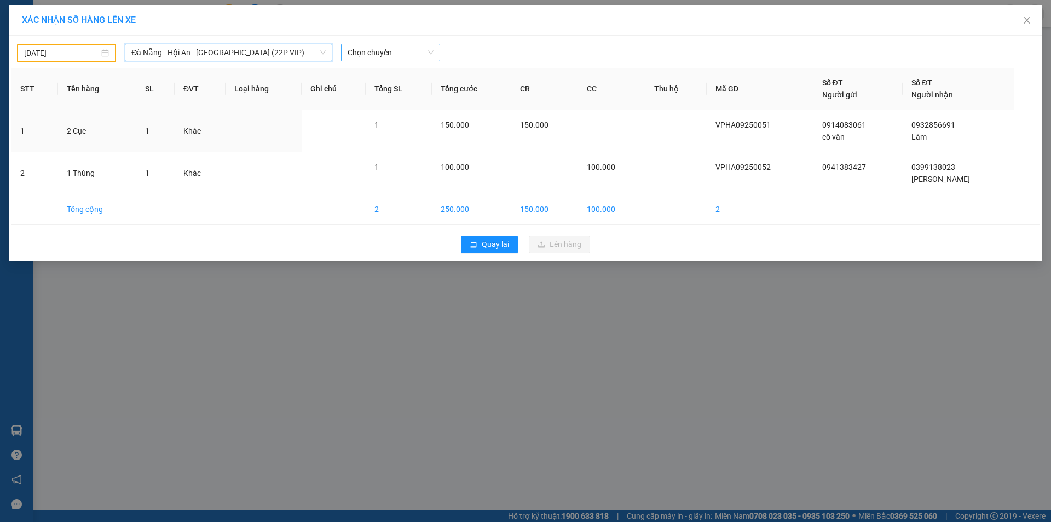
click at [389, 53] on span "Chọn chuyến" at bounding box center [391, 52] width 86 height 16
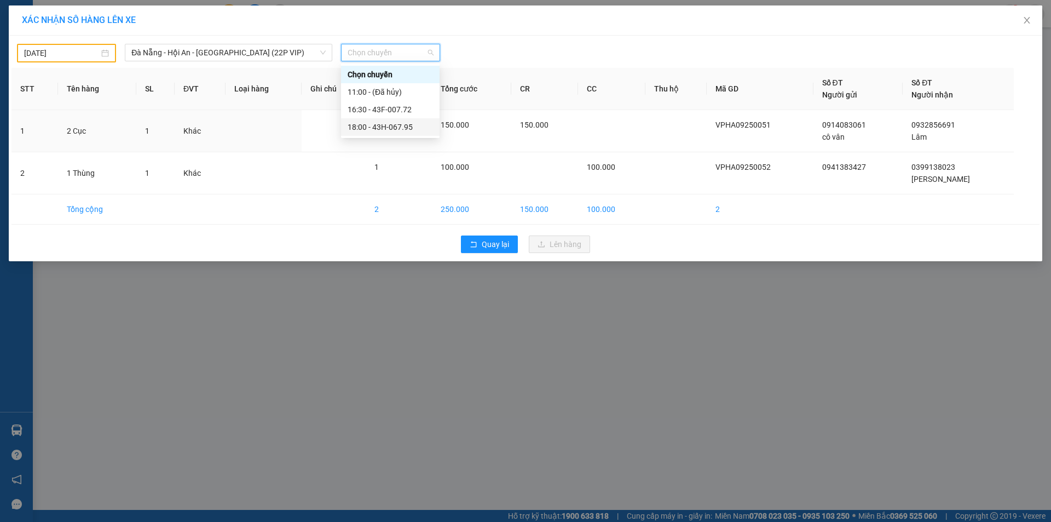
click at [377, 125] on div "18:00 - 43H-067.95" at bounding box center [390, 127] width 85 height 12
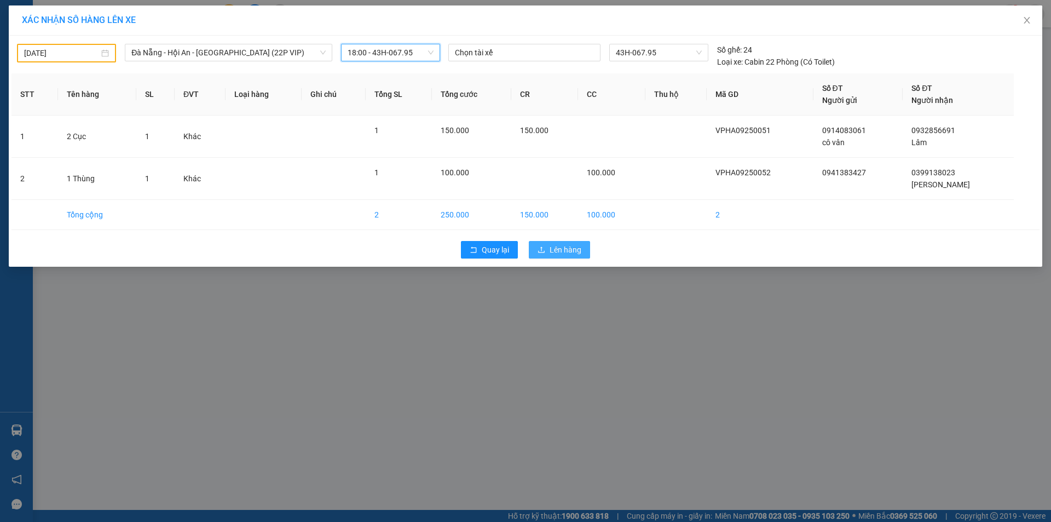
click at [581, 253] on span "Lên hàng" at bounding box center [566, 250] width 32 height 12
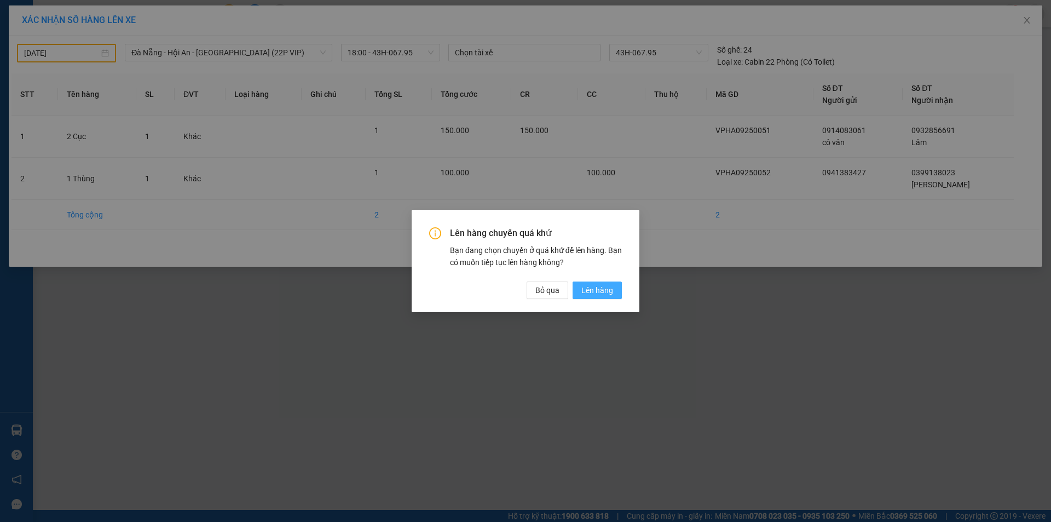
click at [605, 292] on span "Lên hàng" at bounding box center [597, 290] width 32 height 12
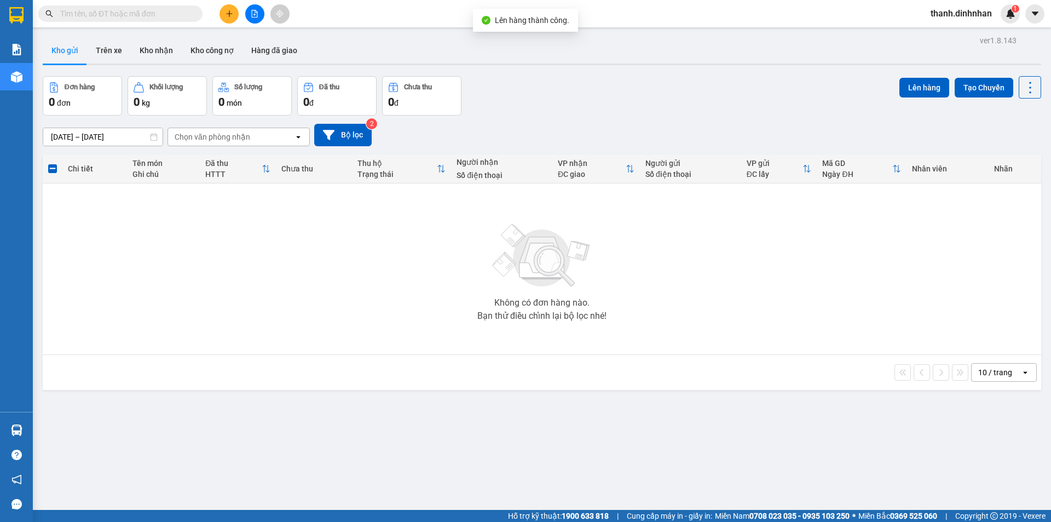
drag, startPoint x: 419, startPoint y: 426, endPoint x: 441, endPoint y: 411, distance: 26.7
click at [418, 426] on div "ver 1.8.143 Kho gửi Trên xe Kho nhận Kho công nợ Hàng đã giao Đơn hàng 0 đơn Kh…" at bounding box center [541, 294] width 1007 height 522
click at [142, 53] on button "Kho nhận" at bounding box center [156, 50] width 51 height 26
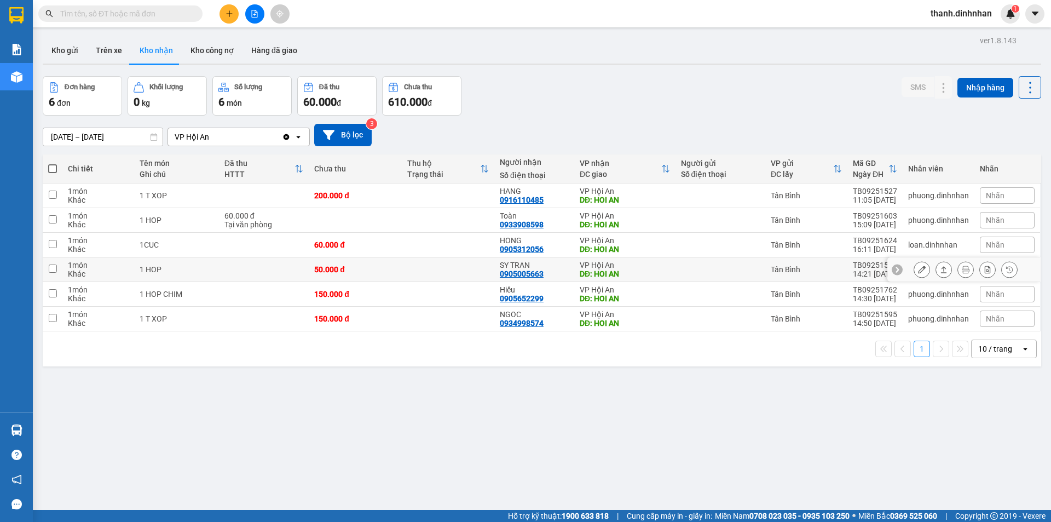
click at [525, 271] on div "0905005663" at bounding box center [522, 273] width 44 height 9
copy div "0905005663"
drag, startPoint x: 122, startPoint y: 14, endPoint x: 85, endPoint y: 20, distance: 37.2
click at [114, 15] on input "text" at bounding box center [124, 14] width 129 height 12
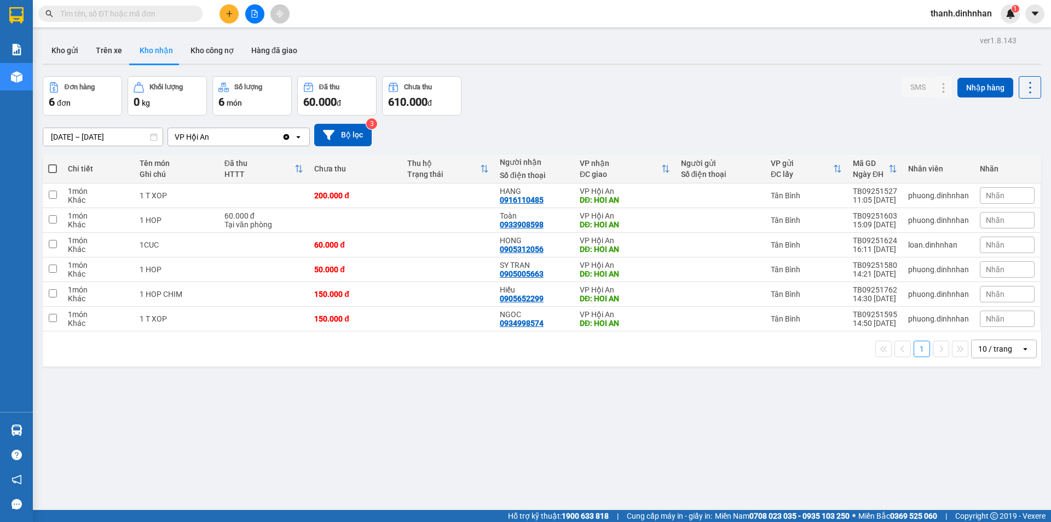
click at [60, 9] on input "text" at bounding box center [124, 14] width 129 height 12
paste input "0905005663"
type input "0905005663"
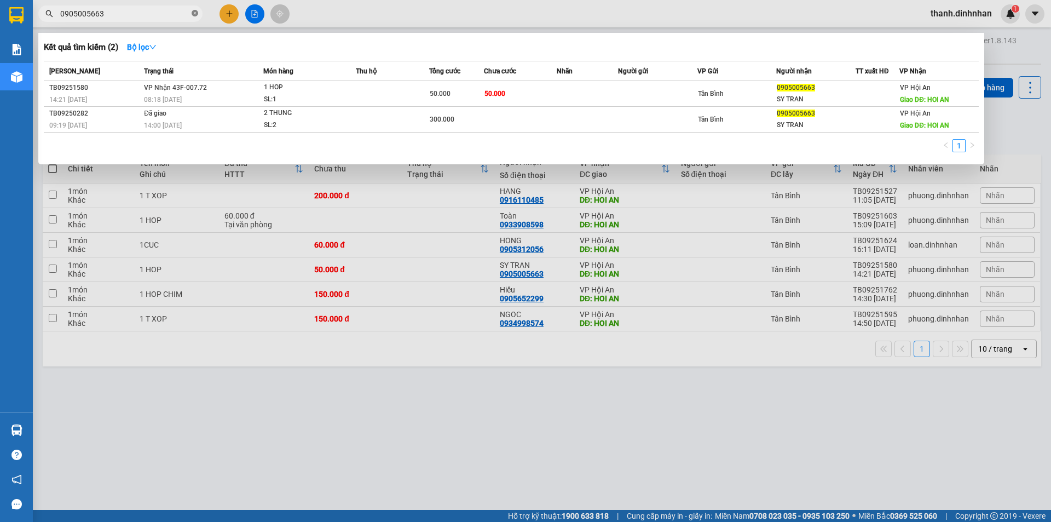
click at [194, 14] on icon "close-circle" at bounding box center [195, 13] width 7 height 7
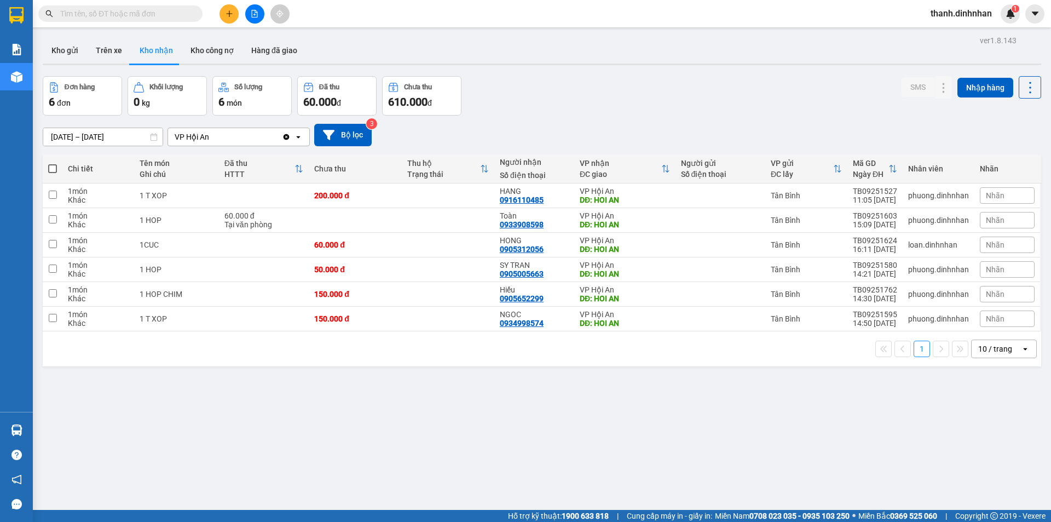
click at [302, 407] on div "ver 1.8.143 Kho gửi Trên xe Kho nhận Kho công nợ Hàng đã giao Đơn hàng 6 đơn Kh…" at bounding box center [541, 294] width 1007 height 522
click at [98, 50] on button "Trên xe" at bounding box center [109, 50] width 44 height 26
type input "[DATE] – [DATE]"
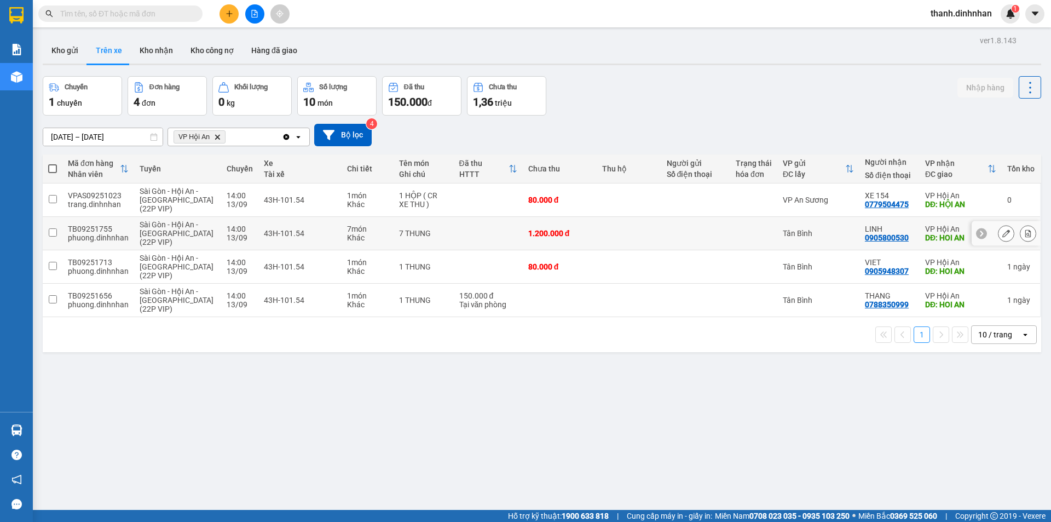
click at [872, 229] on div "LINH" at bounding box center [889, 228] width 49 height 9
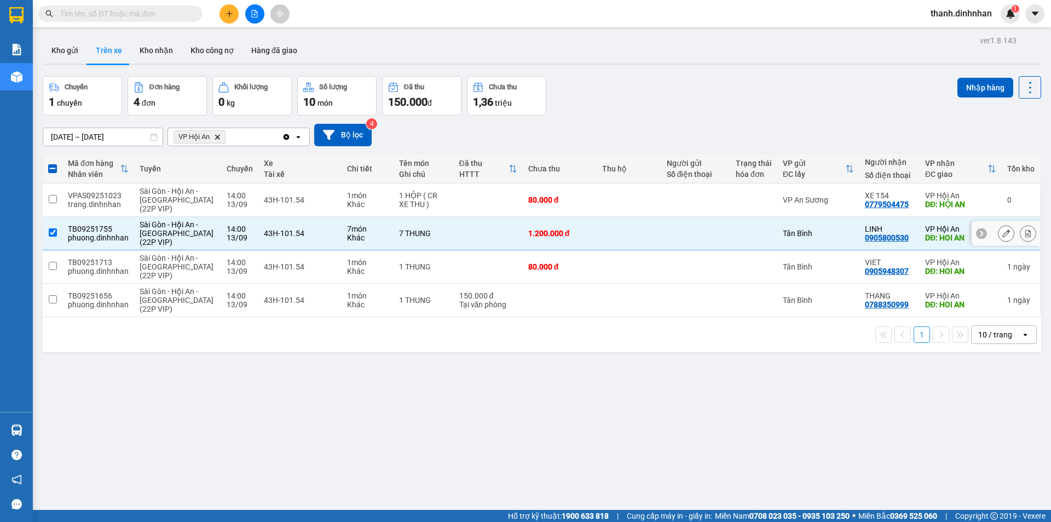
click at [865, 241] on div "0905800530" at bounding box center [887, 237] width 44 height 9
copy div "0905800530"
click at [481, 404] on div "ver 1.8.143 Kho gửi Trên xe Kho nhận Kho công nợ Hàng đã giao Chuyến 1 chuyến Đ…" at bounding box center [541, 294] width 1007 height 522
click at [56, 230] on input "checkbox" at bounding box center [53, 232] width 8 height 8
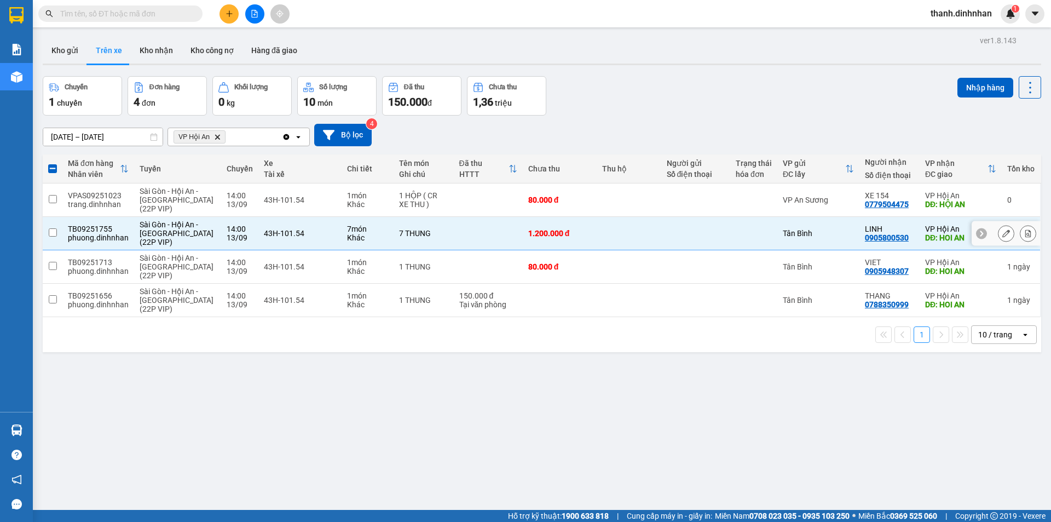
checkbox input "false"
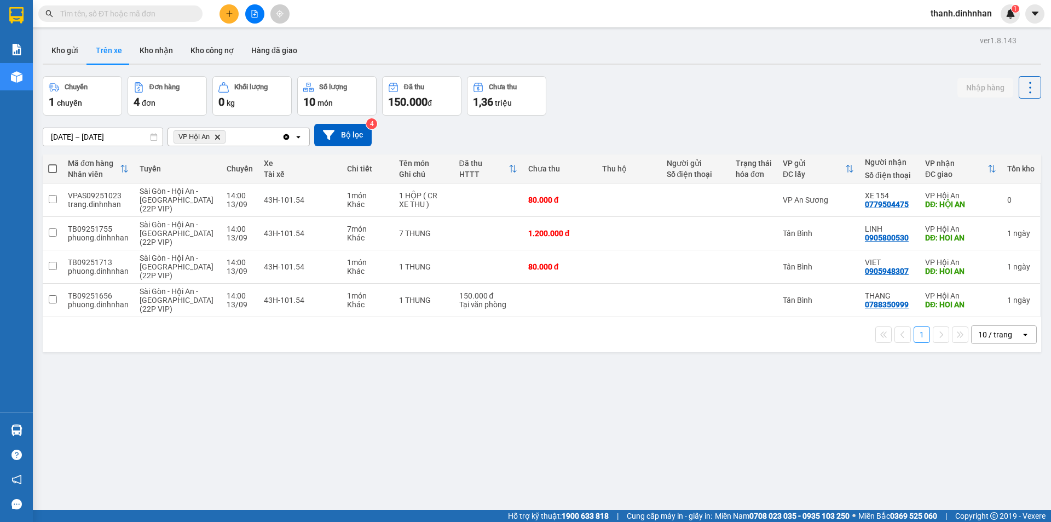
click at [400, 344] on div "1 10 / trang open" at bounding box center [542, 334] width 998 height 35
click at [888, 239] on div "0905800530" at bounding box center [887, 237] width 44 height 9
copy div "0905800530"
click at [479, 464] on div "ver 1.8.143 Kho gửi Trên xe Kho nhận Kho công nợ Hàng đã giao Chuyến 1 chuyến Đ…" at bounding box center [541, 294] width 1007 height 522
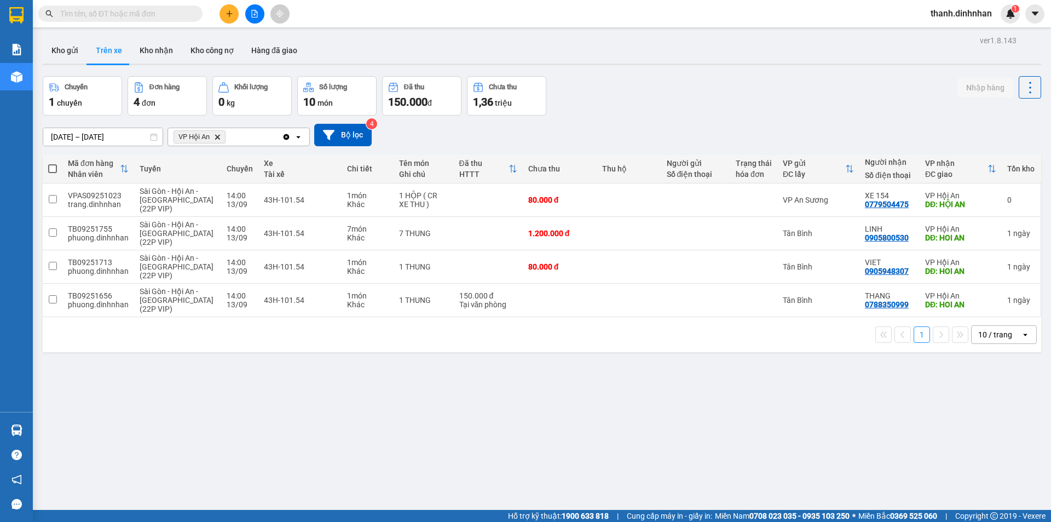
click at [336, 419] on div "ver 1.8.143 Kho gửi Trên xe Kho nhận Kho công nợ Hàng đã giao Chuyến 1 chuyến Đ…" at bounding box center [541, 294] width 1007 height 522
click at [82, 16] on input "text" at bounding box center [124, 14] width 129 height 12
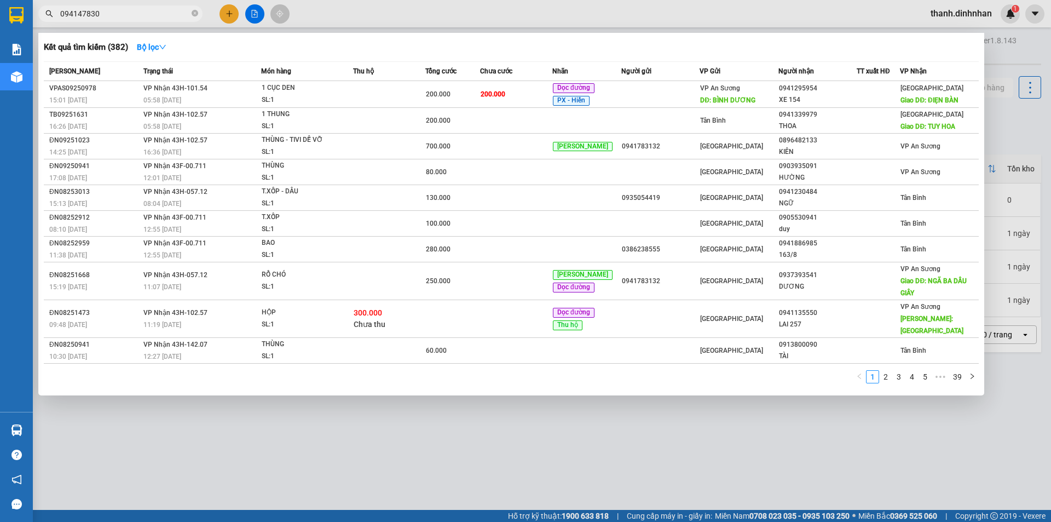
type input "0941478305"
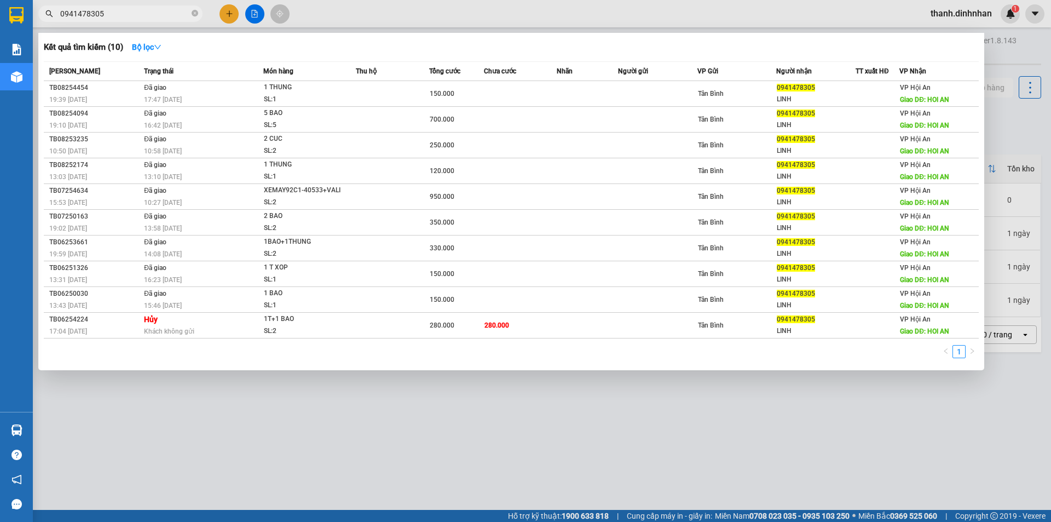
drag, startPoint x: 129, startPoint y: 13, endPoint x: 50, endPoint y: 21, distance: 79.3
click at [50, 21] on span "0941478305" at bounding box center [120, 13] width 164 height 16
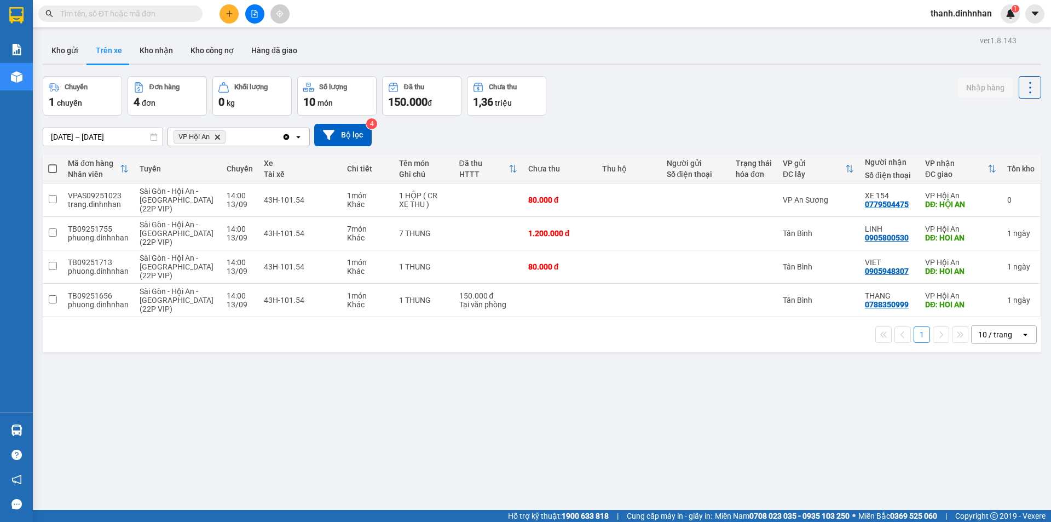
click at [353, 422] on div "ver 1.8.143 Kho gửi Trên xe Kho nhận Kho công nợ Hàng đã giao Chuyến 1 chuyến Đ…" at bounding box center [541, 294] width 1007 height 522
click at [342, 435] on div "ver 1.8.143 Kho gửi Trên xe Kho nhận Kho công nợ Hàng đã giao Chuyến 1 chuyến Đ…" at bounding box center [541, 294] width 1007 height 522
click at [77, 13] on input "text" at bounding box center [124, 14] width 129 height 12
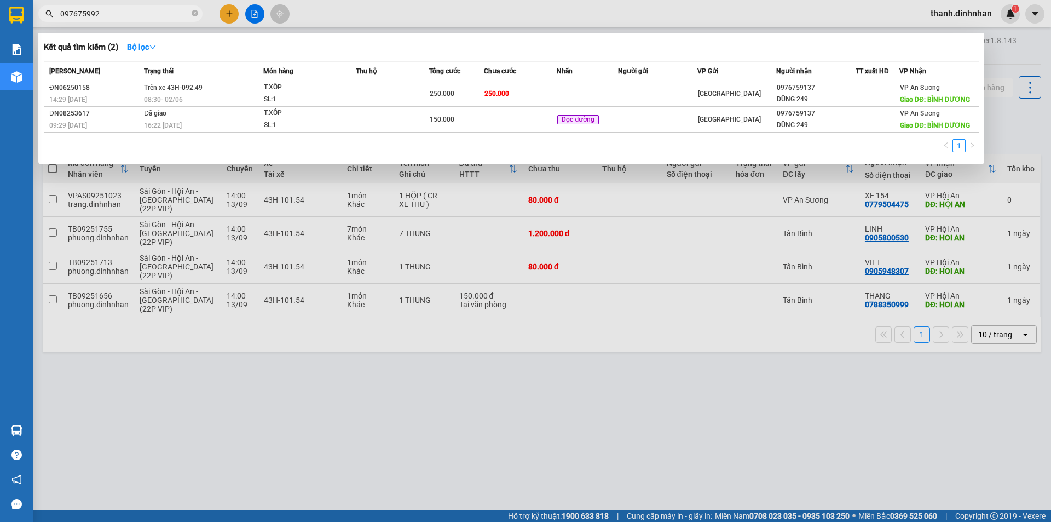
type input "0976759929"
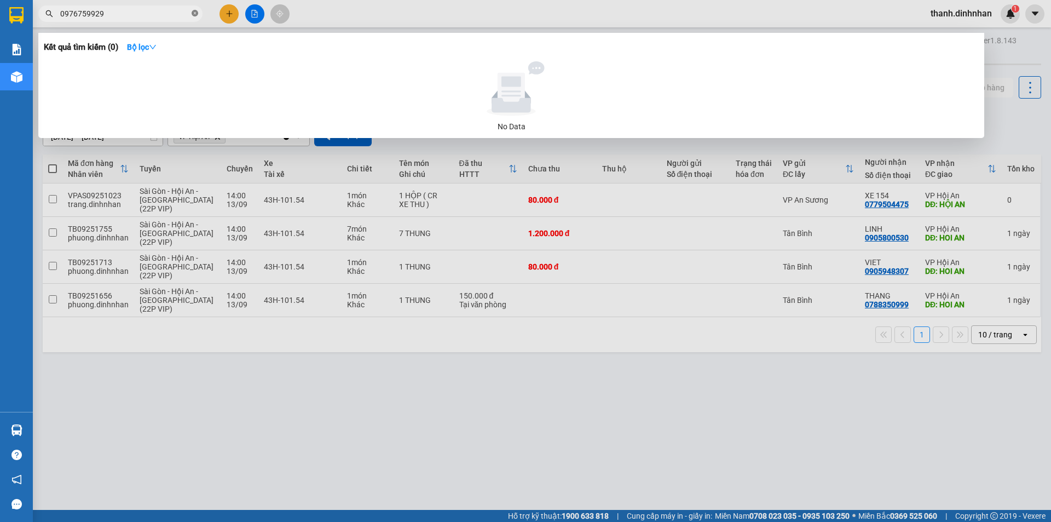
click at [193, 14] on icon "close-circle" at bounding box center [195, 13] width 7 height 7
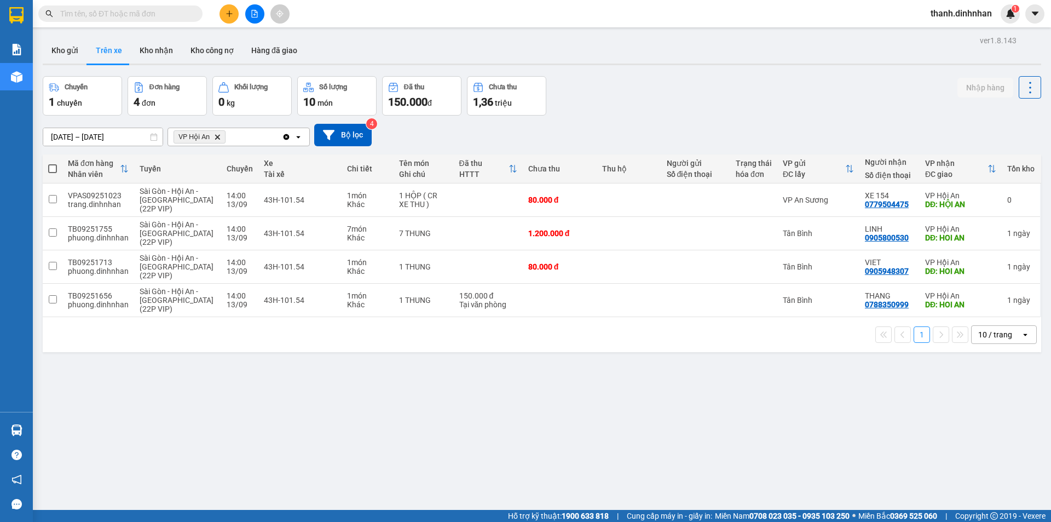
click at [319, 448] on div "ver 1.8.143 Kho gửi Trên xe Kho nhận Kho công nợ Hàng đã giao Chuyến 1 chuyến Đ…" at bounding box center [541, 294] width 1007 height 522
click at [60, 301] on td at bounding box center [53, 300] width 20 height 33
checkbox input "true"
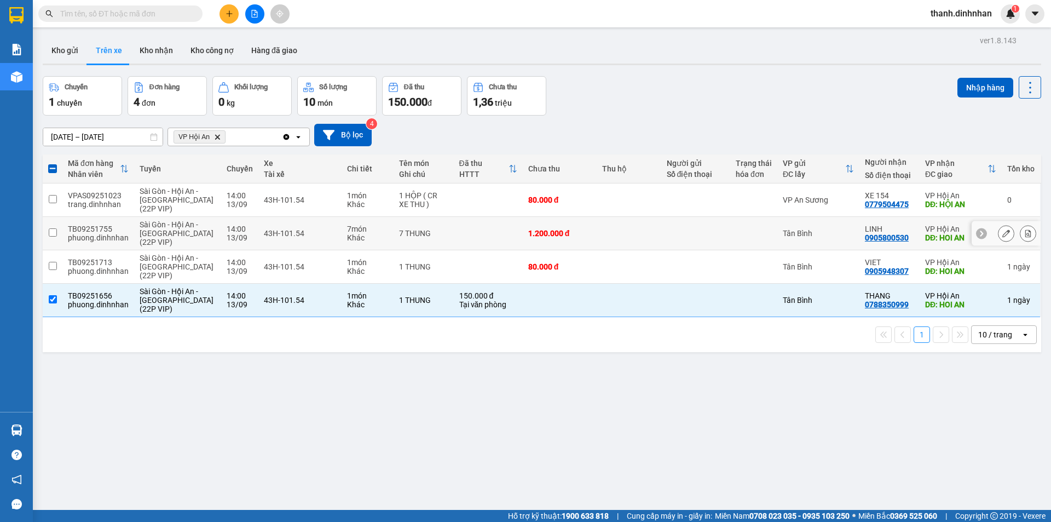
click at [49, 239] on td at bounding box center [53, 233] width 20 height 33
checkbox input "true"
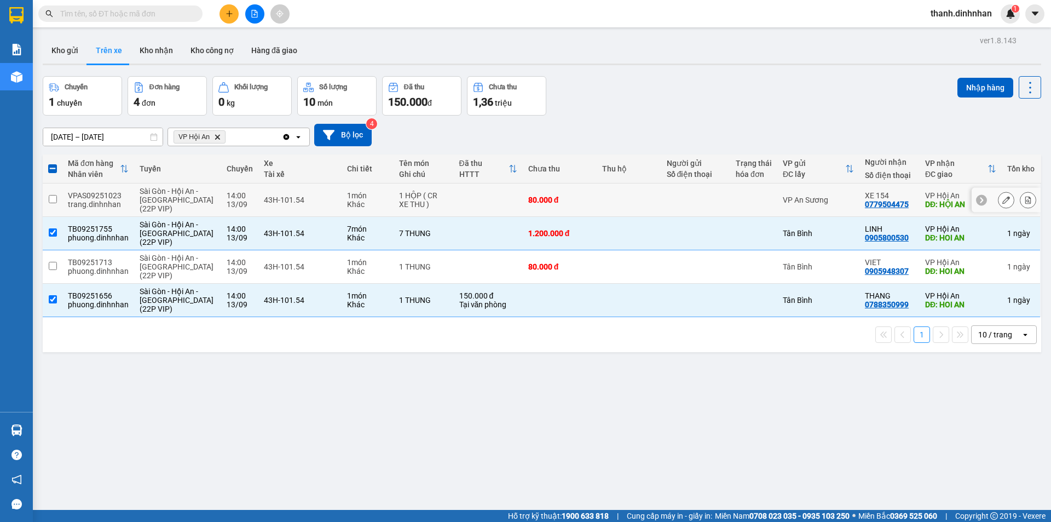
click at [50, 204] on td at bounding box center [53, 199] width 20 height 33
checkbox input "true"
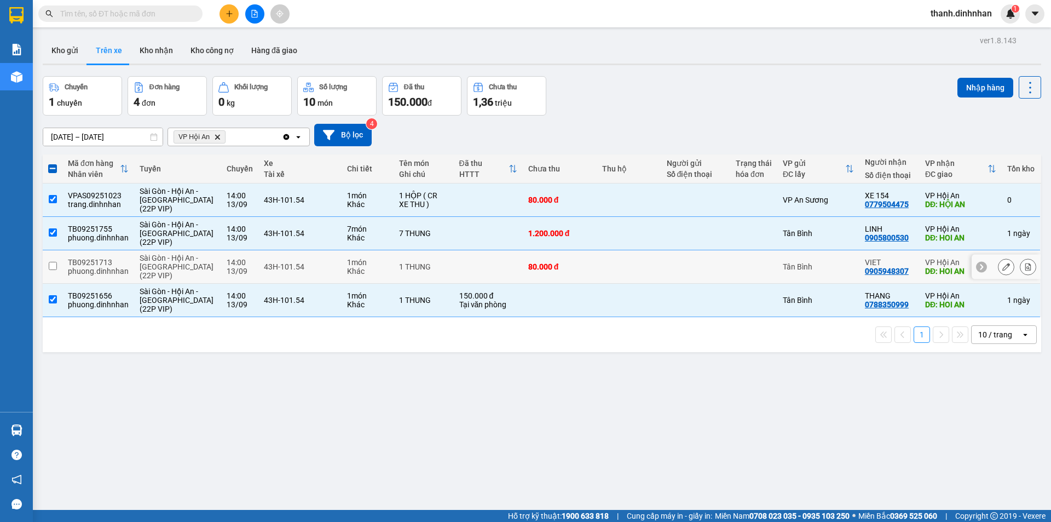
click at [48, 270] on td at bounding box center [53, 266] width 20 height 33
checkbox input "true"
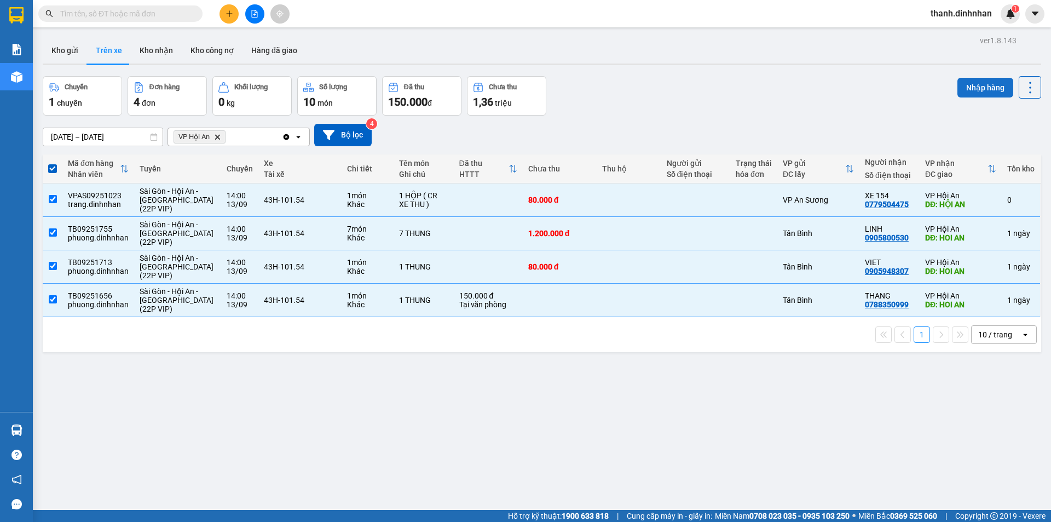
click at [978, 84] on button "Nhập hàng" at bounding box center [985, 88] width 56 height 20
checkbox input "false"
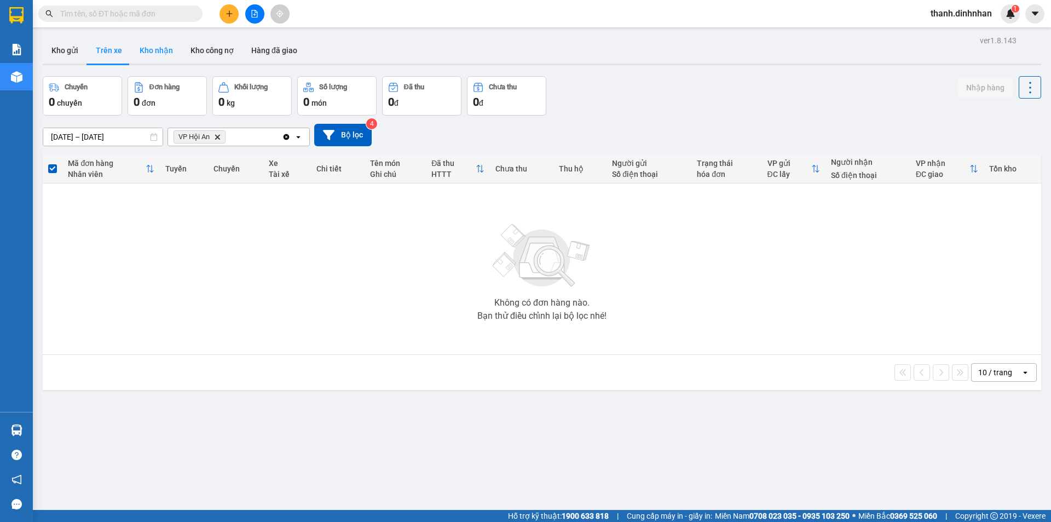
click at [161, 43] on button "Kho nhận" at bounding box center [156, 50] width 51 height 26
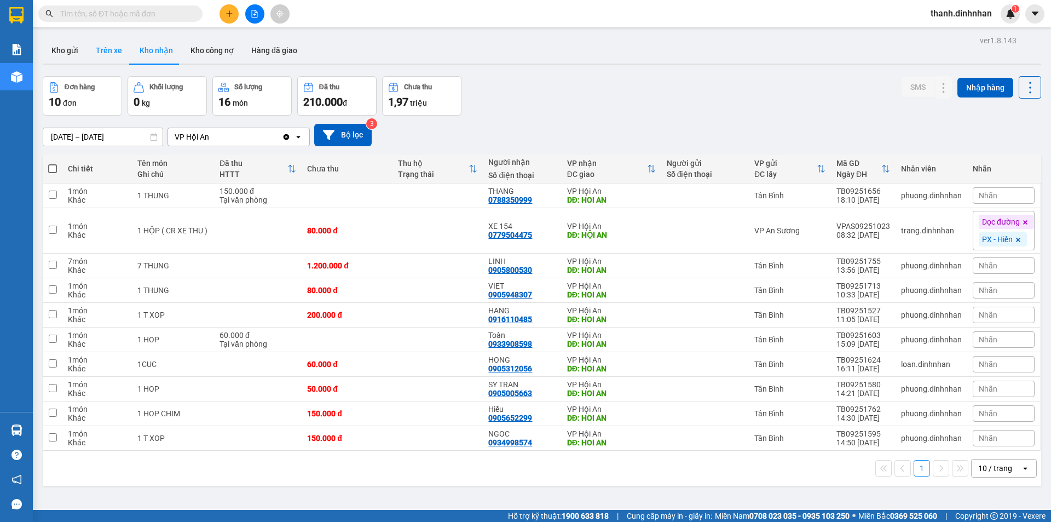
click at [113, 61] on button "Trên xe" at bounding box center [109, 50] width 44 height 26
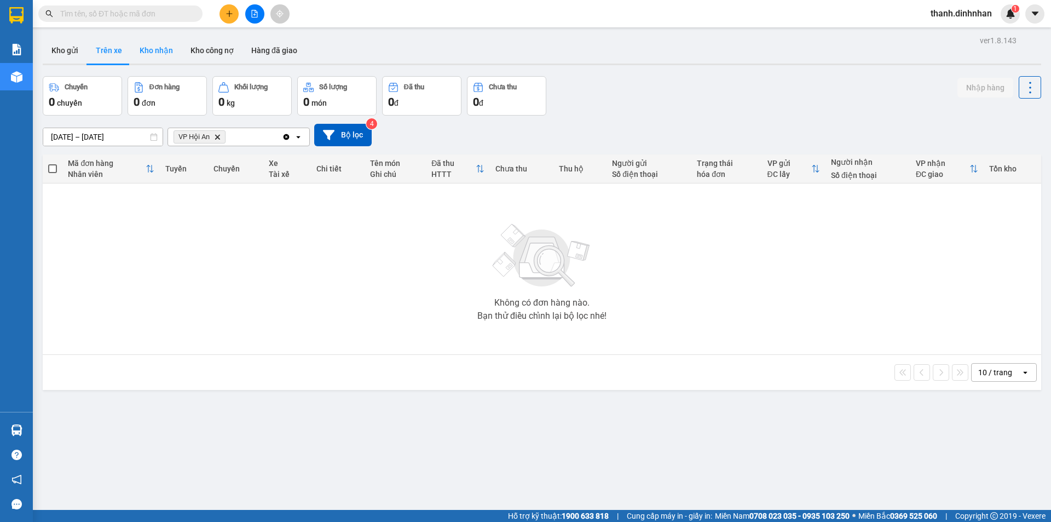
click at [164, 53] on button "Kho nhận" at bounding box center [156, 50] width 51 height 26
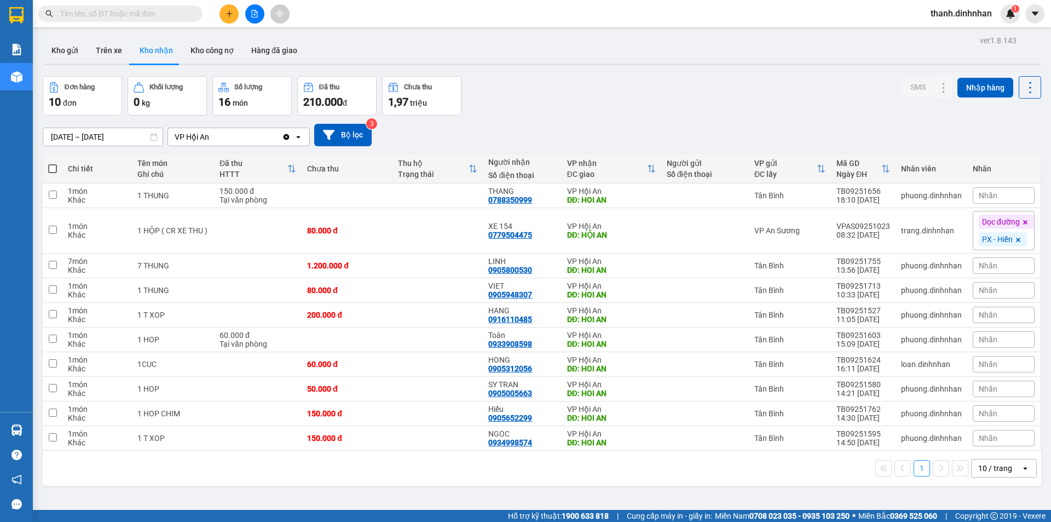
click at [435, 494] on div "ver 1.8.143 Kho gửi Trên xe Kho nhận Kho công nợ Hàng đã giao Đơn hàng 10 đơn K…" at bounding box center [541, 294] width 1007 height 522
click at [114, 50] on button "Trên xe" at bounding box center [109, 50] width 44 height 26
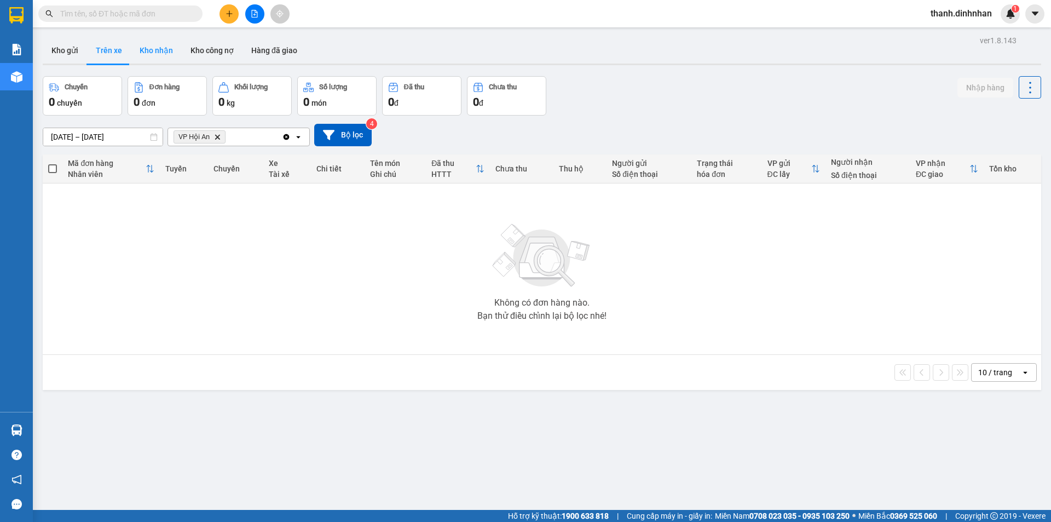
click at [149, 55] on button "Kho nhận" at bounding box center [156, 50] width 51 height 26
type input "[DATE] – [DATE]"
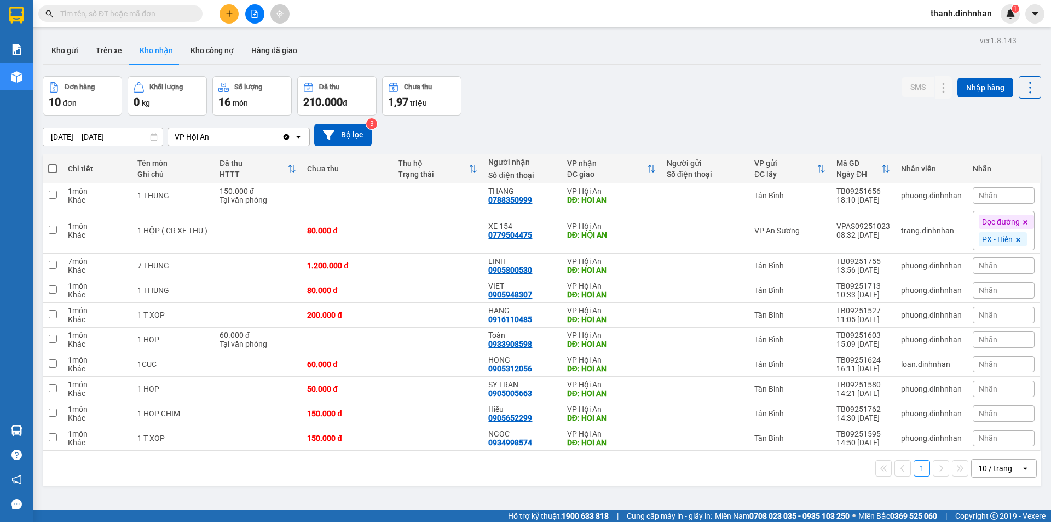
drag, startPoint x: 307, startPoint y: 505, endPoint x: 317, endPoint y: 489, distance: 18.7
click at [306, 504] on div "ver 1.8.143 Kho gửi Trên xe Kho nhận Kho công nợ Hàng đã giao Đơn hàng 10 đơn K…" at bounding box center [541, 294] width 1007 height 522
click at [585, 475] on div "1 10 / trang open" at bounding box center [542, 468] width 990 height 19
click at [918, 234] on icon at bounding box center [922, 231] width 8 height 8
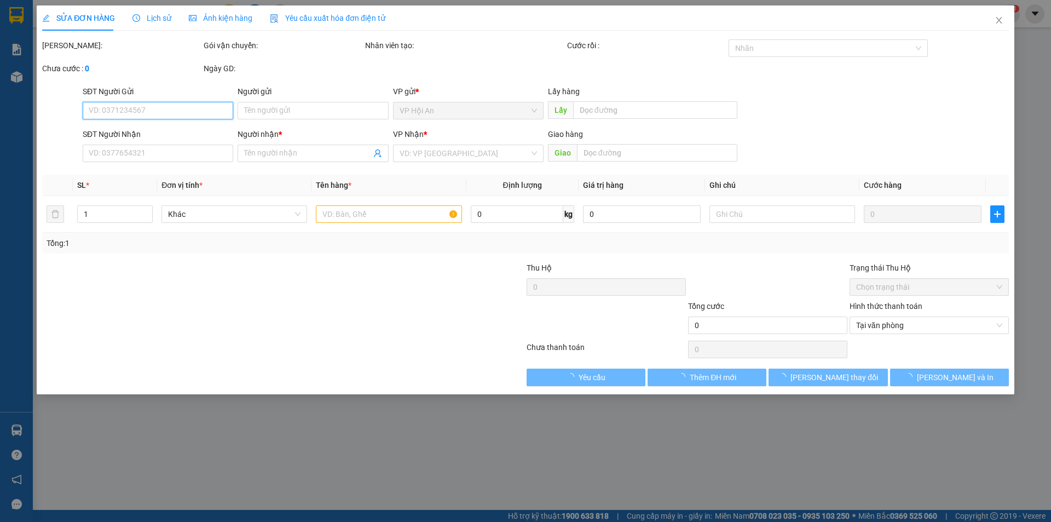
type input "0779504475"
type input "XE 154"
type input "HỘI AN"
type input "80.000"
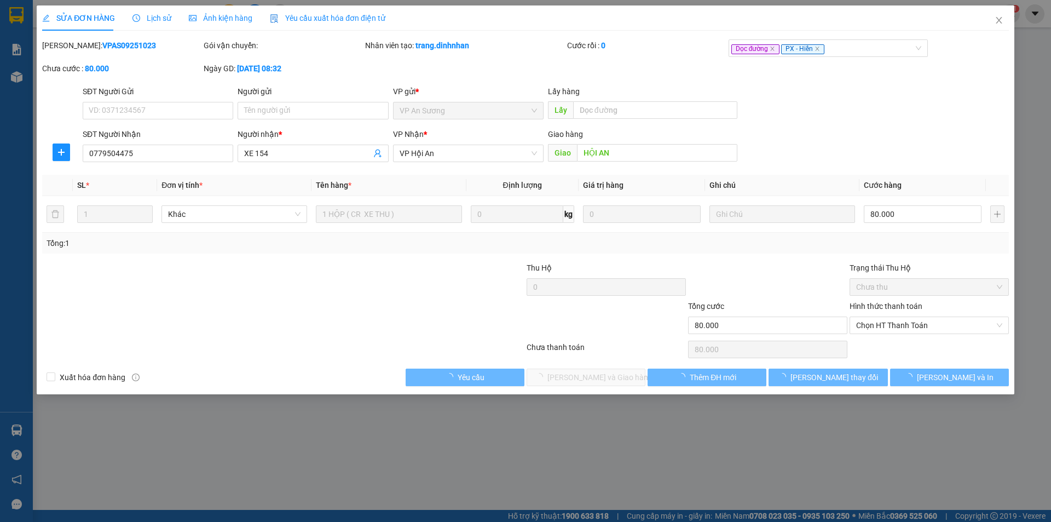
click at [142, 15] on span "Lịch sử" at bounding box center [151, 18] width 39 height 9
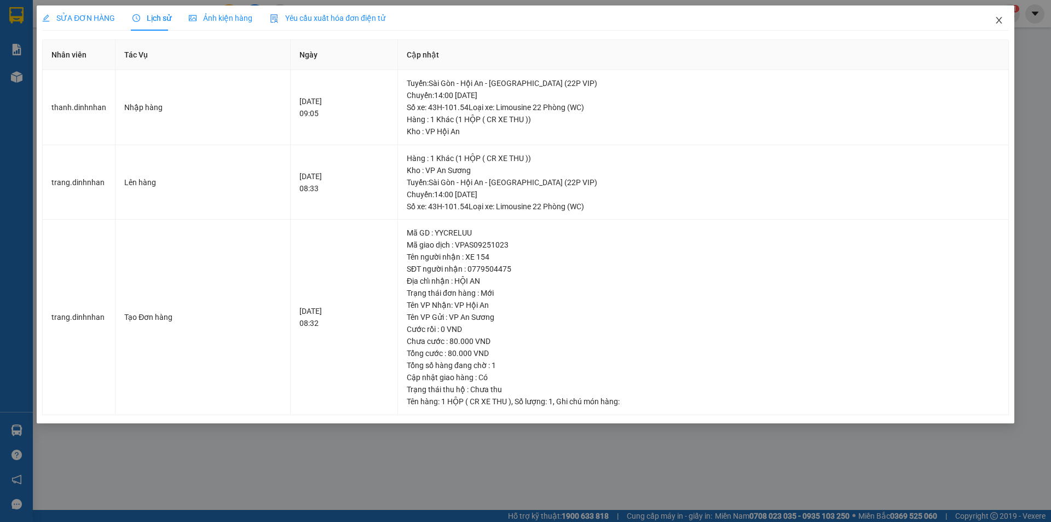
click at [1002, 19] on icon "close" at bounding box center [999, 20] width 9 height 9
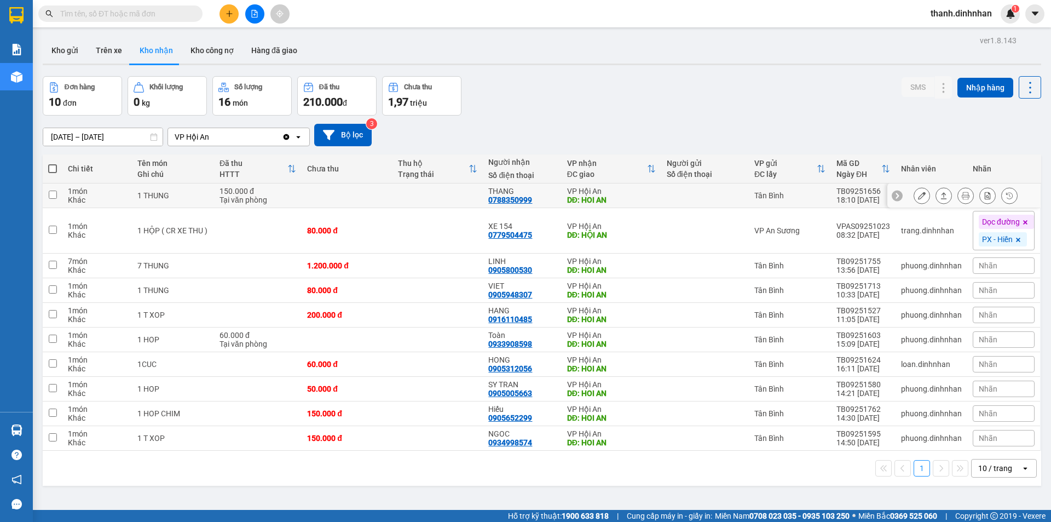
click at [502, 202] on div "0788350999" at bounding box center [510, 199] width 44 height 9
copy div "0788350999"
click at [490, 202] on div "0788350999" at bounding box center [510, 199] width 44 height 9
click at [366, 490] on div "ver 1.8.143 Kho gửi Trên xe Kho nhận Kho công nợ Hàng đã giao Đơn hàng 10 đơn K…" at bounding box center [541, 294] width 1007 height 522
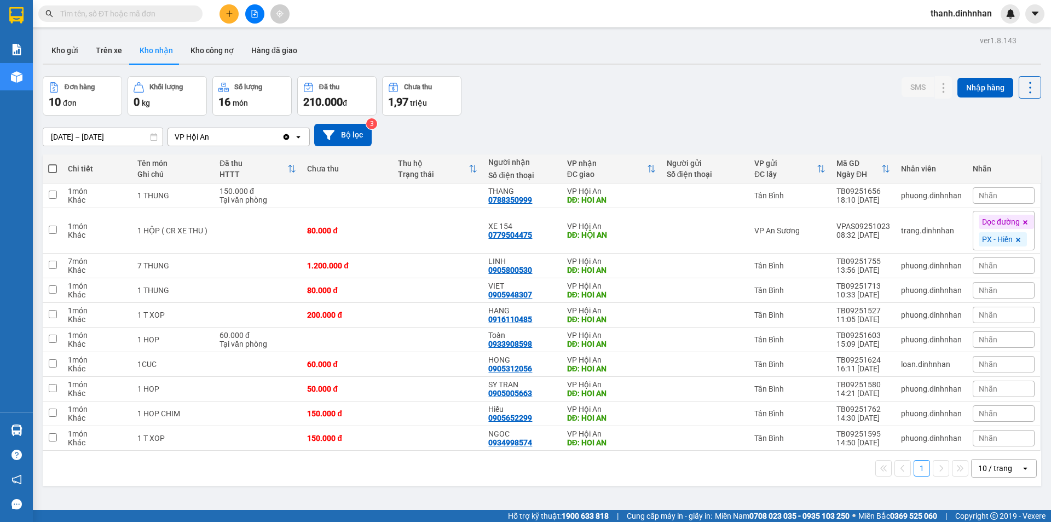
click at [328, 491] on div "ver 1.8.143 Kho gửi Trên xe Kho nhận Kho công nợ Hàng đã giao Đơn hàng 10 đơn K…" at bounding box center [541, 294] width 1007 height 522
click at [494, 294] on div "0905948307" at bounding box center [510, 294] width 44 height 9
click at [452, 487] on div "ver 1.8.143 Kho gửi Trên xe Kho nhận Kho công nợ Hàng đã giao Đơn hàng 10 đơn K…" at bounding box center [541, 294] width 1007 height 522
click at [67, 13] on input "text" at bounding box center [124, 14] width 129 height 12
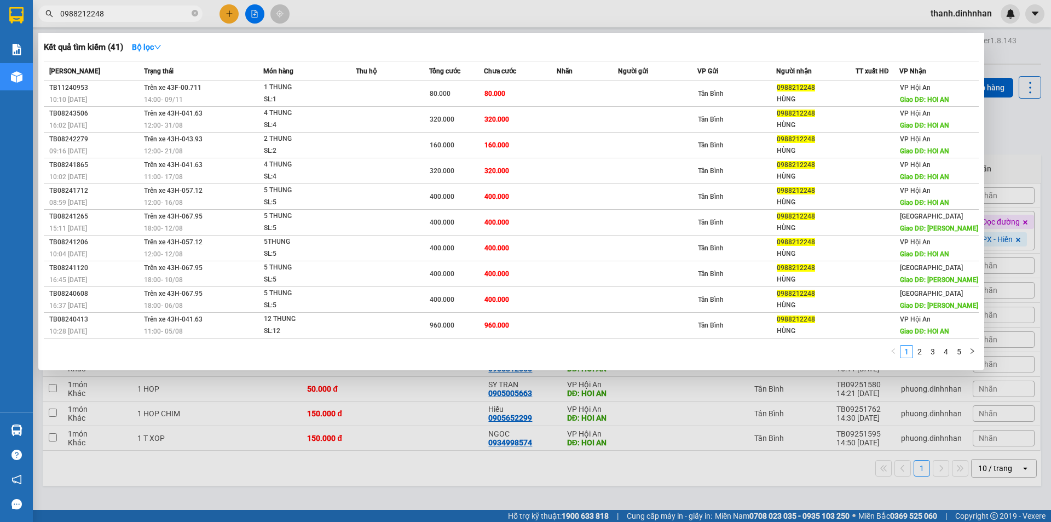
type input "0988212248"
click at [569, 501] on div at bounding box center [525, 261] width 1051 height 522
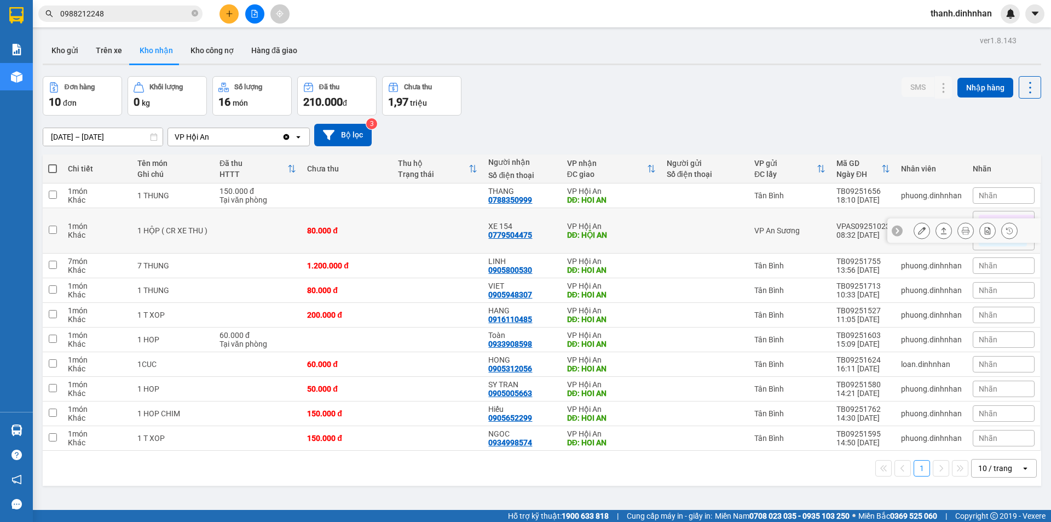
click at [177, 232] on div "1 HỘP ( CR XE THU )" at bounding box center [172, 230] width 71 height 9
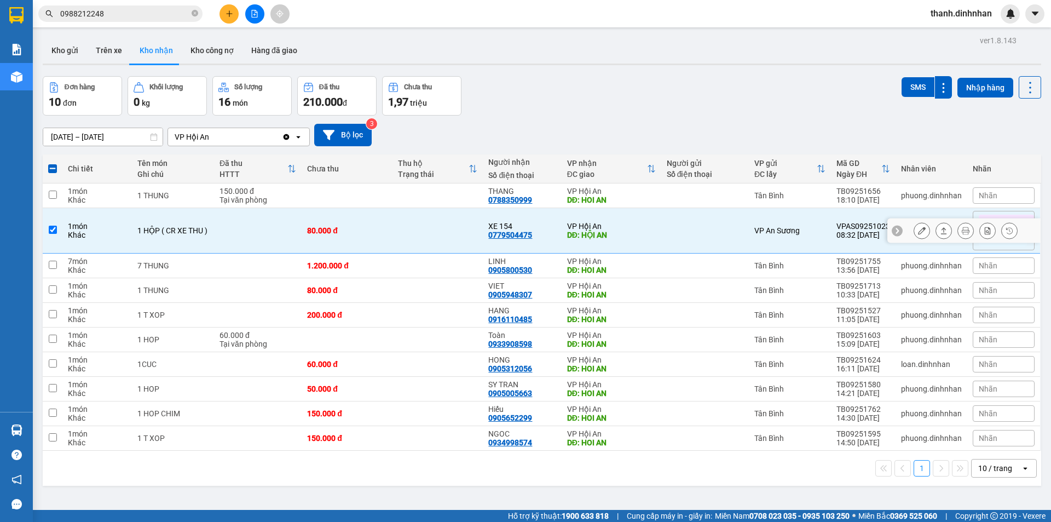
click at [51, 226] on input "checkbox" at bounding box center [53, 230] width 8 height 8
checkbox input "false"
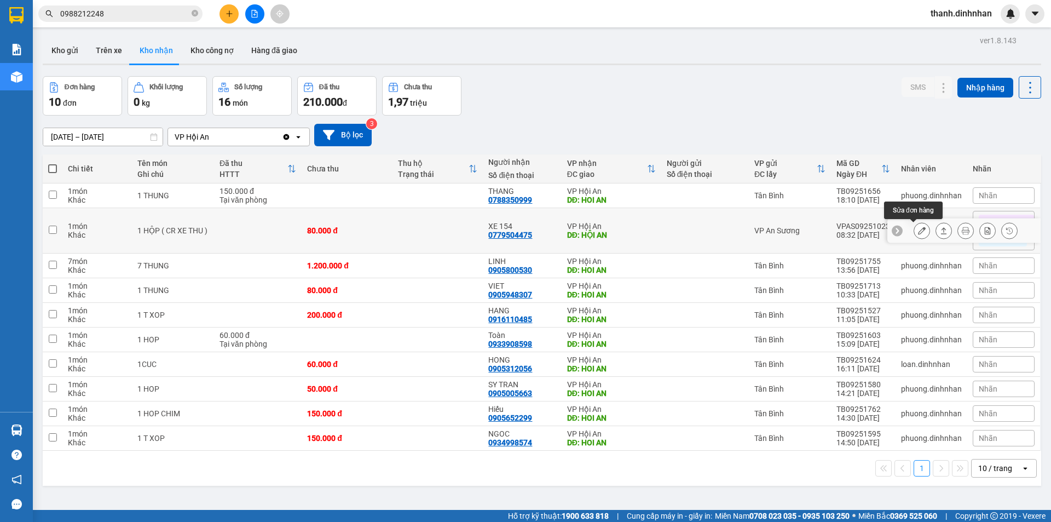
click at [918, 232] on icon at bounding box center [922, 231] width 8 height 8
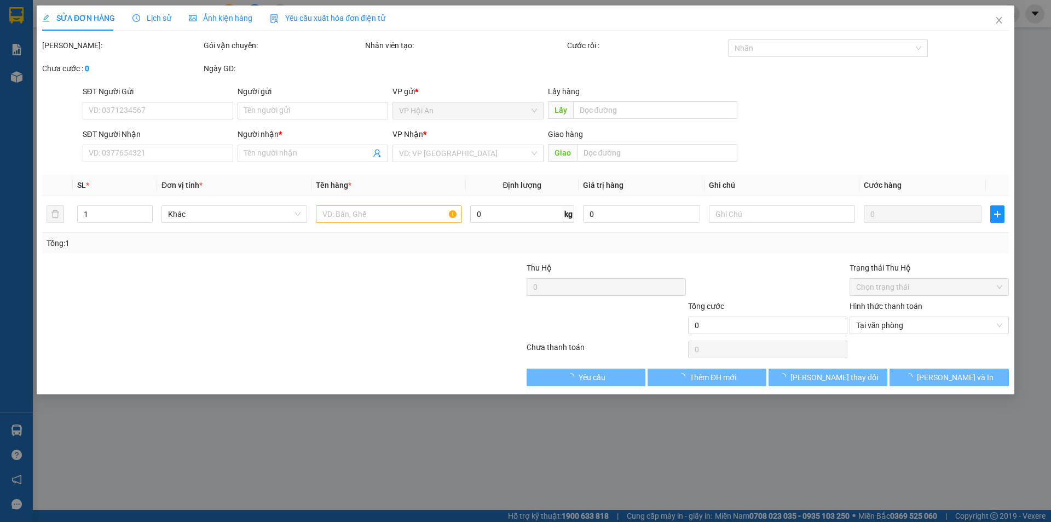
type input "0779504475"
type input "XE 154"
type input "HỘI AN"
type input "80.000"
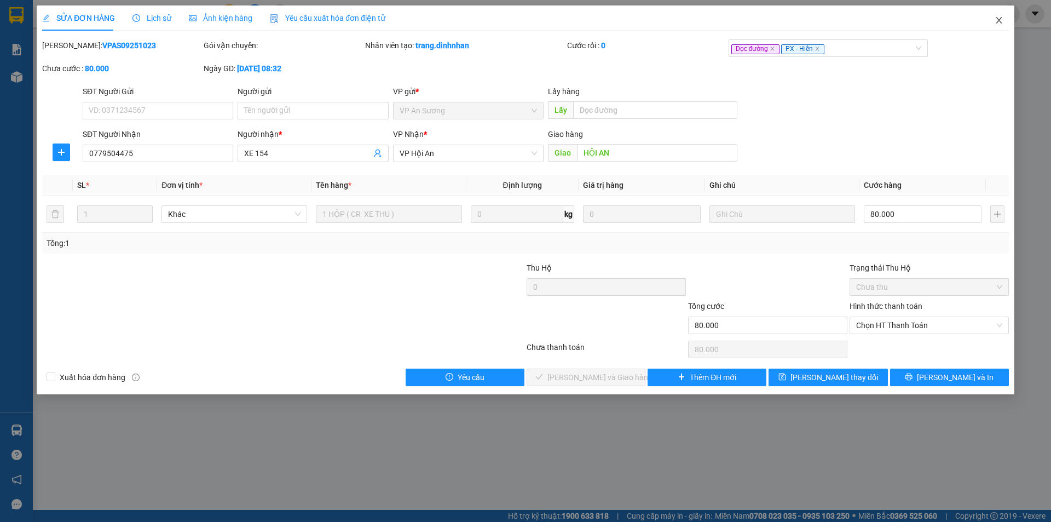
click at [1001, 19] on icon "close" at bounding box center [999, 20] width 6 height 7
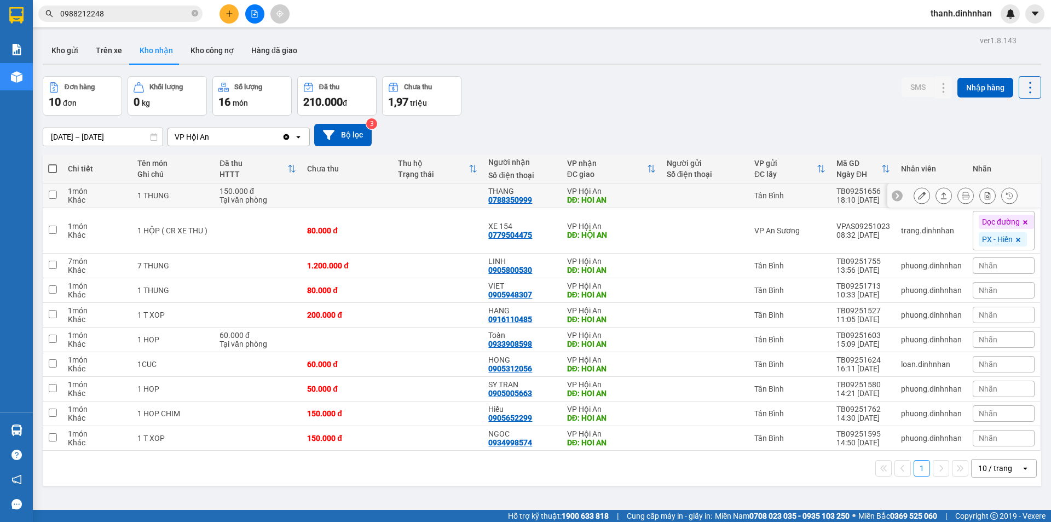
click at [519, 201] on div "0788350999" at bounding box center [510, 199] width 44 height 9
copy div "0788350999"
click at [191, 12] on span "0988212248" at bounding box center [120, 13] width 164 height 16
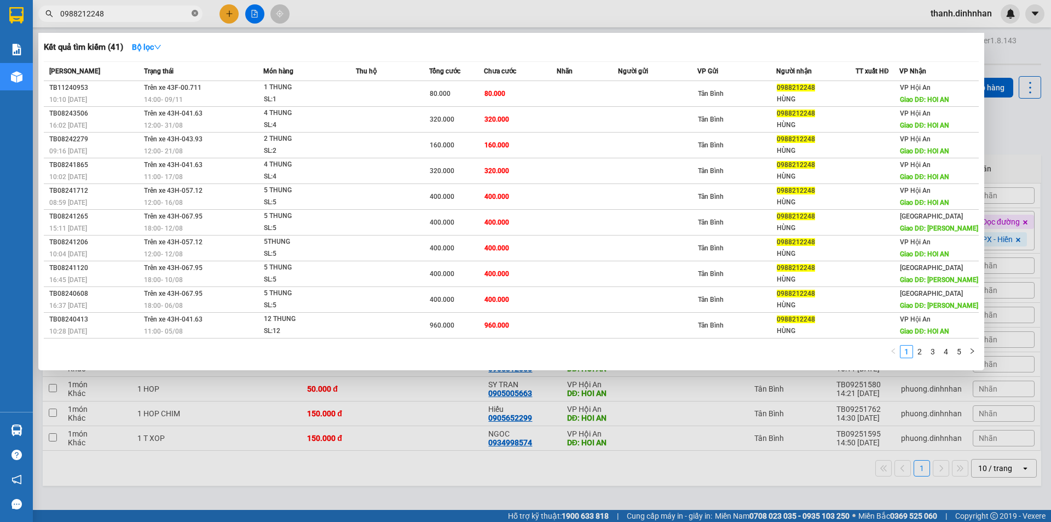
click at [196, 14] on icon "close-circle" at bounding box center [195, 13] width 7 height 7
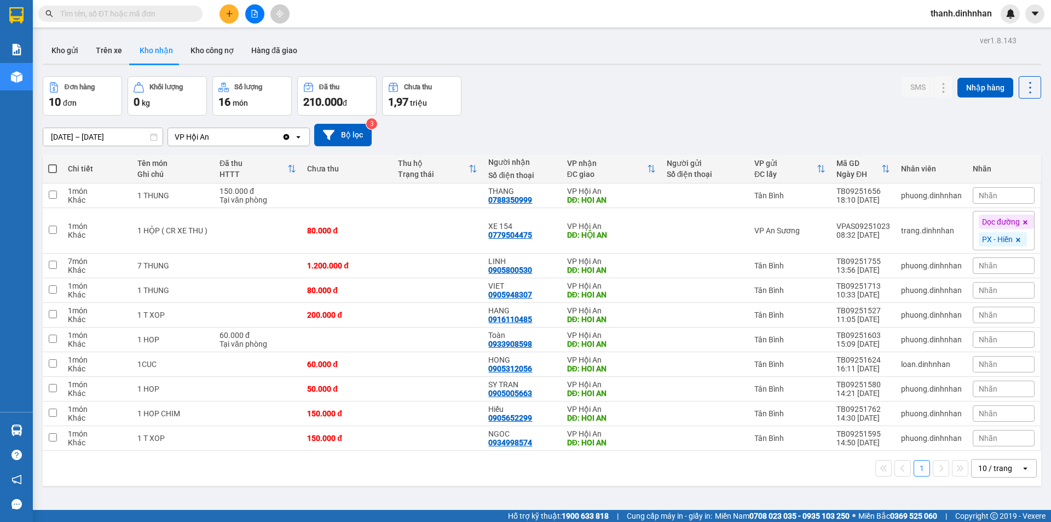
click at [150, 22] on div "Kết quả tìm kiếm ( 41 ) Bộ lọc Mã ĐH Trạng thái Món hàng Thu hộ Tổng cước Chưa …" at bounding box center [106, 13] width 213 height 19
click at [85, 11] on input "text" at bounding box center [124, 14] width 129 height 12
paste input "0788350999"
type input "0788350999"
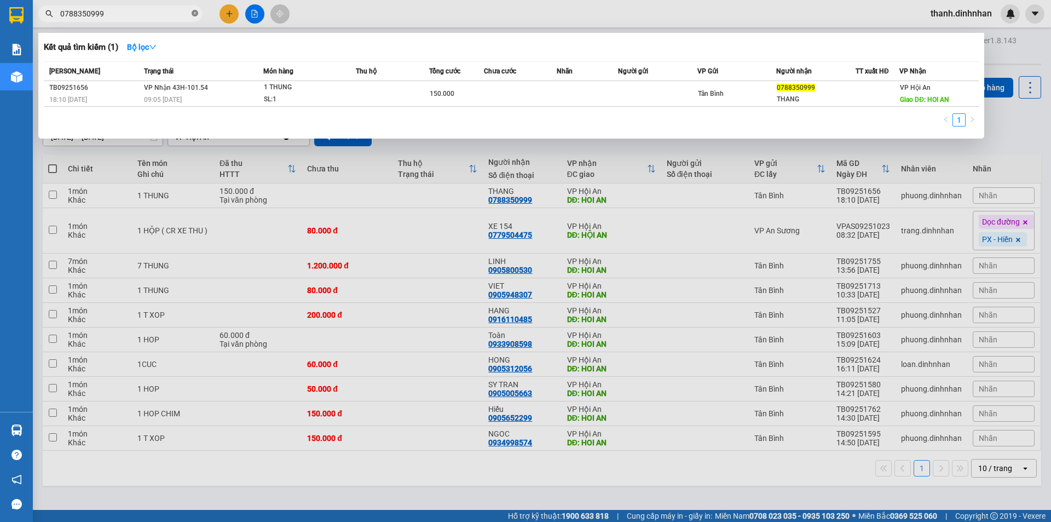
click at [195, 16] on icon "close-circle" at bounding box center [195, 13] width 7 height 7
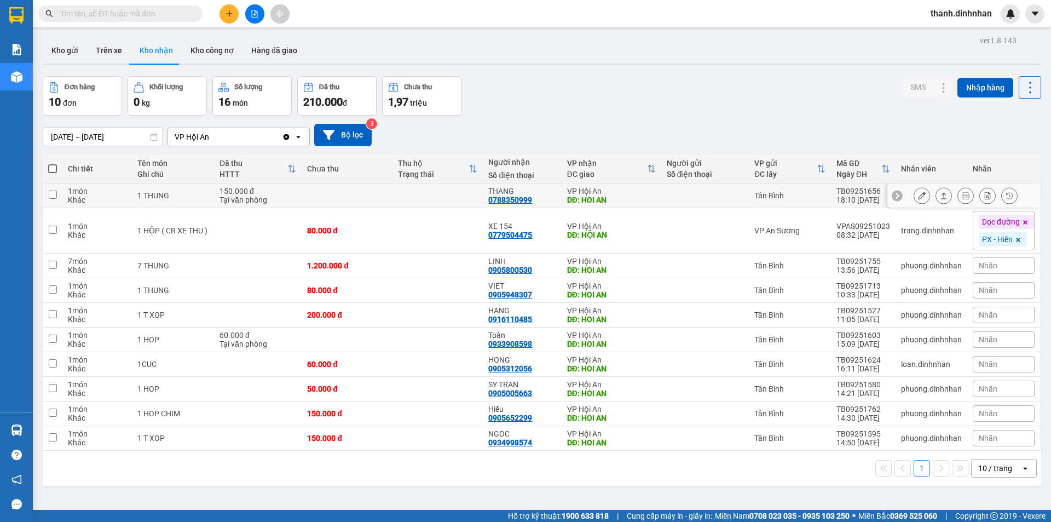
click at [940, 199] on icon at bounding box center [944, 196] width 8 height 8
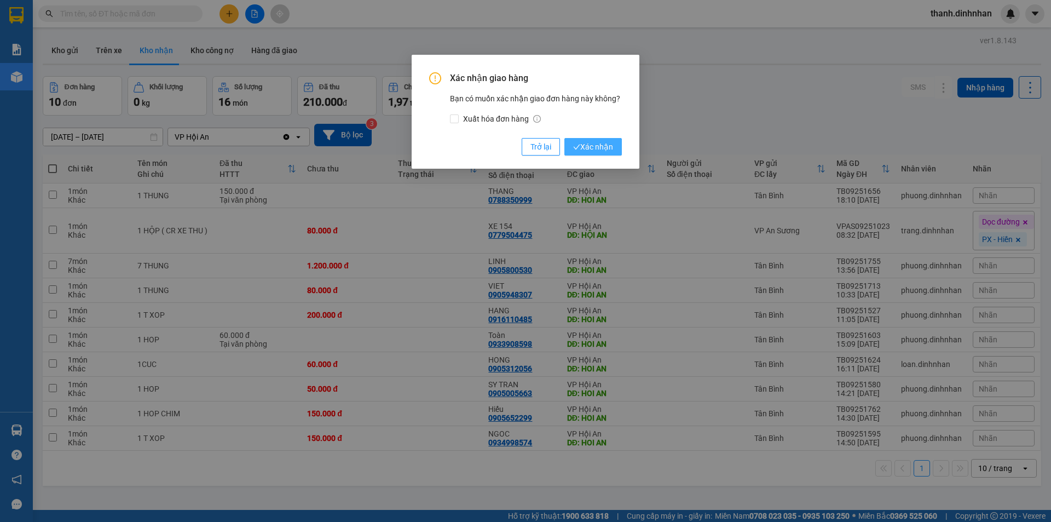
click at [600, 152] on span "Xác nhận" at bounding box center [593, 147] width 40 height 12
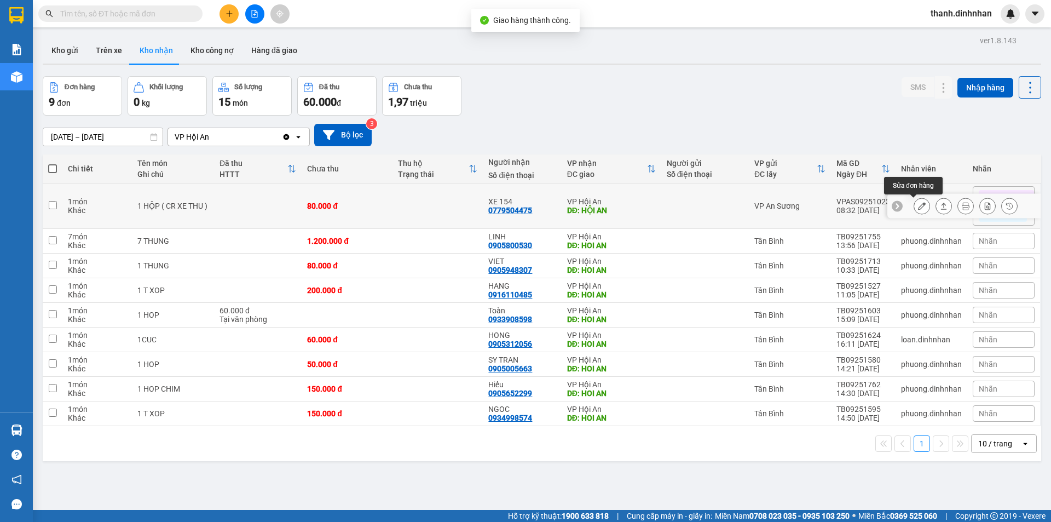
click at [918, 202] on icon at bounding box center [922, 206] width 8 height 8
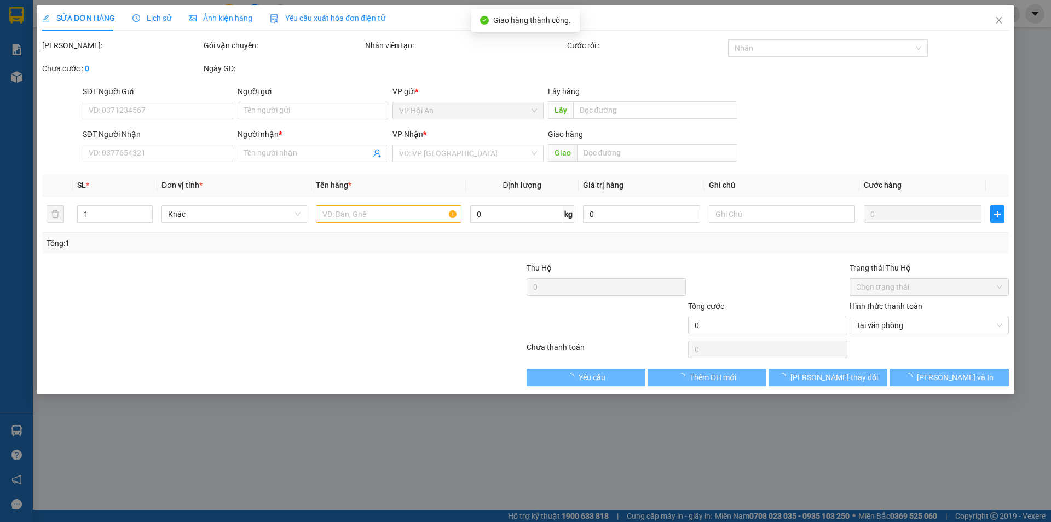
type input "0779504475"
type input "XE 154"
type input "HỘI AN"
type input "80.000"
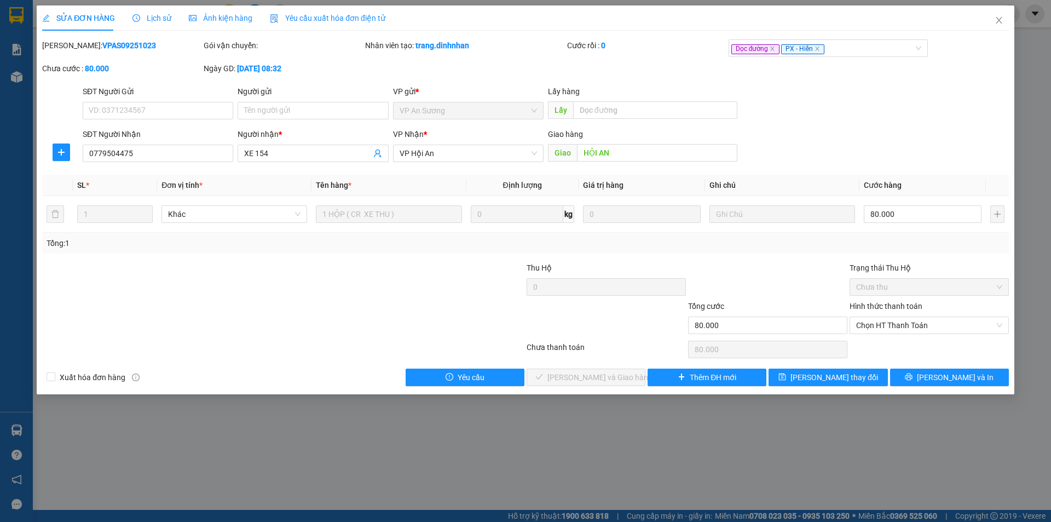
click at [151, 26] on div "Lịch sử" at bounding box center [151, 17] width 39 height 25
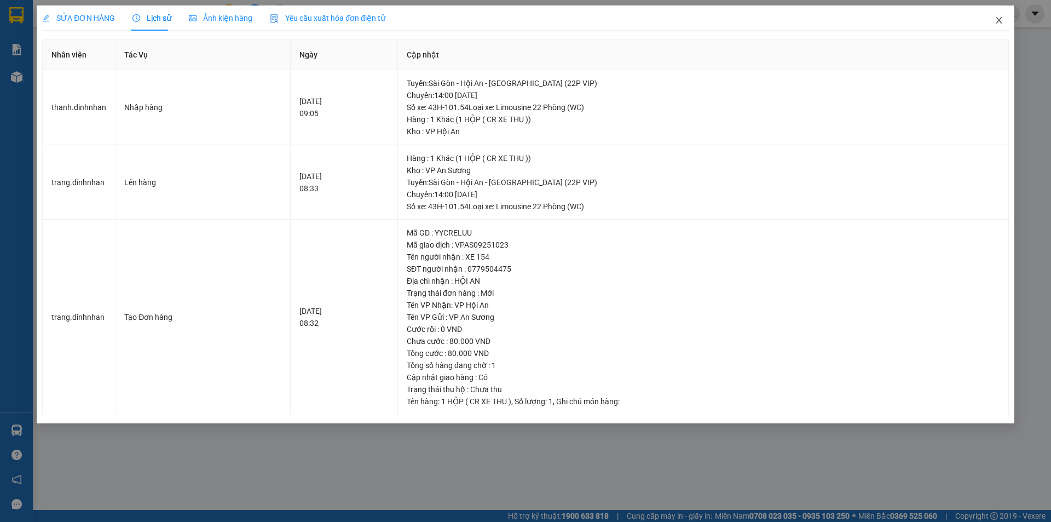
click at [998, 18] on icon "close" at bounding box center [999, 20] width 9 height 9
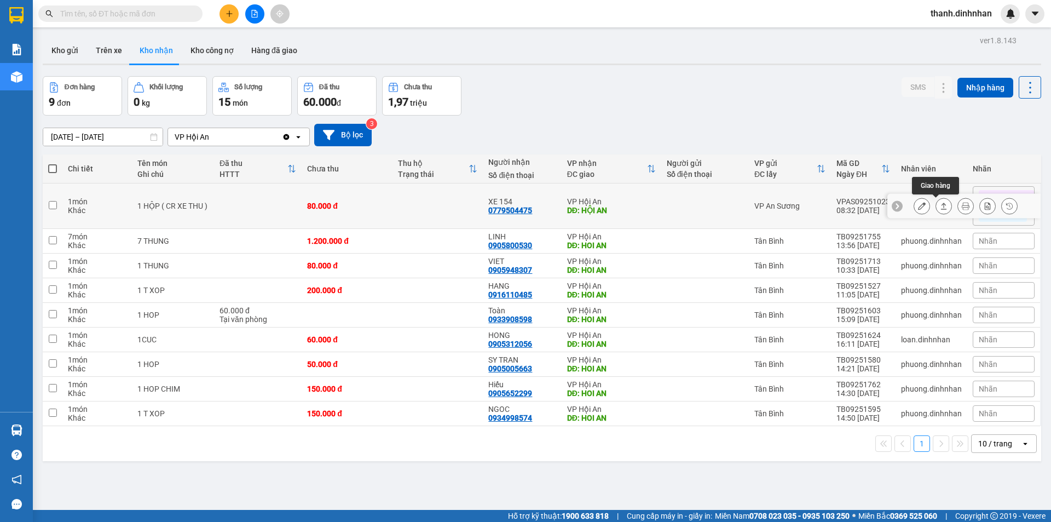
click at [936, 210] on button at bounding box center [943, 206] width 15 height 19
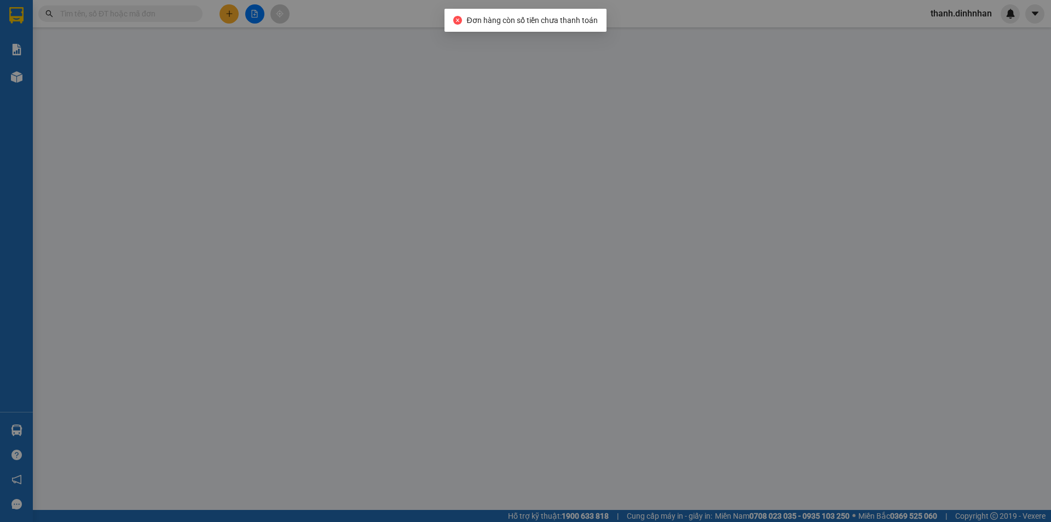
type input "0779504475"
type input "XE 154"
type input "HỘI AN"
type input "80.000"
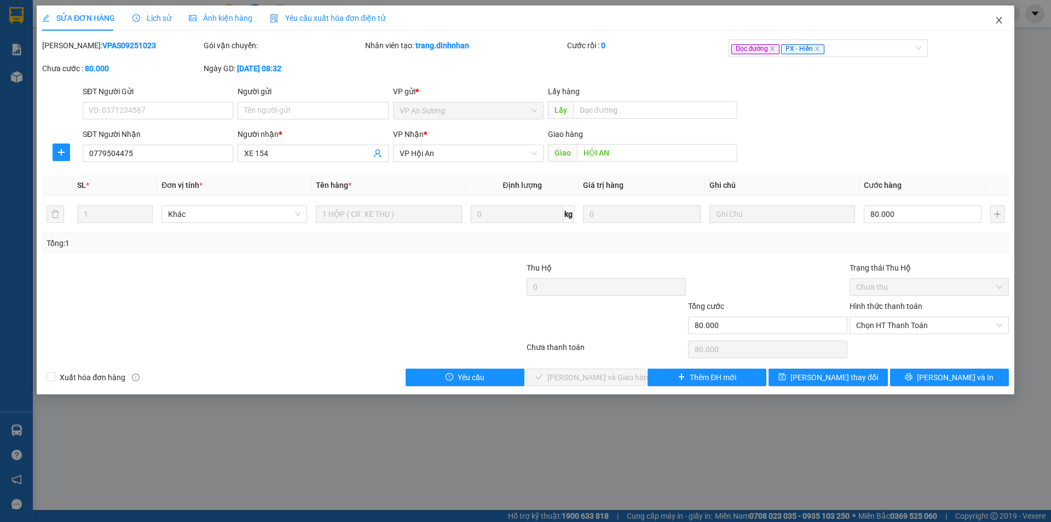
click at [1002, 19] on icon "close" at bounding box center [999, 20] width 9 height 9
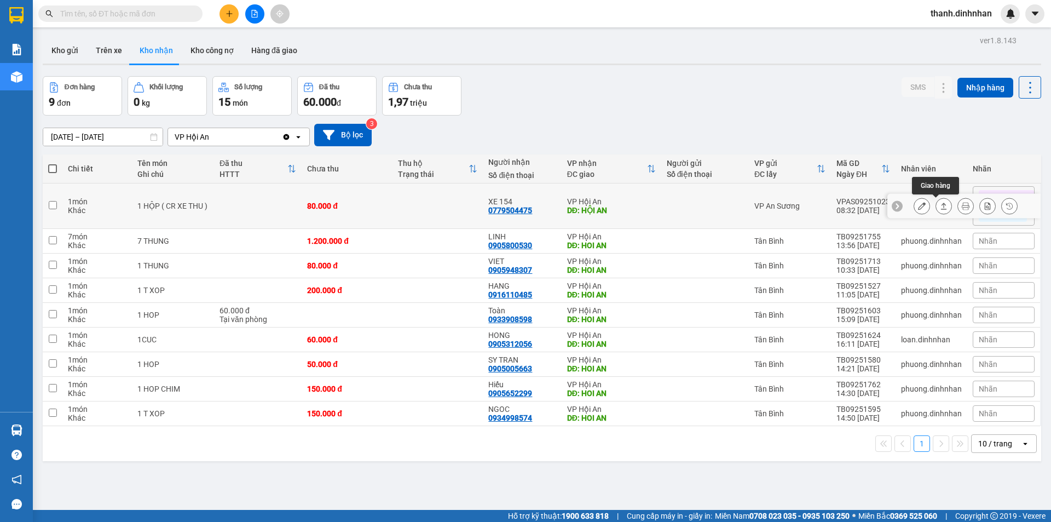
click at [940, 206] on icon at bounding box center [944, 206] width 8 height 8
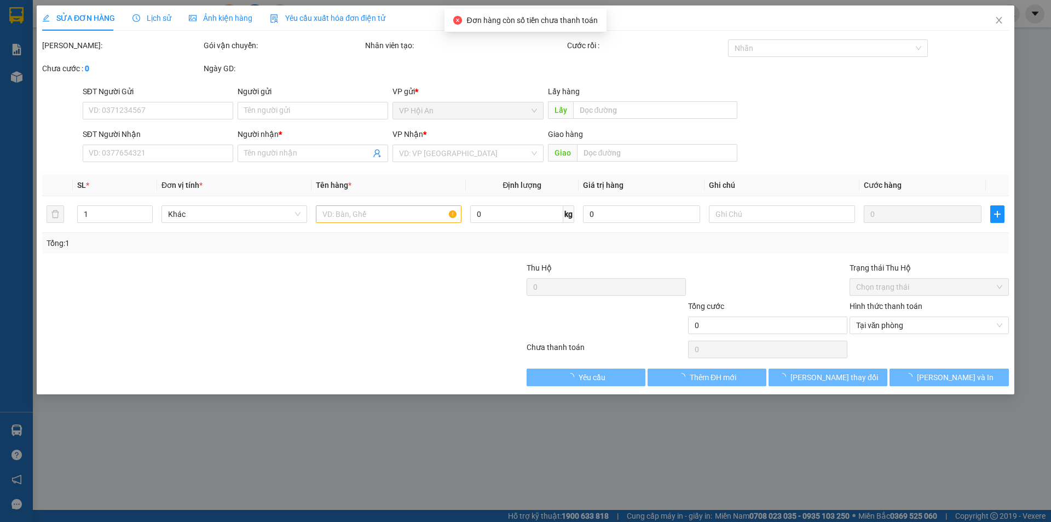
type input "0779504475"
type input "XE 154"
type input "HỘI AN"
type input "80.000"
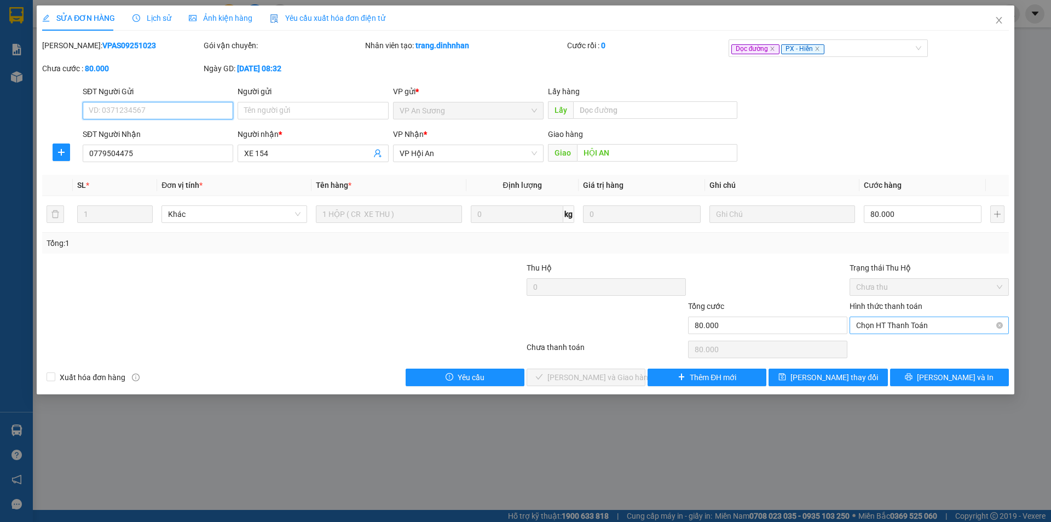
click at [907, 320] on span "Chọn HT Thanh Toán" at bounding box center [929, 325] width 146 height 16
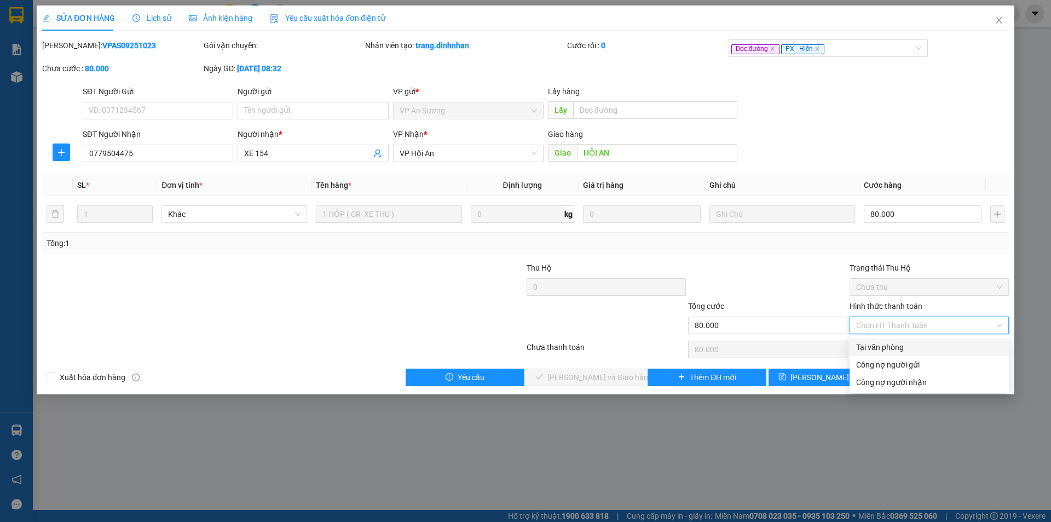
click at [888, 340] on div "Tại văn phòng" at bounding box center [928, 347] width 159 height 18
type input "0"
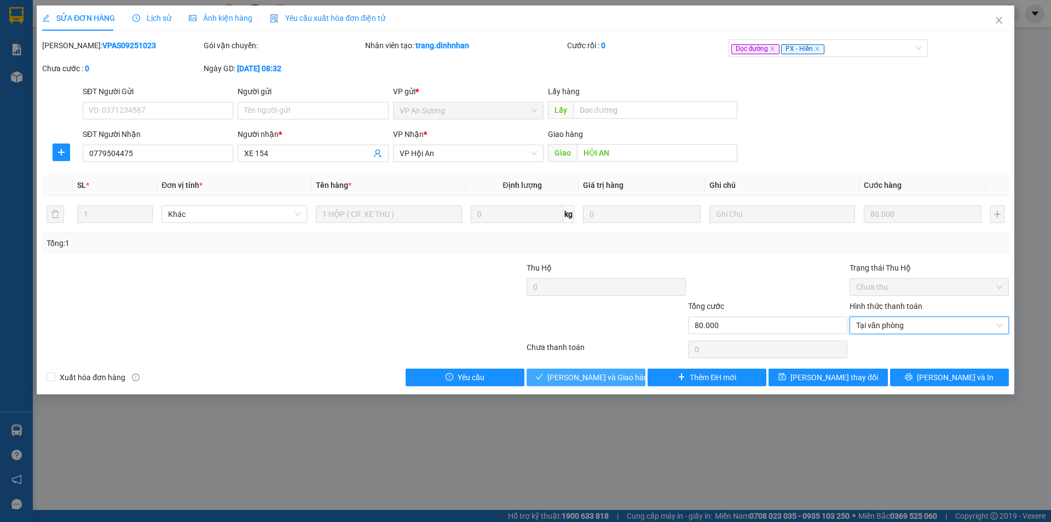
click at [598, 376] on span "[PERSON_NAME] và Giao hàng" at bounding box center [599, 377] width 105 height 12
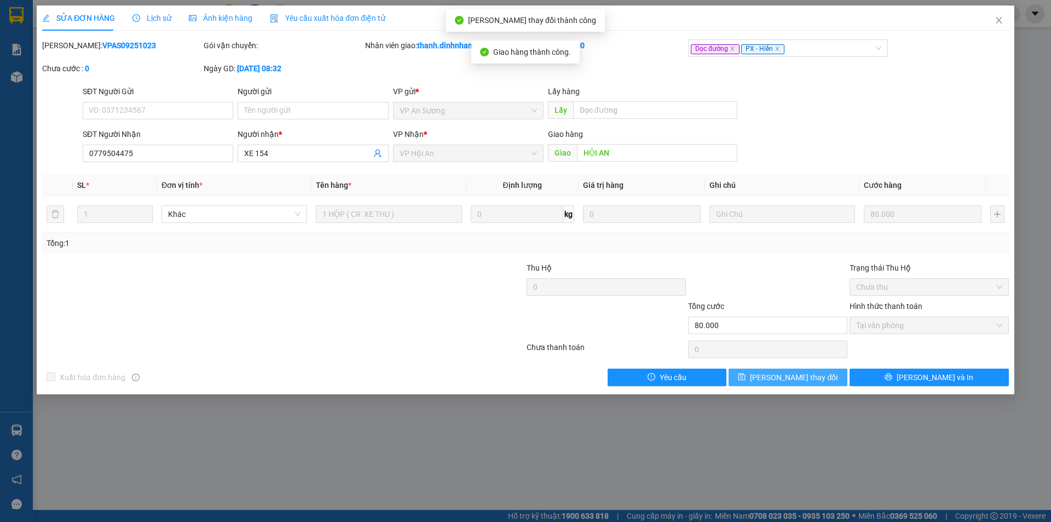
click at [780, 378] on span "[PERSON_NAME] thay đổi" at bounding box center [794, 377] width 88 height 12
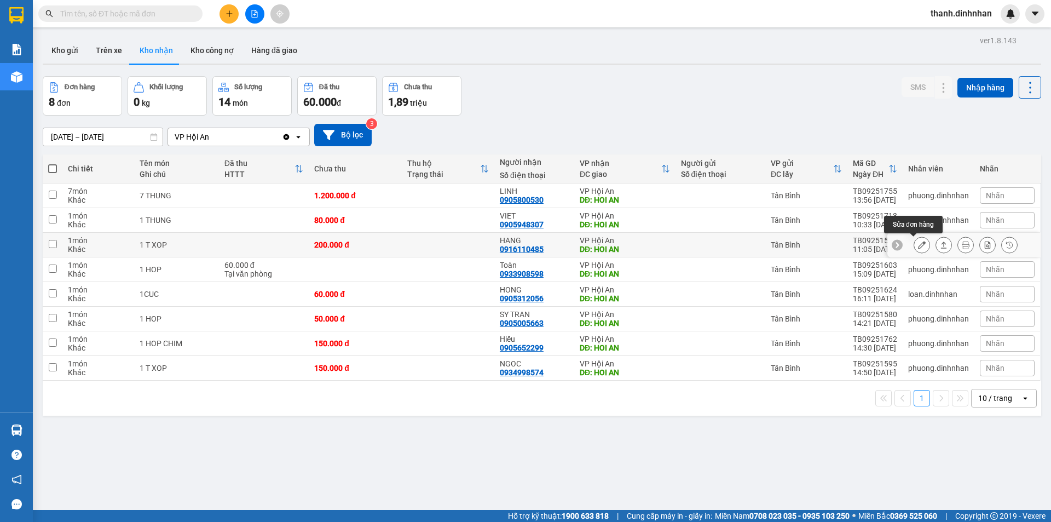
click at [914, 242] on button at bounding box center [921, 244] width 15 height 19
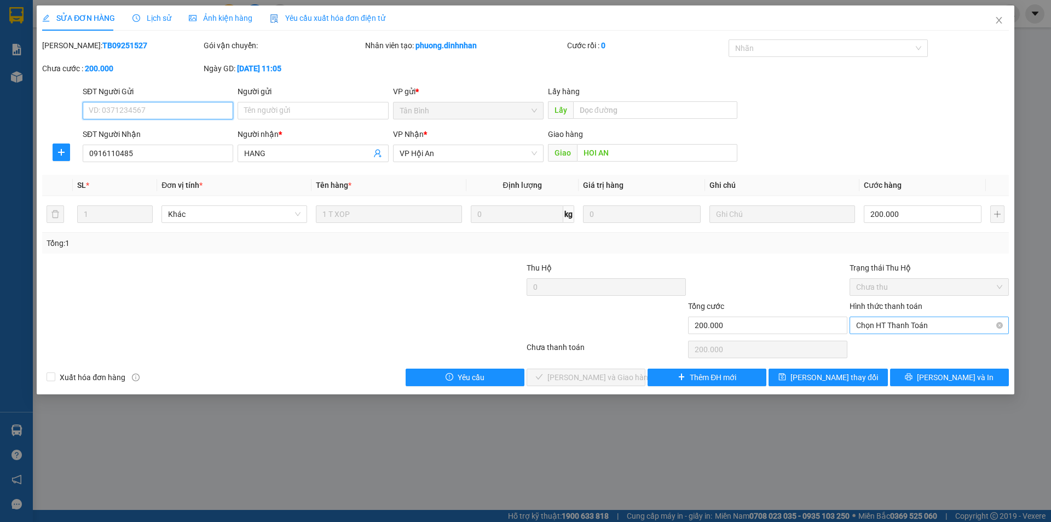
click at [901, 323] on span "Chọn HT Thanh Toán" at bounding box center [929, 325] width 146 height 16
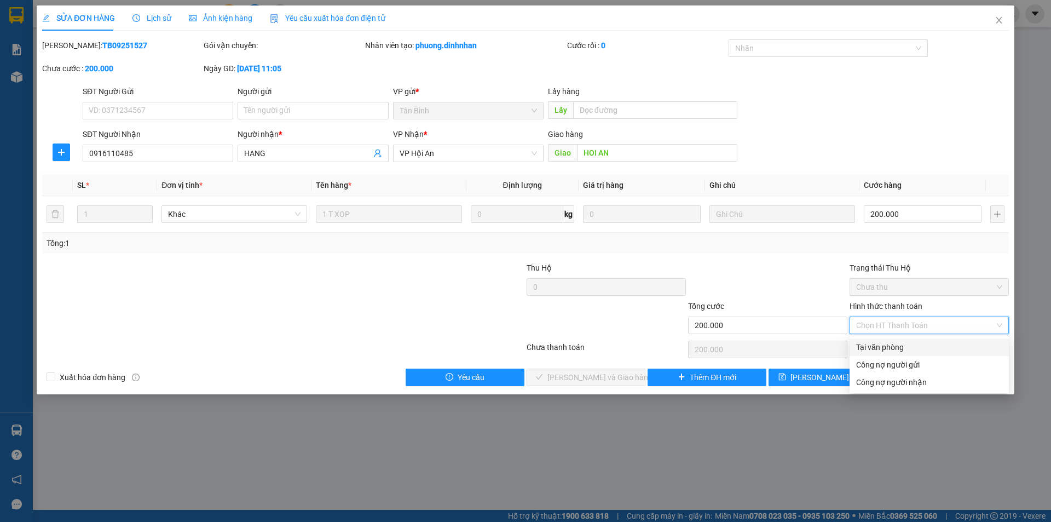
click at [894, 343] on div "Tại văn phòng" at bounding box center [929, 347] width 146 height 12
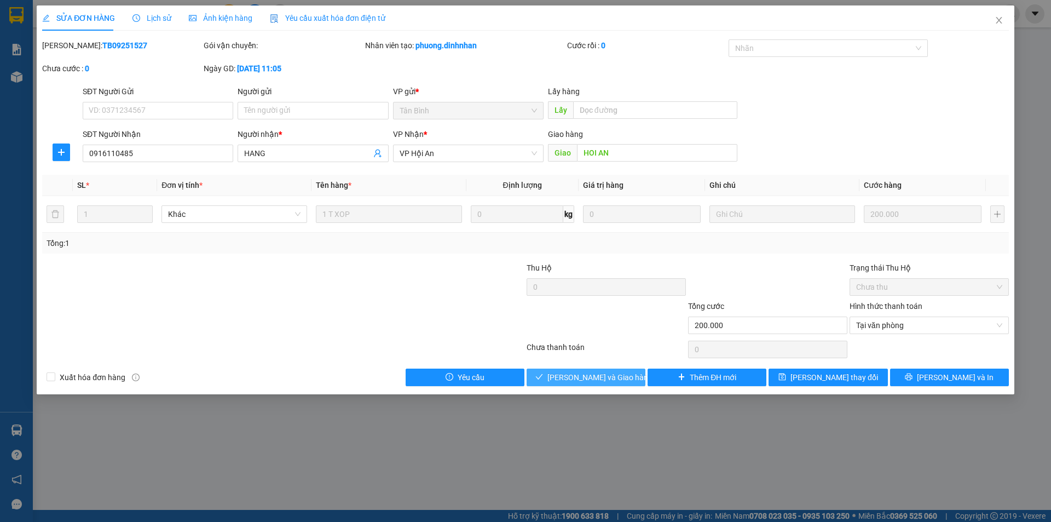
click at [611, 374] on span "[PERSON_NAME] và Giao hàng" at bounding box center [599, 377] width 105 height 12
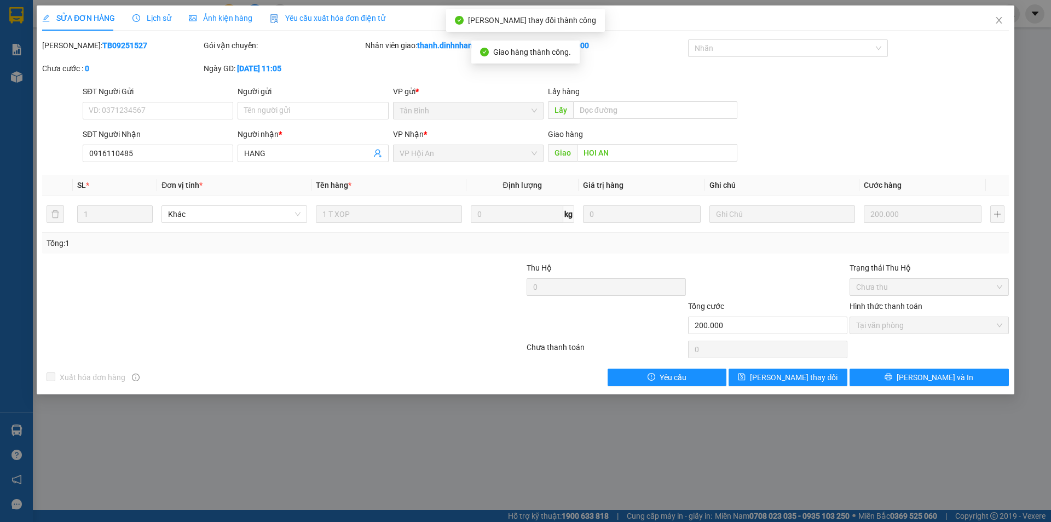
click at [809, 386] on div "SỬA ĐƠN HÀNG Lịch sử Ảnh kiện hàng Yêu cầu xuất hóa đơn điện tử Total Paid Fee …" at bounding box center [526, 199] width 978 height 389
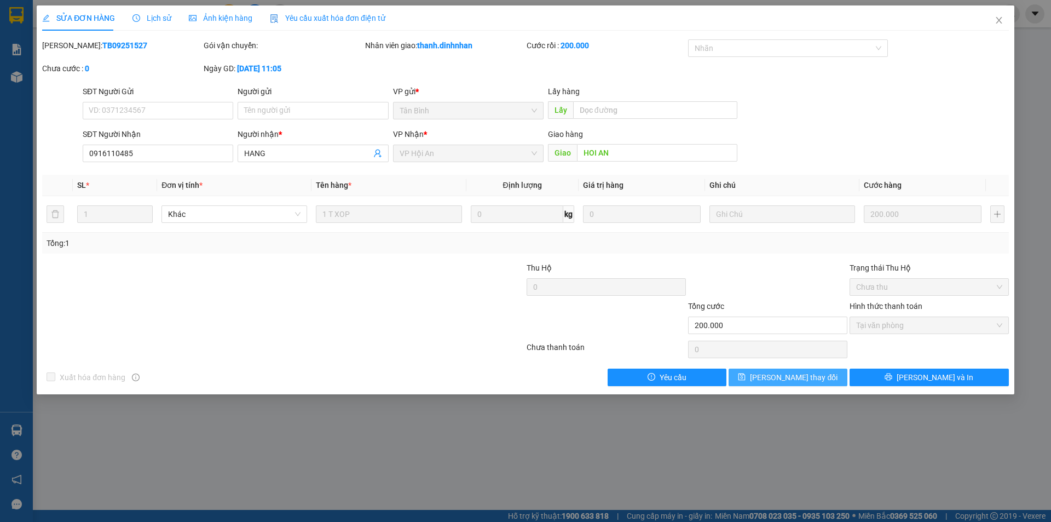
click at [749, 382] on button "[PERSON_NAME] thay đổi" at bounding box center [788, 377] width 119 height 18
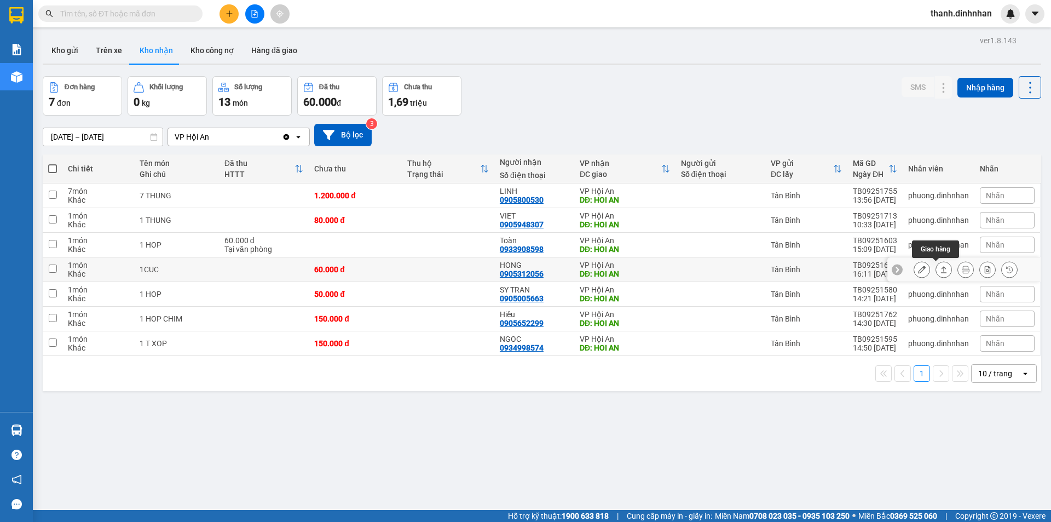
click at [940, 271] on icon at bounding box center [944, 269] width 8 height 8
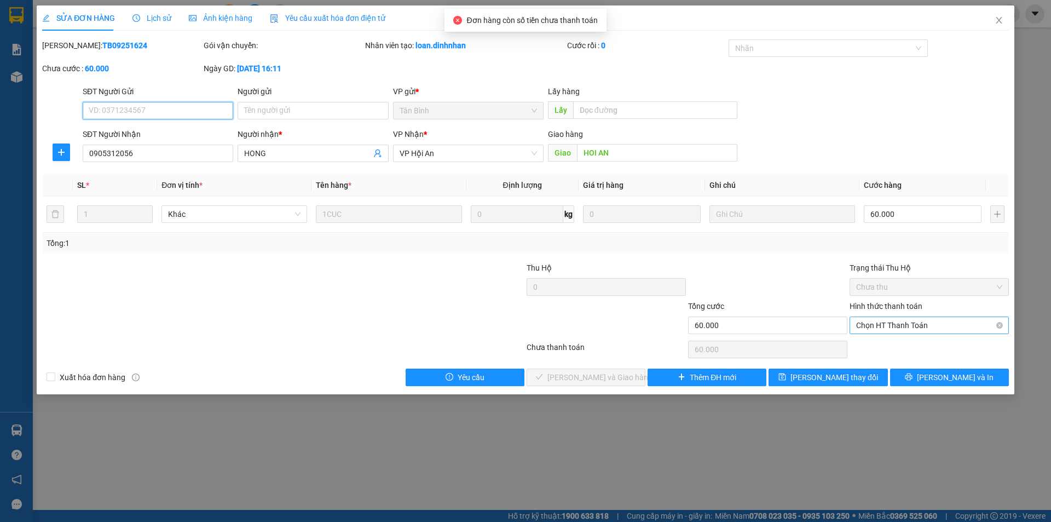
click at [869, 326] on span "Chọn HT Thanh Toán" at bounding box center [929, 325] width 146 height 16
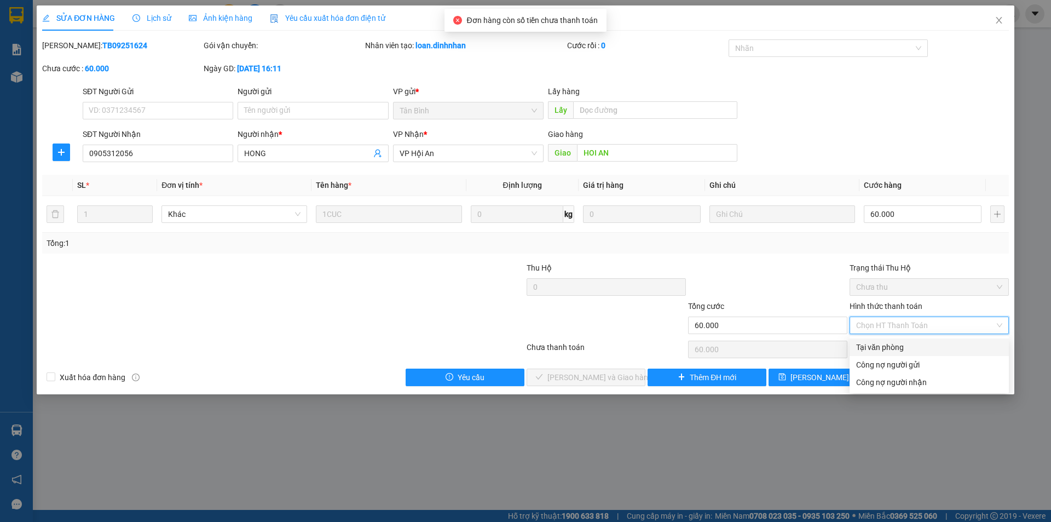
click at [866, 348] on div "Tại văn phòng" at bounding box center [929, 347] width 146 height 12
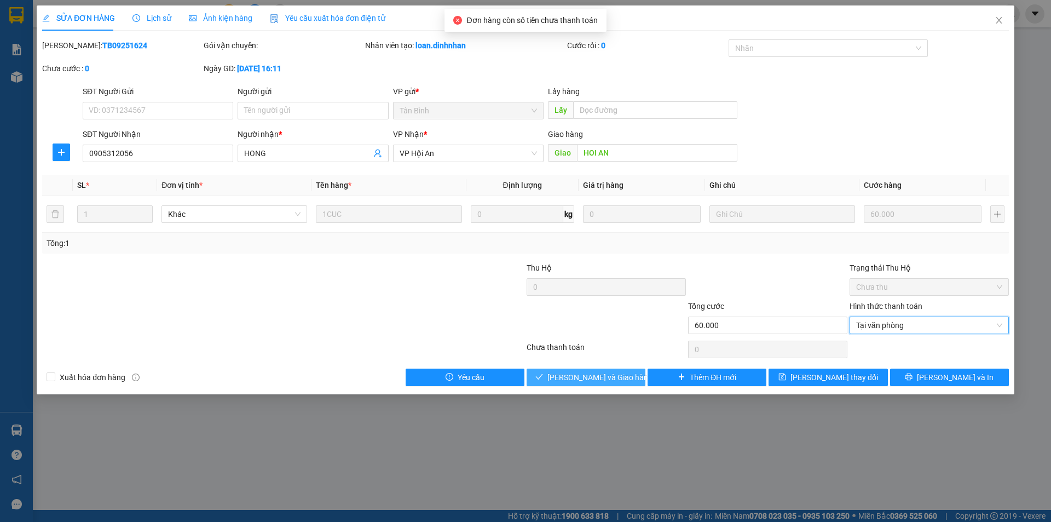
click at [604, 383] on span "[PERSON_NAME] và Giao hàng" at bounding box center [599, 377] width 105 height 12
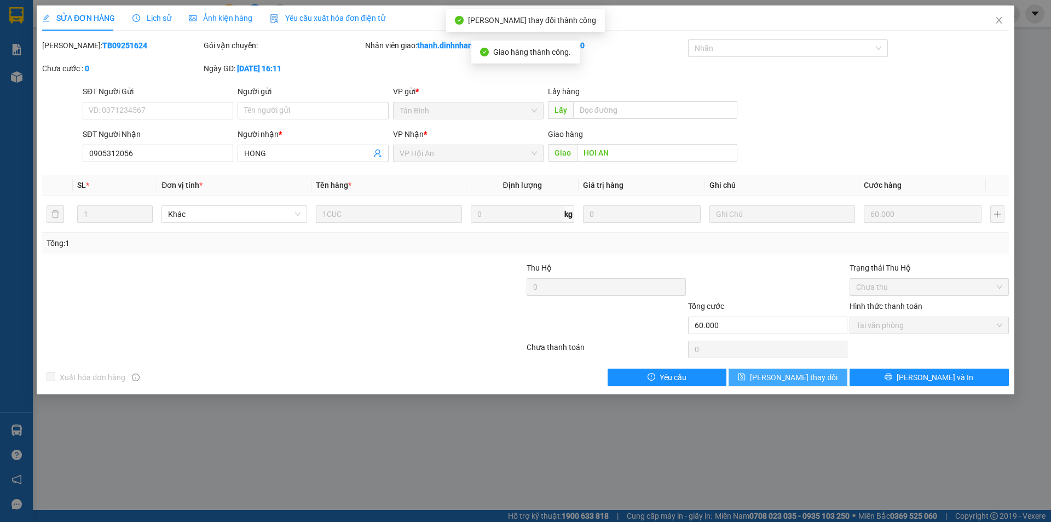
click at [812, 377] on span "[PERSON_NAME] thay đổi" at bounding box center [794, 377] width 88 height 12
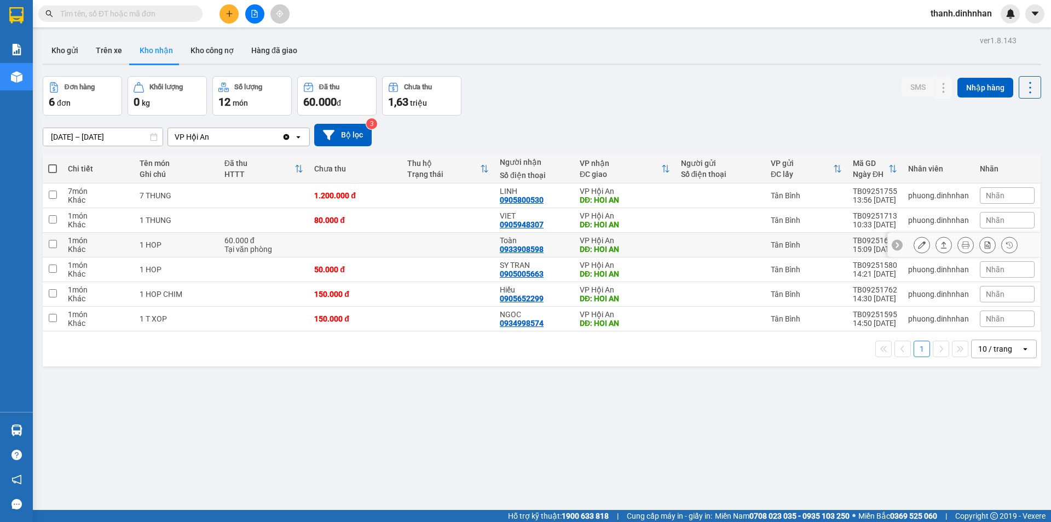
click at [936, 246] on button at bounding box center [943, 244] width 15 height 19
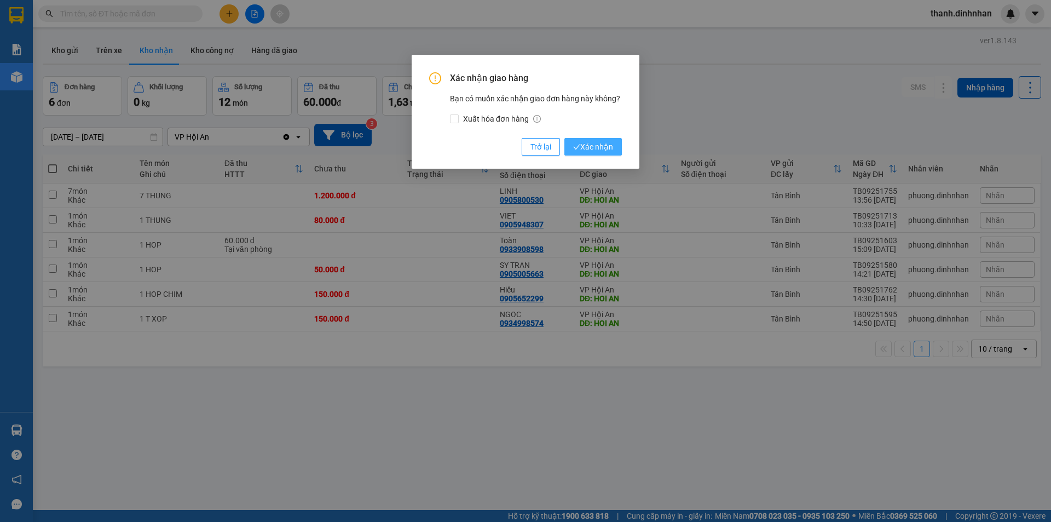
click at [600, 149] on span "Xác nhận" at bounding box center [593, 147] width 40 height 12
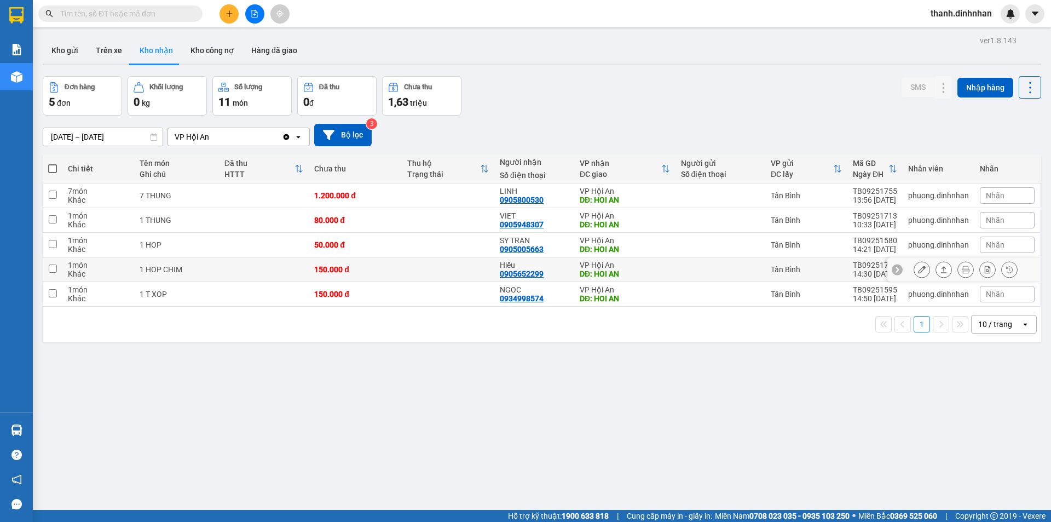
click at [927, 273] on div at bounding box center [966, 269] width 104 height 16
click at [918, 271] on icon at bounding box center [922, 269] width 8 height 8
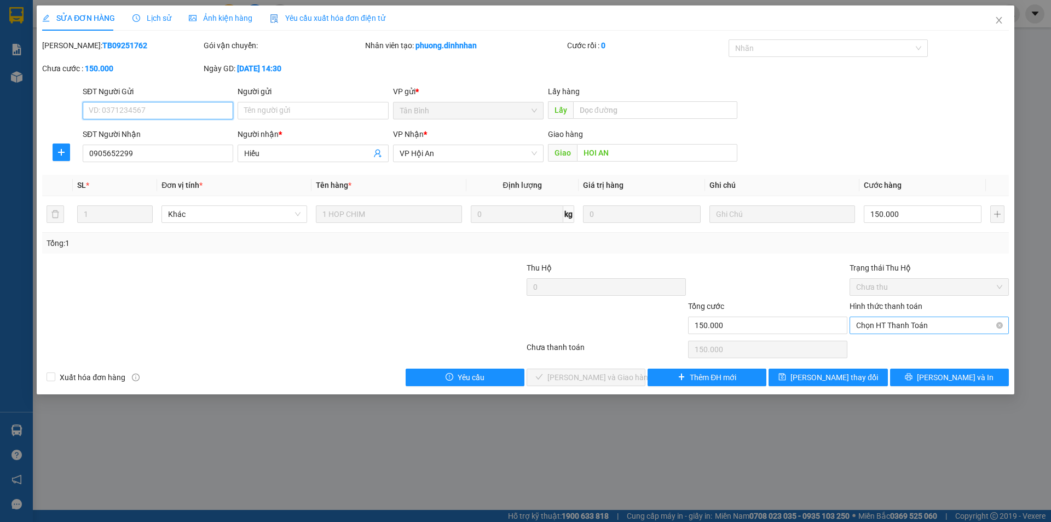
click at [894, 326] on span "Chọn HT Thanh Toán" at bounding box center [929, 325] width 146 height 16
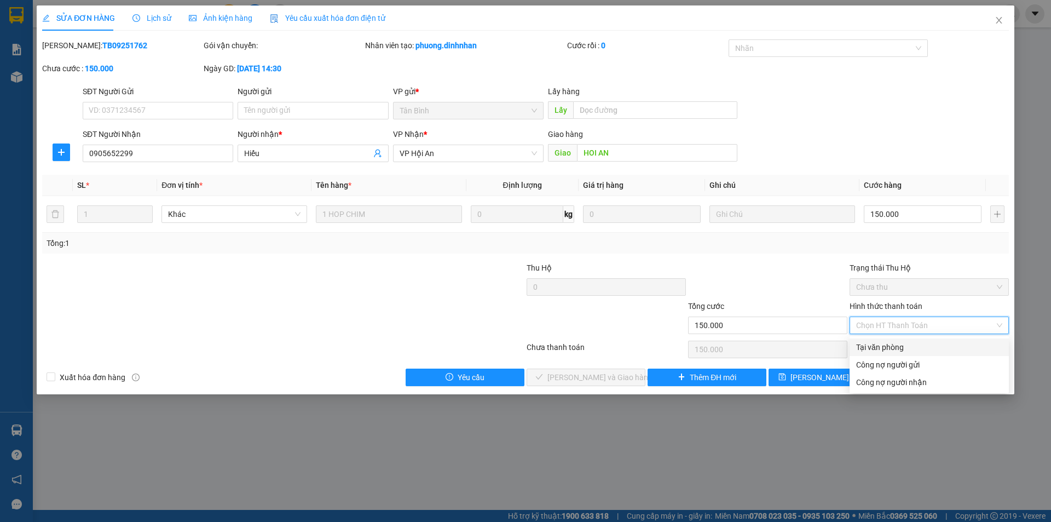
click at [883, 344] on div "Tại văn phòng" at bounding box center [929, 347] width 146 height 12
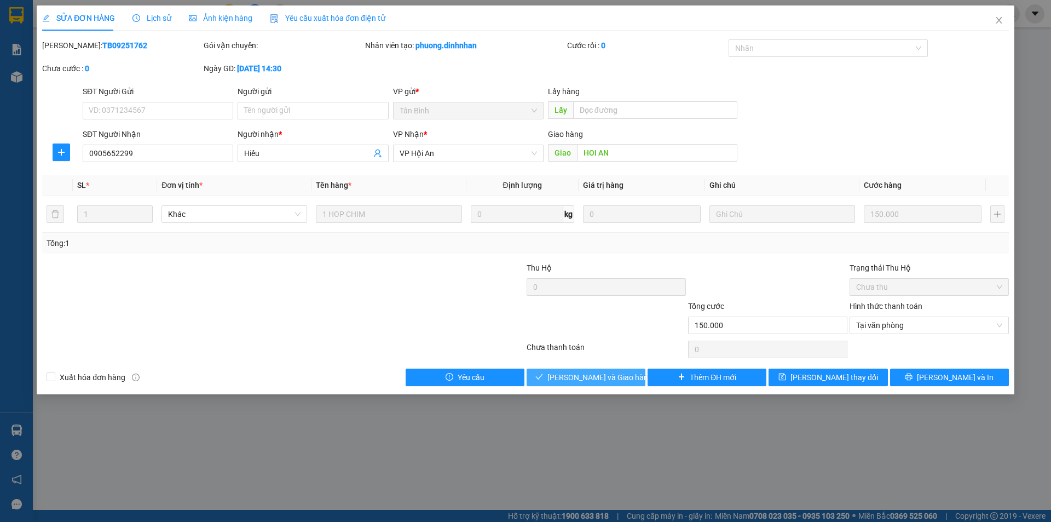
click at [593, 379] on span "[PERSON_NAME] và Giao hàng" at bounding box center [599, 377] width 105 height 12
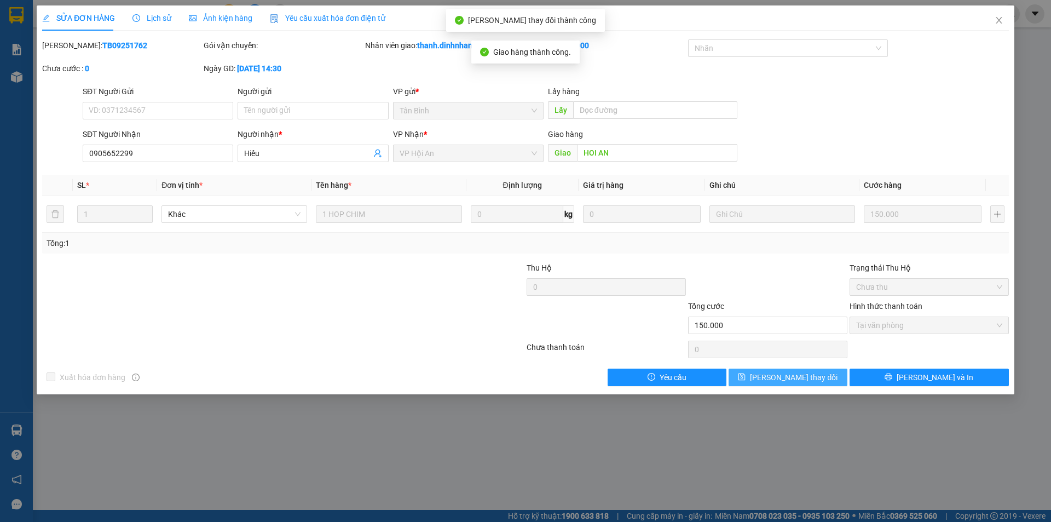
click at [800, 378] on span "[PERSON_NAME] thay đổi" at bounding box center [794, 377] width 88 height 12
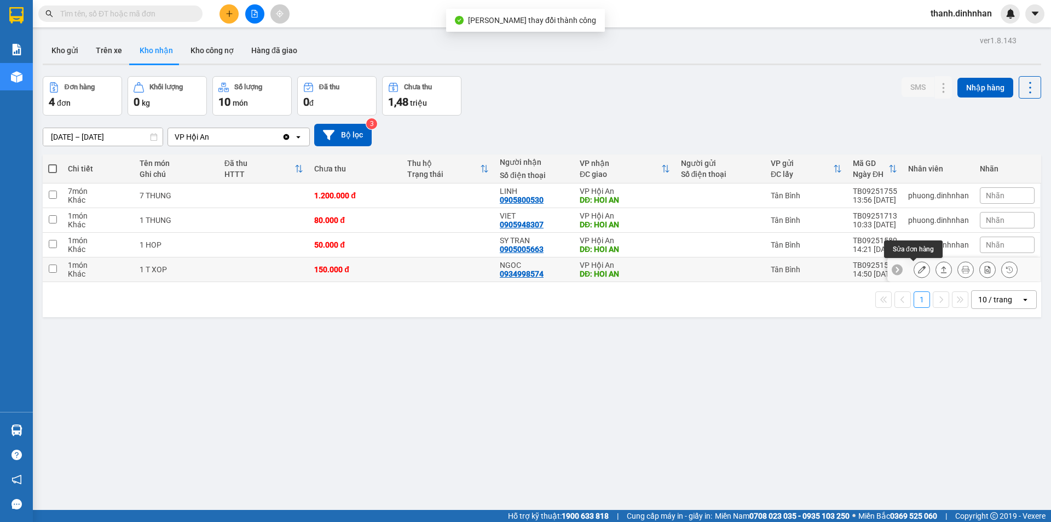
click at [918, 272] on icon at bounding box center [922, 269] width 8 height 8
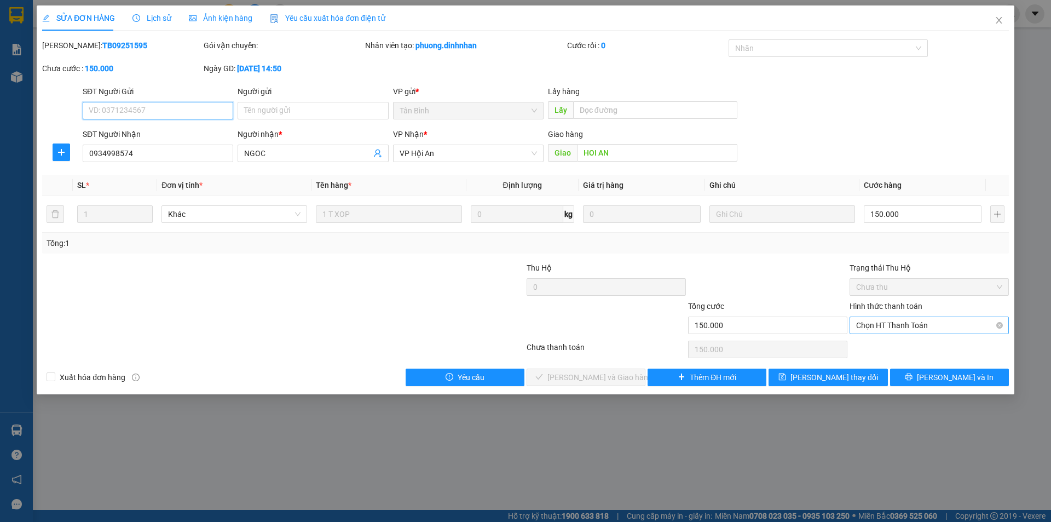
click at [905, 324] on span "Chọn HT Thanh Toán" at bounding box center [929, 325] width 146 height 16
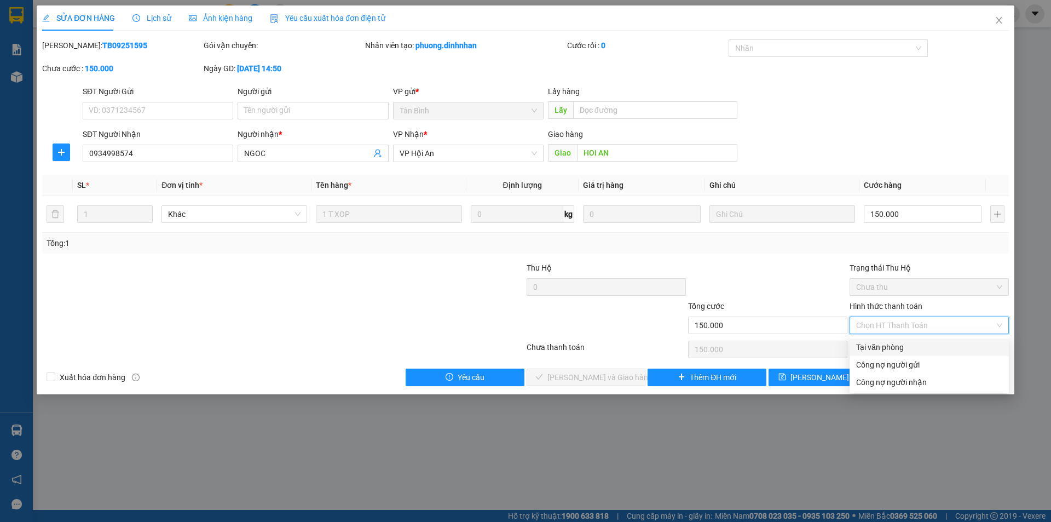
click at [893, 340] on div "Tại văn phòng" at bounding box center [928, 347] width 159 height 18
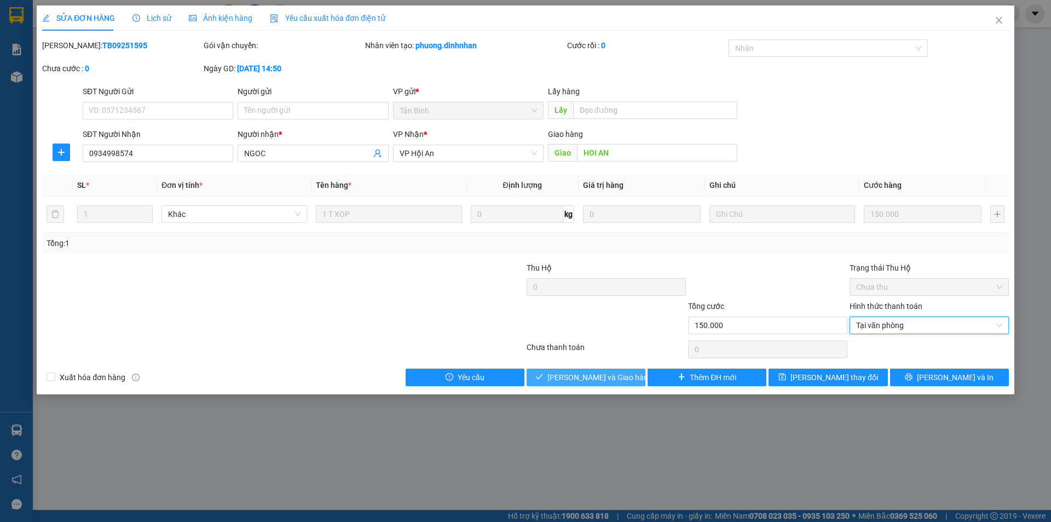
click at [619, 379] on span "[PERSON_NAME] và Giao hàng" at bounding box center [599, 377] width 105 height 12
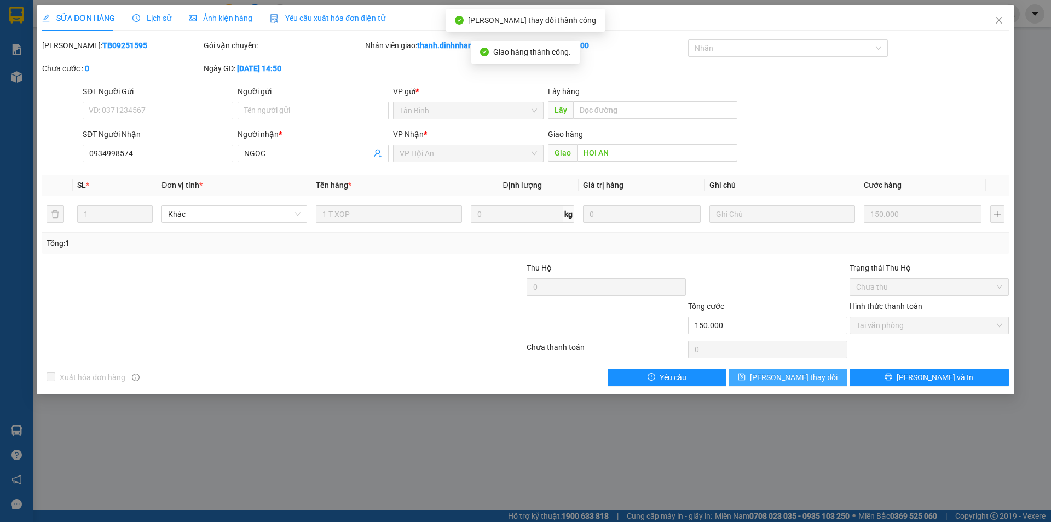
click at [817, 383] on button "[PERSON_NAME] thay đổi" at bounding box center [788, 377] width 119 height 18
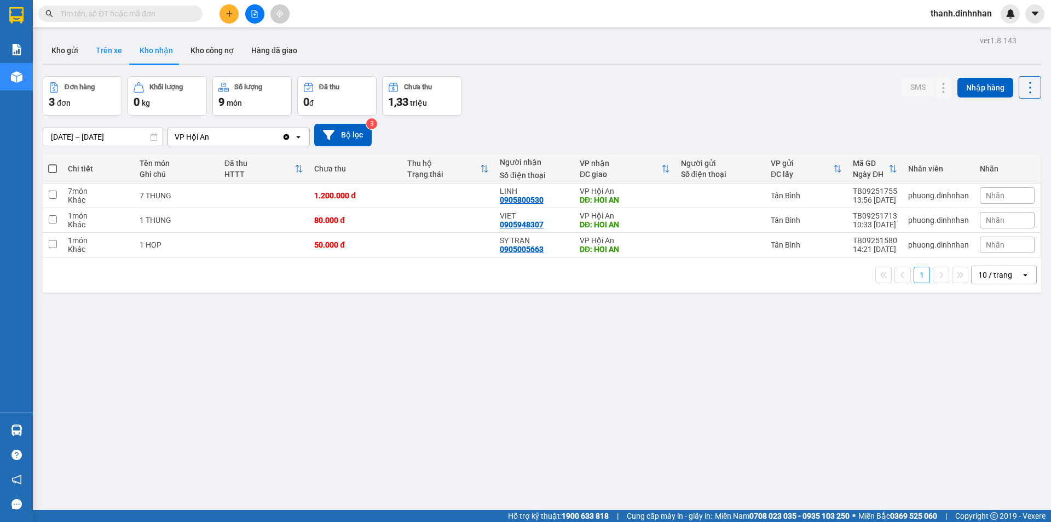
drag, startPoint x: 105, startPoint y: 56, endPoint x: 124, endPoint y: 55, distance: 18.6
click at [105, 56] on button "Trên xe" at bounding box center [109, 50] width 44 height 26
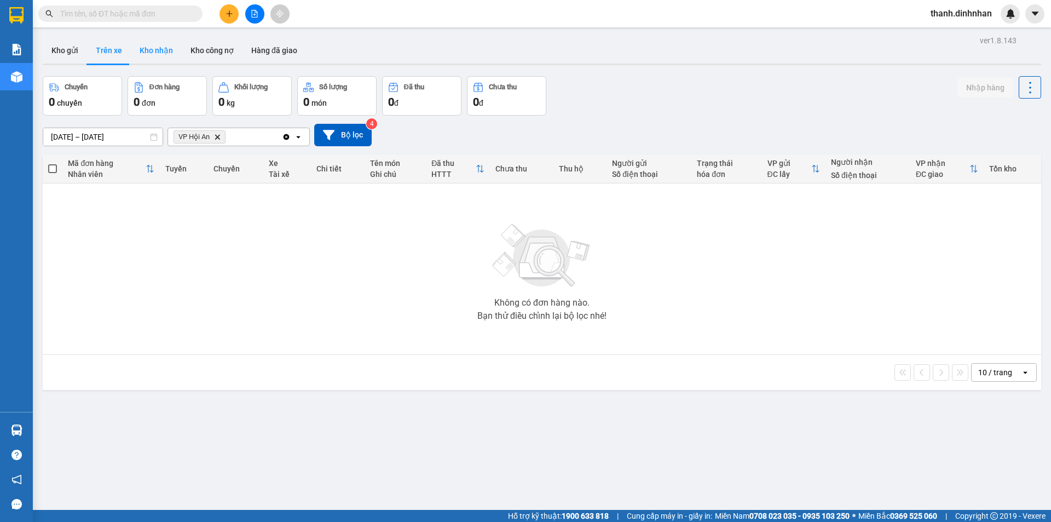
click at [146, 54] on button "Kho nhận" at bounding box center [156, 50] width 51 height 26
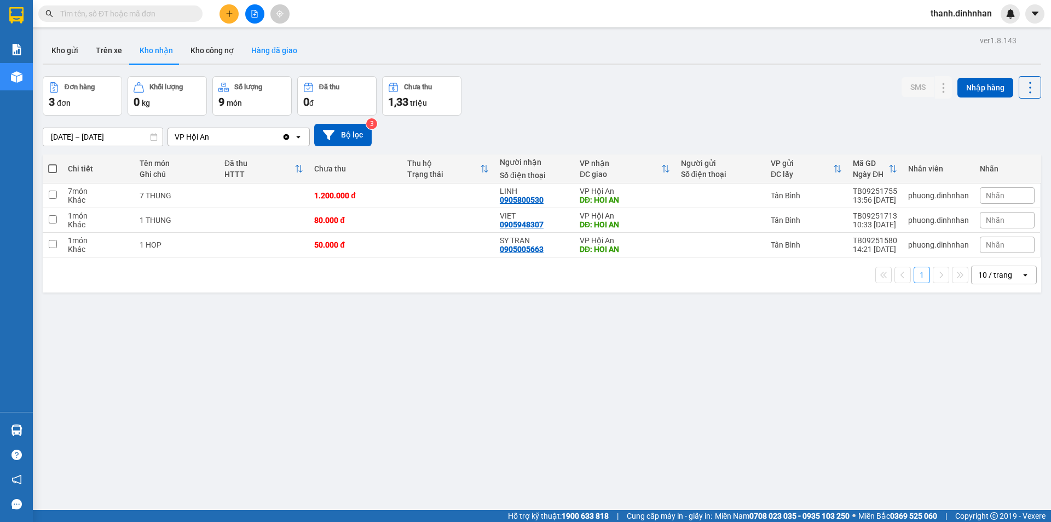
click at [272, 50] on button "Hàng đã giao" at bounding box center [273, 50] width 63 height 26
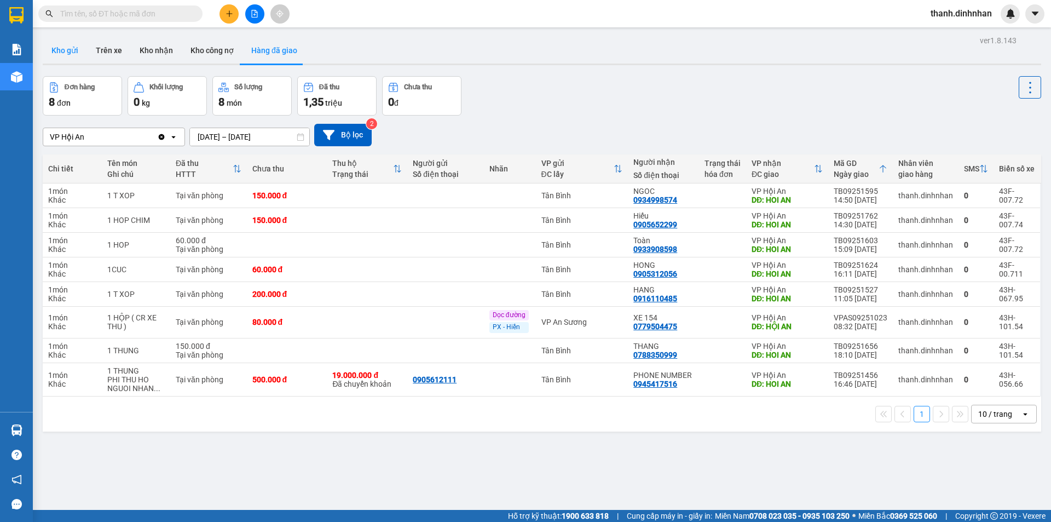
click at [56, 49] on button "Kho gửi" at bounding box center [65, 50] width 44 height 26
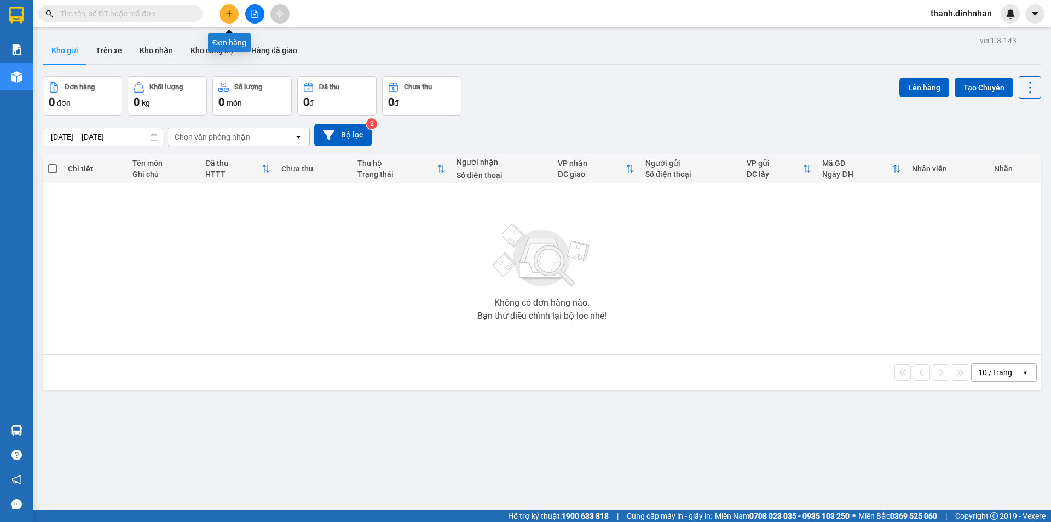
click at [224, 18] on button at bounding box center [228, 13] width 19 height 19
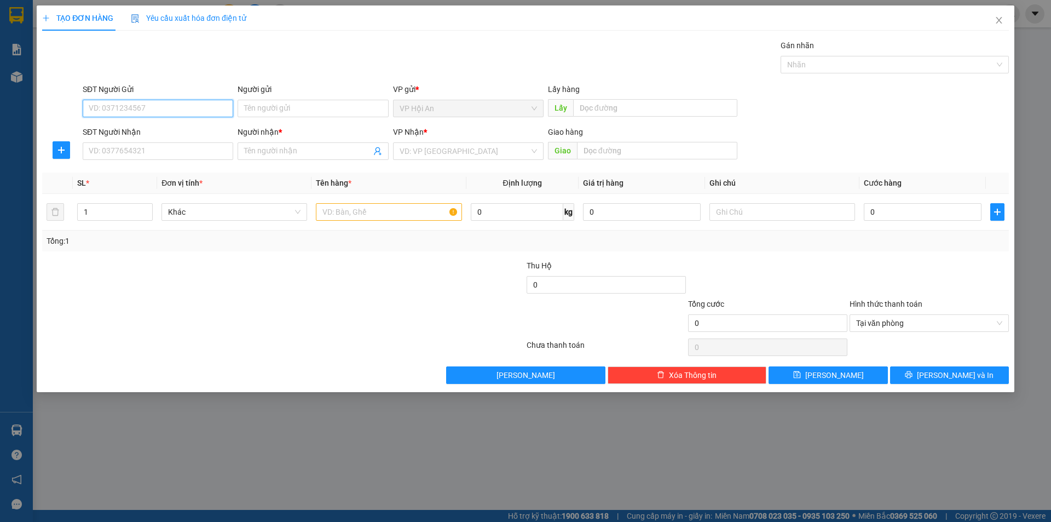
click at [100, 113] on input "SĐT Người Gửi" at bounding box center [158, 109] width 151 height 18
click at [111, 153] on input "SĐT Người Nhận" at bounding box center [158, 151] width 151 height 18
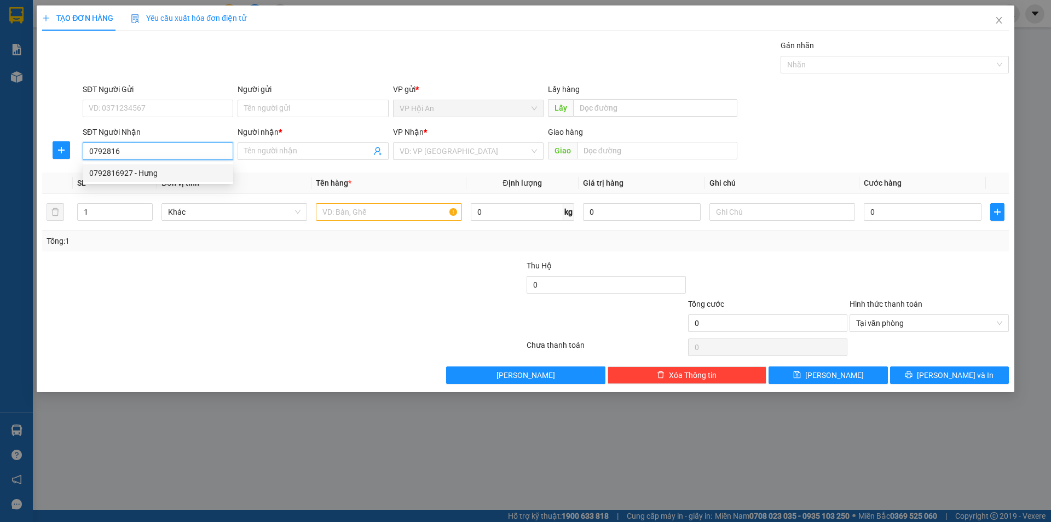
click at [121, 178] on div "0792816927 - Hưng" at bounding box center [157, 173] width 137 height 12
click at [357, 209] on input "text" at bounding box center [389, 212] width 146 height 18
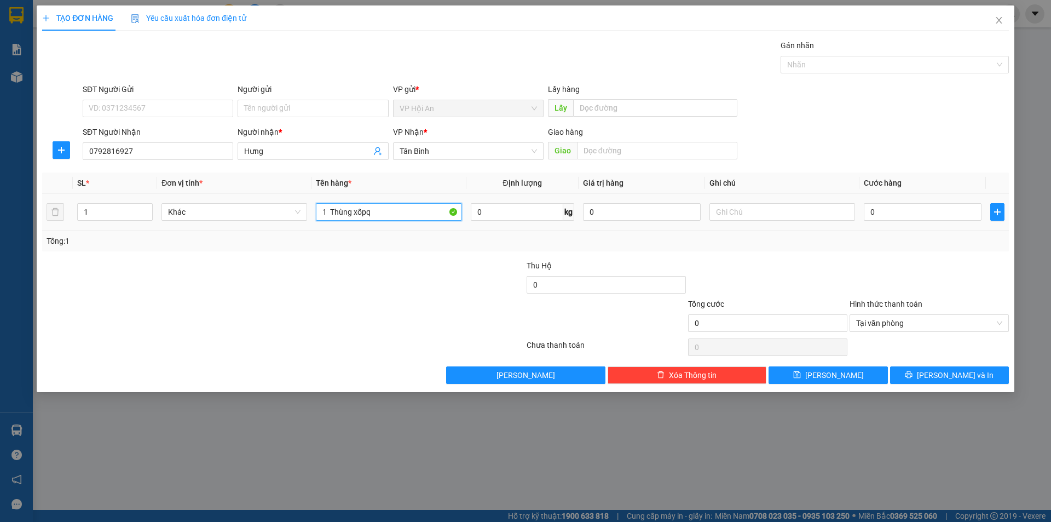
click at [389, 214] on input "1 Thùng xốpq" at bounding box center [389, 212] width 146 height 18
click at [328, 212] on input "1 Thùng xốp" at bounding box center [389, 212] width 146 height 18
click at [918, 206] on input "0" at bounding box center [923, 212] width 118 height 18
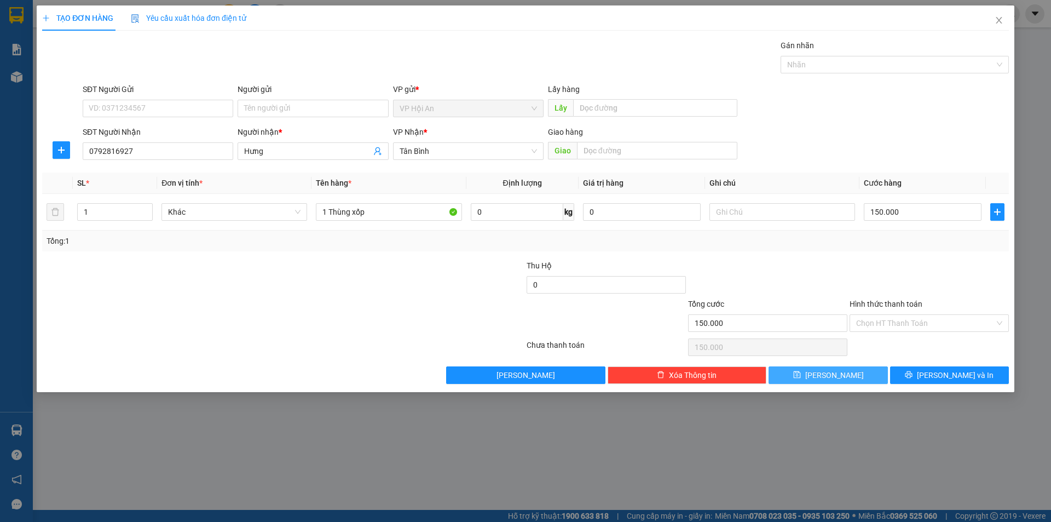
click at [825, 374] on button "[PERSON_NAME]" at bounding box center [827, 375] width 119 height 18
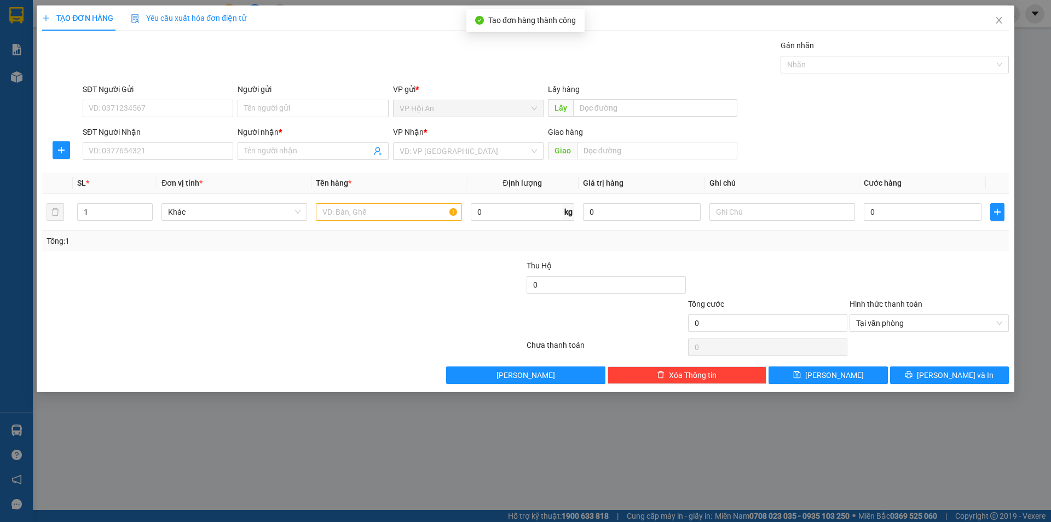
click at [742, 464] on div "TẠO ĐƠN HÀNG Yêu cầu xuất hóa đơn điện tử Transit Pickup Surcharge Ids Transit …" at bounding box center [525, 261] width 1051 height 522
click at [1000, 20] on icon "close" at bounding box center [999, 20] width 6 height 7
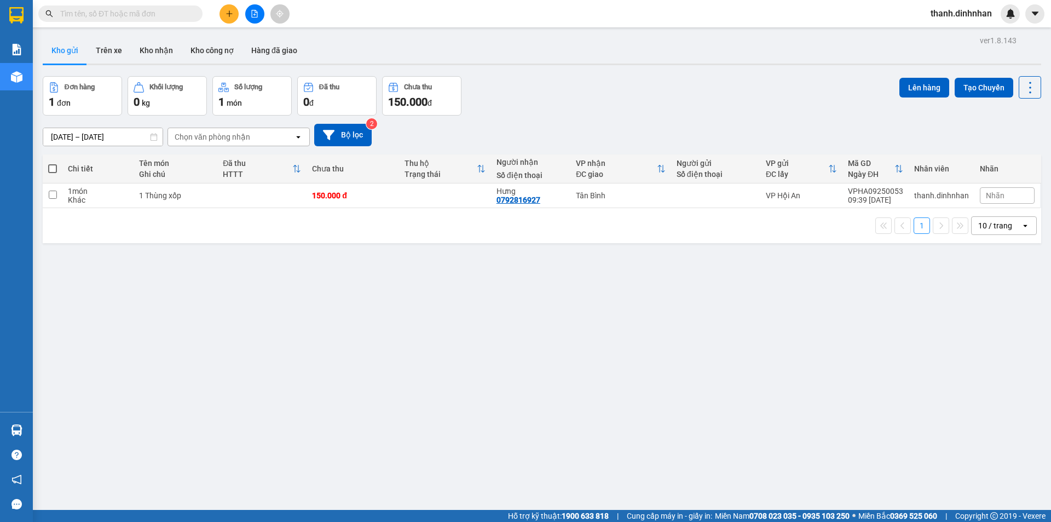
drag, startPoint x: 241, startPoint y: 423, endPoint x: 241, endPoint y: 413, distance: 9.3
click at [241, 413] on div "ver 1.8.143 Kho gửi Trên xe Kho nhận Kho công nợ Hàng đã giao Đơn hàng 1 đơn Kh…" at bounding box center [541, 294] width 1007 height 522
click at [224, 13] on button at bounding box center [228, 13] width 19 height 19
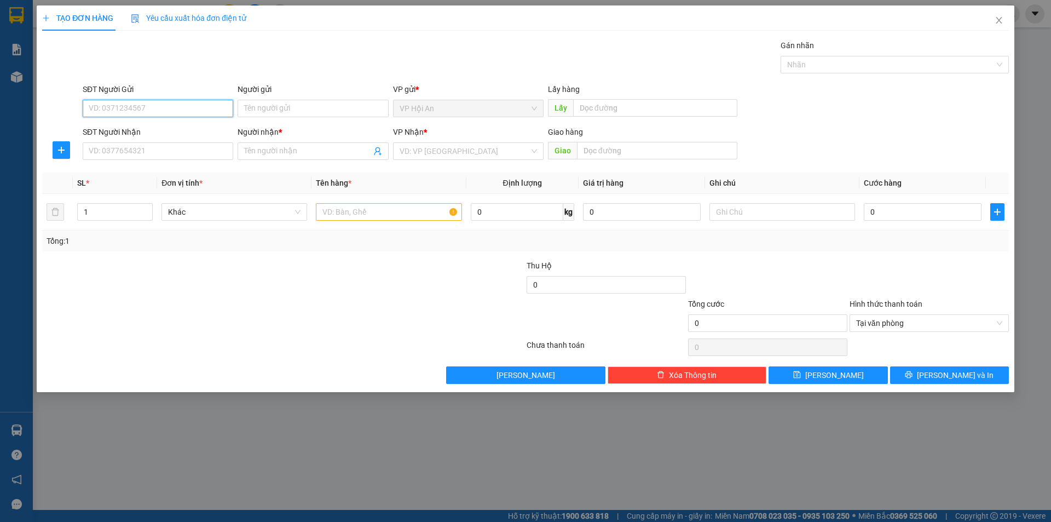
click at [118, 111] on input "SĐT Người Gửi" at bounding box center [158, 109] width 151 height 18
click at [158, 130] on div "0914083061 - [PERSON_NAME]" at bounding box center [157, 130] width 137 height 12
click at [140, 148] on input "SĐT Người Nhận" at bounding box center [158, 151] width 151 height 18
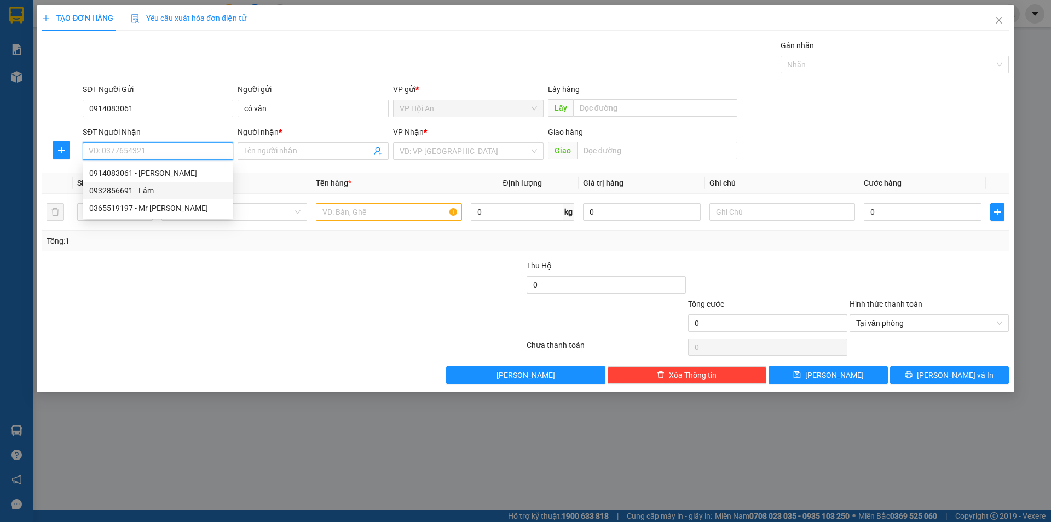
click at [142, 188] on div "0932856691 - Lâm" at bounding box center [157, 190] width 137 height 12
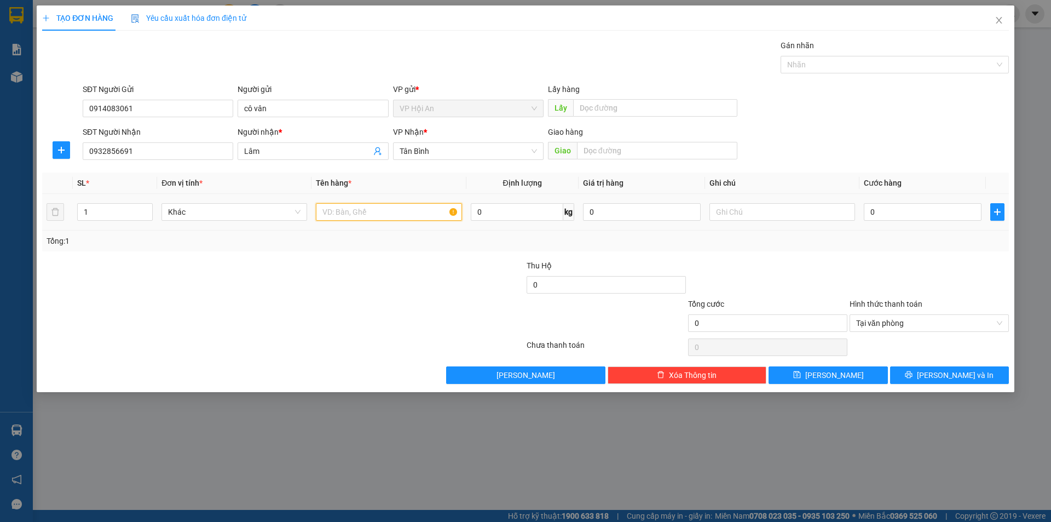
click at [413, 210] on input "text" at bounding box center [389, 212] width 146 height 18
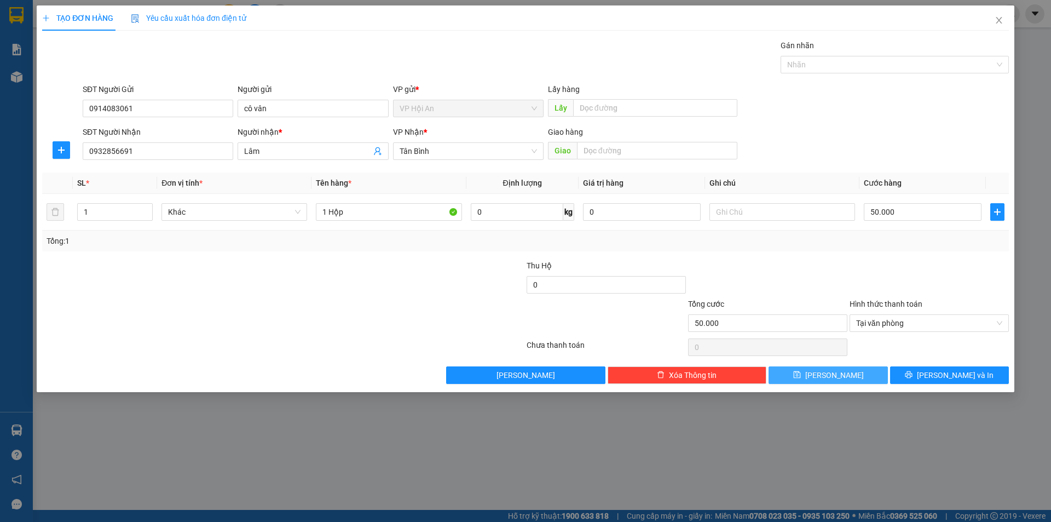
click at [817, 383] on button "[PERSON_NAME]" at bounding box center [827, 375] width 119 height 18
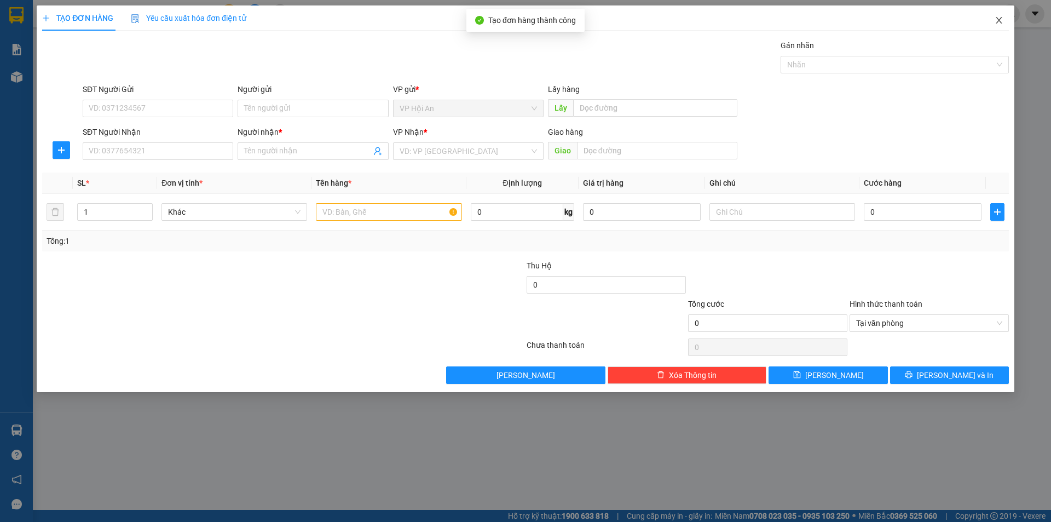
click at [1003, 21] on icon "close" at bounding box center [999, 20] width 9 height 9
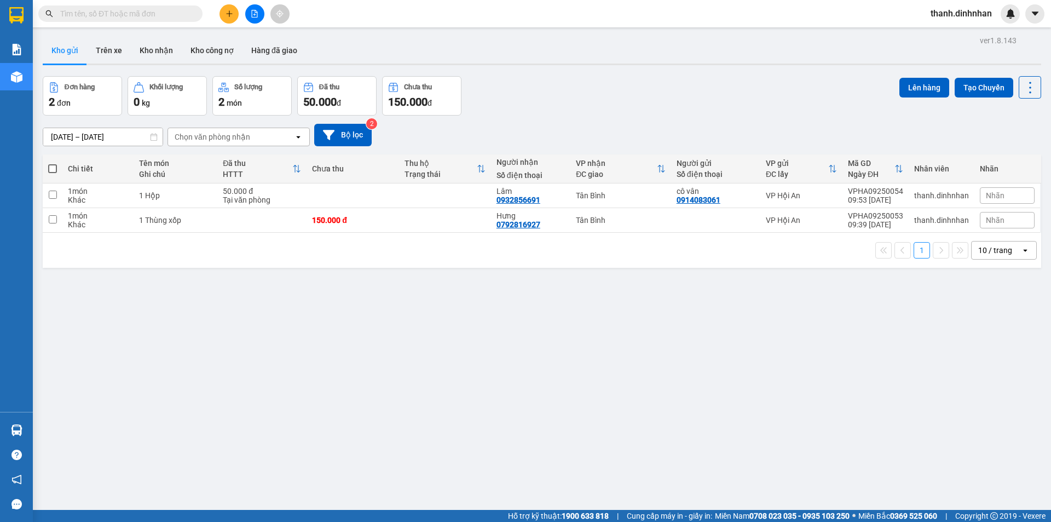
click at [435, 306] on div "ver 1.8.143 Kho gửi Trên xe Kho nhận Kho công nợ Hàng đã giao Đơn hàng 2 đơn Kh…" at bounding box center [541, 294] width 1007 height 522
